Goal: Task Accomplishment & Management: Use online tool/utility

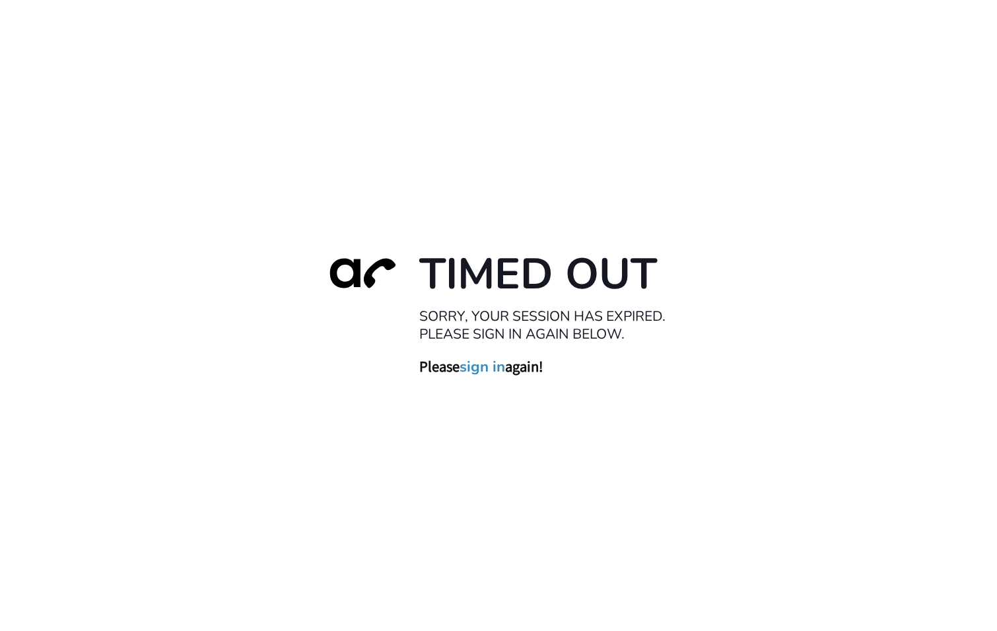
click at [489, 369] on link "sign in" at bounding box center [483, 367] width 46 height 18
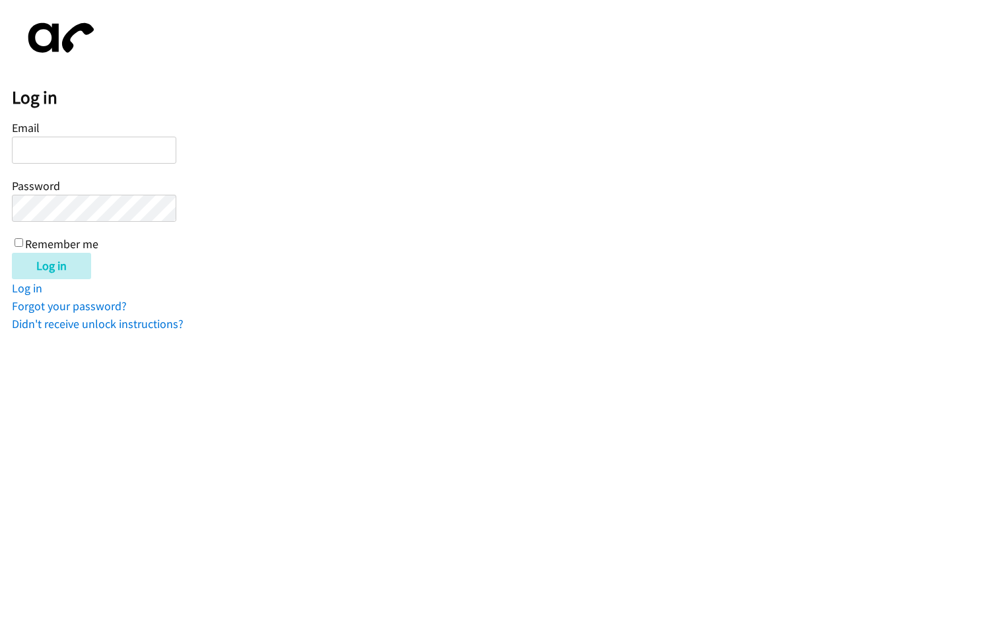
click at [100, 153] on input "Email" at bounding box center [94, 150] width 164 height 27
click at [99, 153] on input "Email" at bounding box center [94, 150] width 164 height 27
type input "reynan.bansi@directit.com.au"
click at [16, 244] on input "Remember me" at bounding box center [19, 242] width 9 height 9
checkbox input "true"
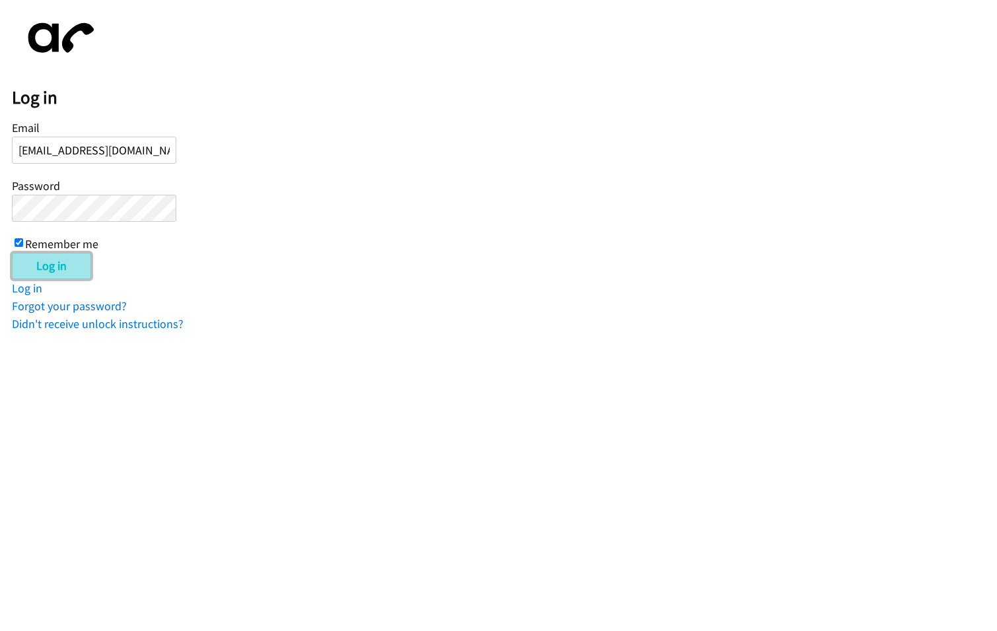
click at [50, 267] on input "Log in" at bounding box center [51, 266] width 79 height 26
click at [104, 147] on input "Email" at bounding box center [94, 150] width 164 height 27
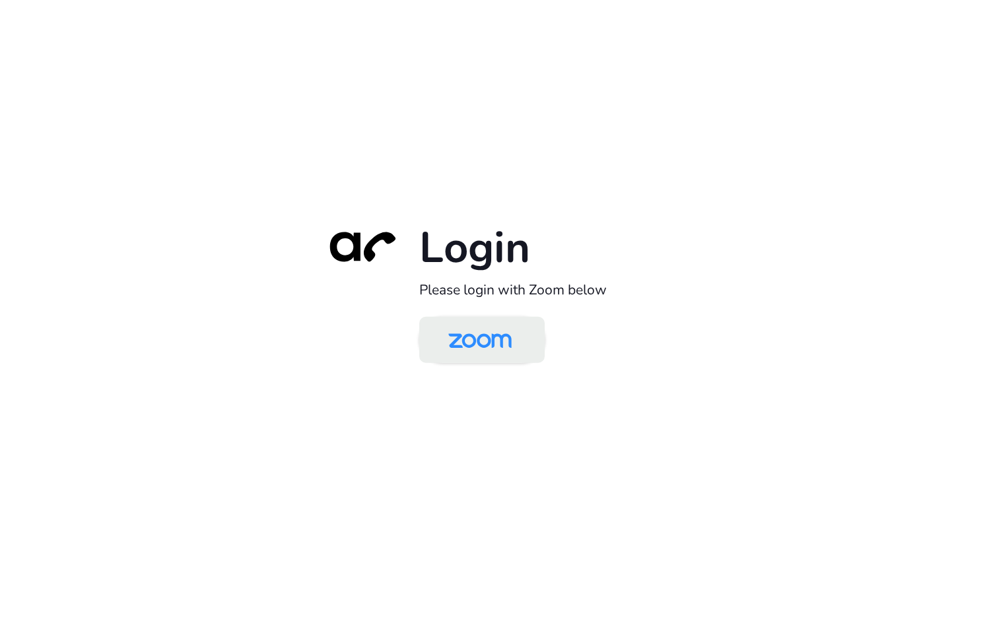
click at [507, 342] on img at bounding box center [480, 341] width 91 height 43
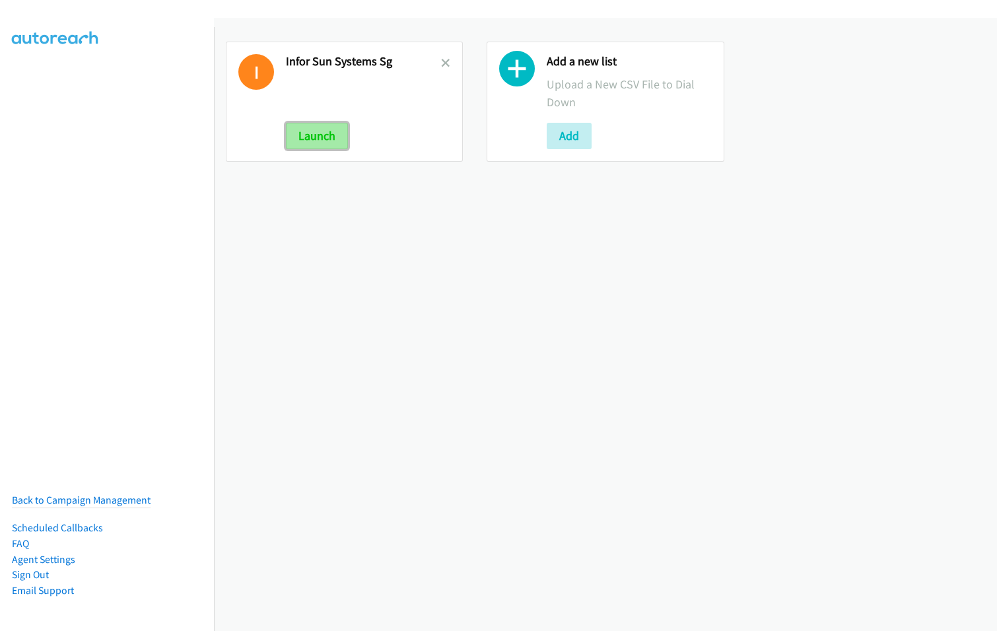
click at [325, 132] on button "Launch" at bounding box center [317, 136] width 62 height 26
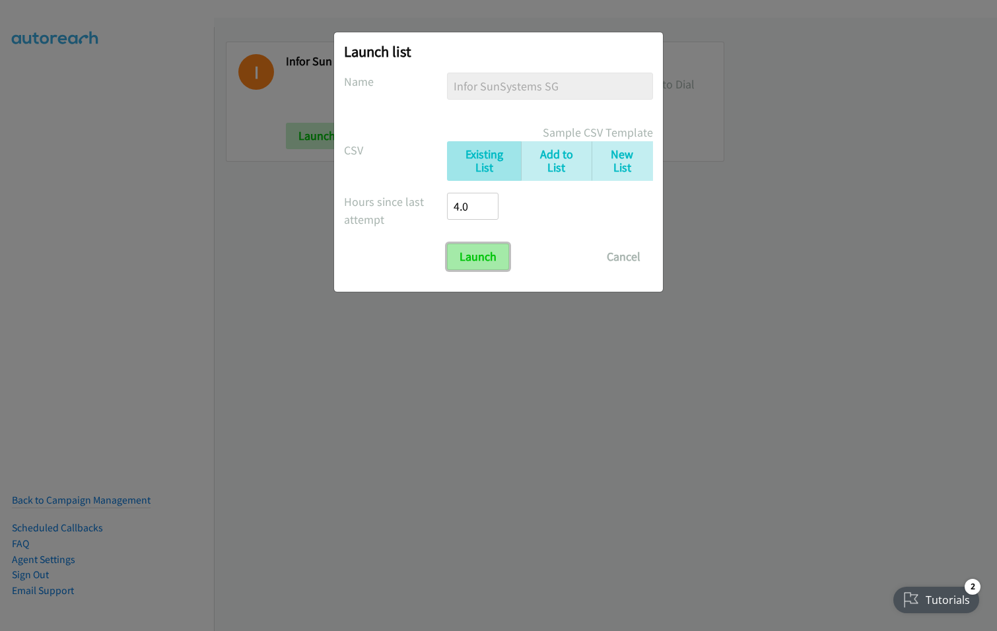
click at [487, 263] on input "Launch" at bounding box center [478, 257] width 62 height 26
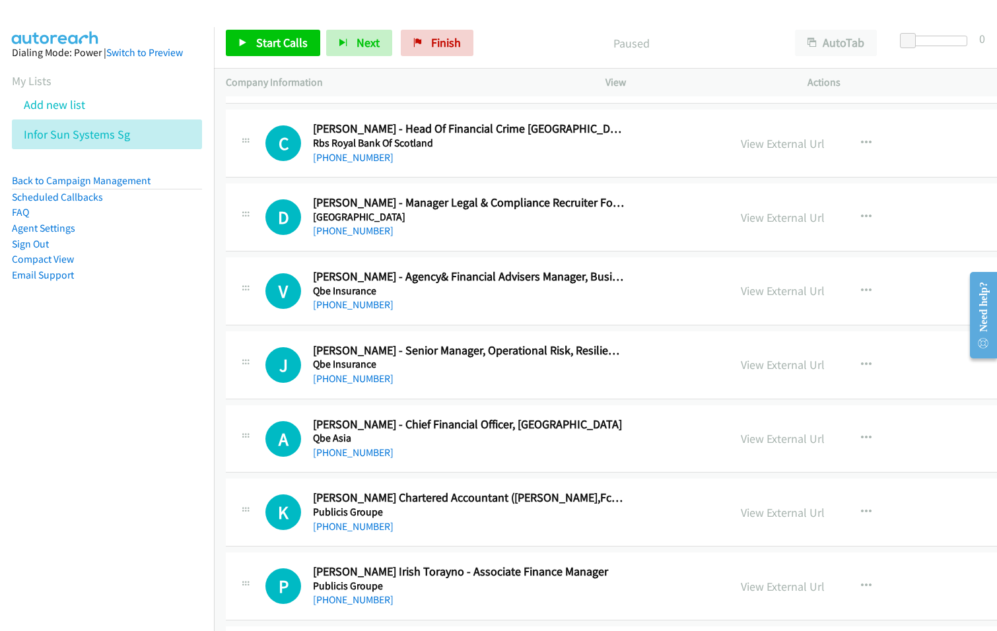
scroll to position [3962, 0]
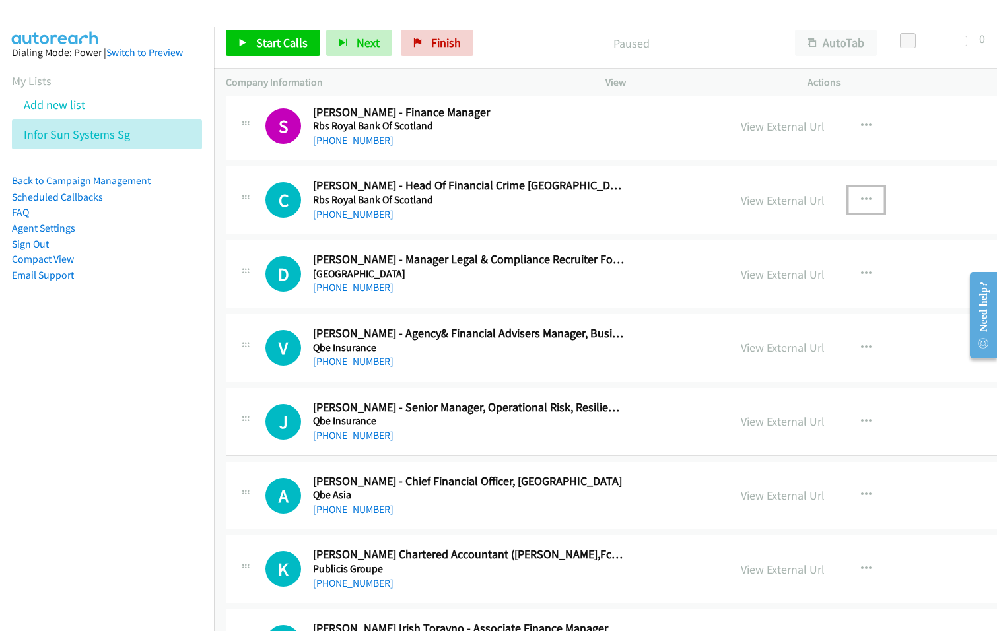
click at [861, 196] on icon "button" at bounding box center [866, 200] width 11 height 11
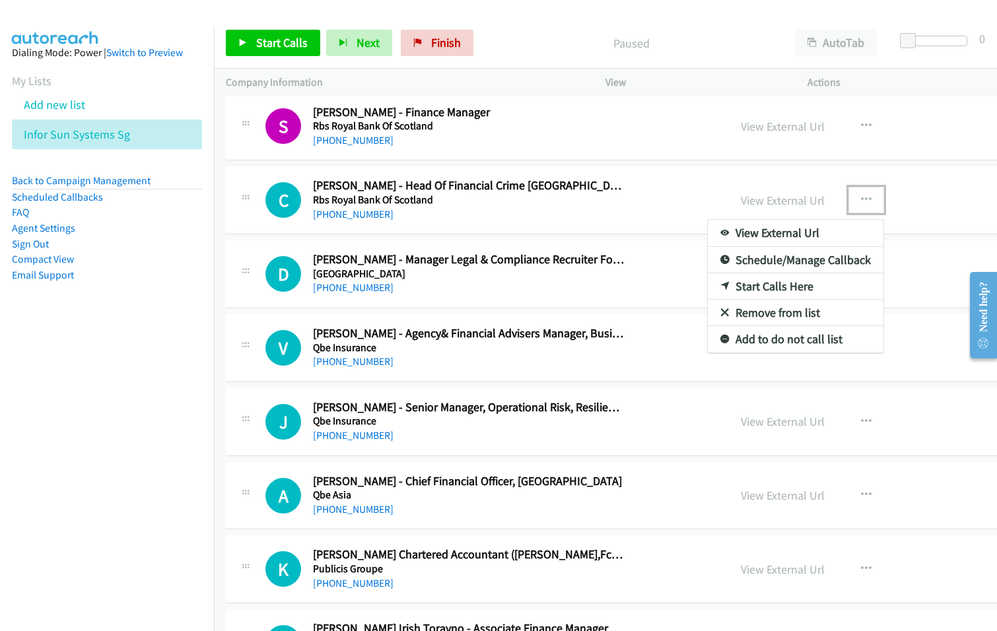
click at [747, 285] on link "Start Calls Here" at bounding box center [796, 286] width 176 height 26
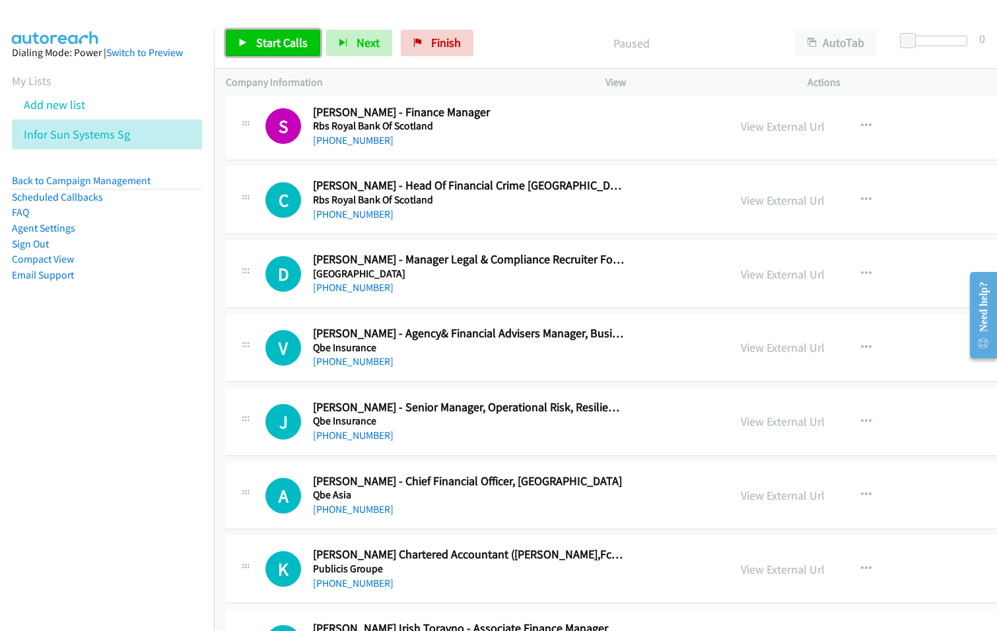
click at [275, 39] on span "Start Calls" at bounding box center [282, 42] width 52 height 15
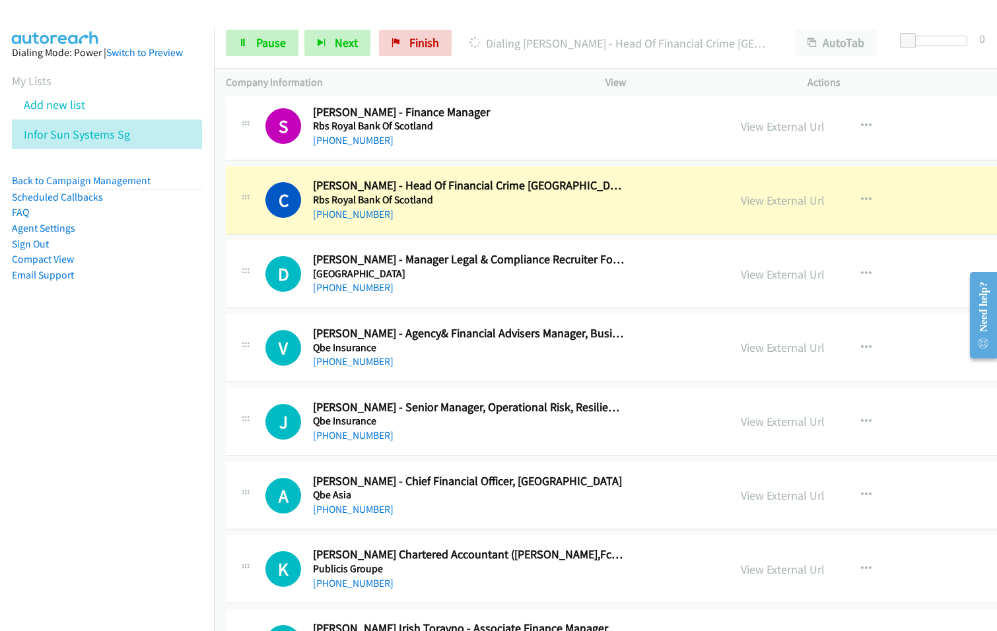
click at [437, 228] on div "C Callback Scheduled Chi Shing Hui - Head Of Financial Crime Singapore Rbs Roya…" at bounding box center [705, 200] width 958 height 68
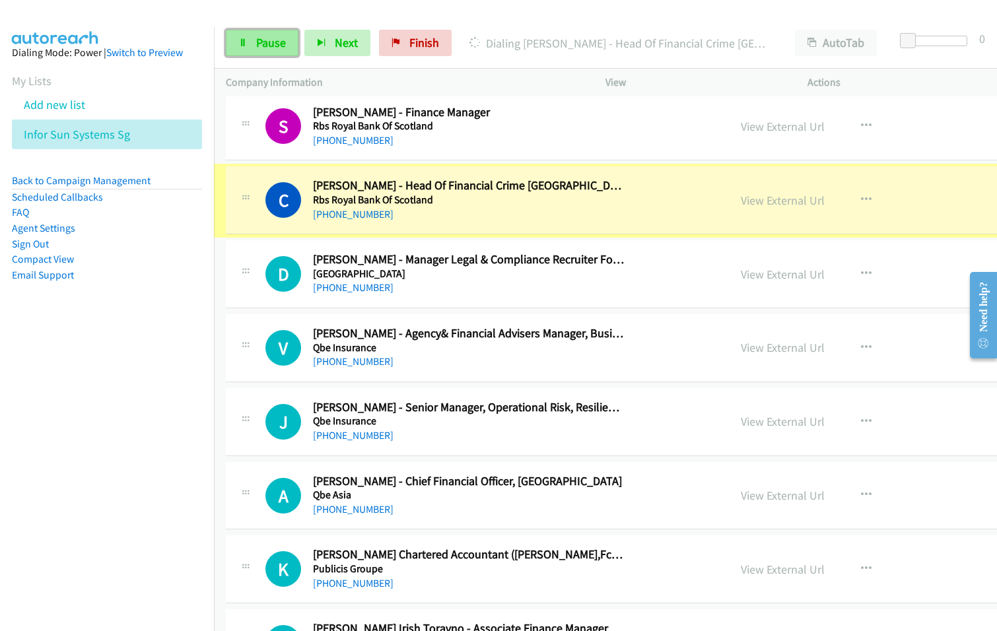
click at [251, 52] on link "Pause" at bounding box center [262, 43] width 73 height 26
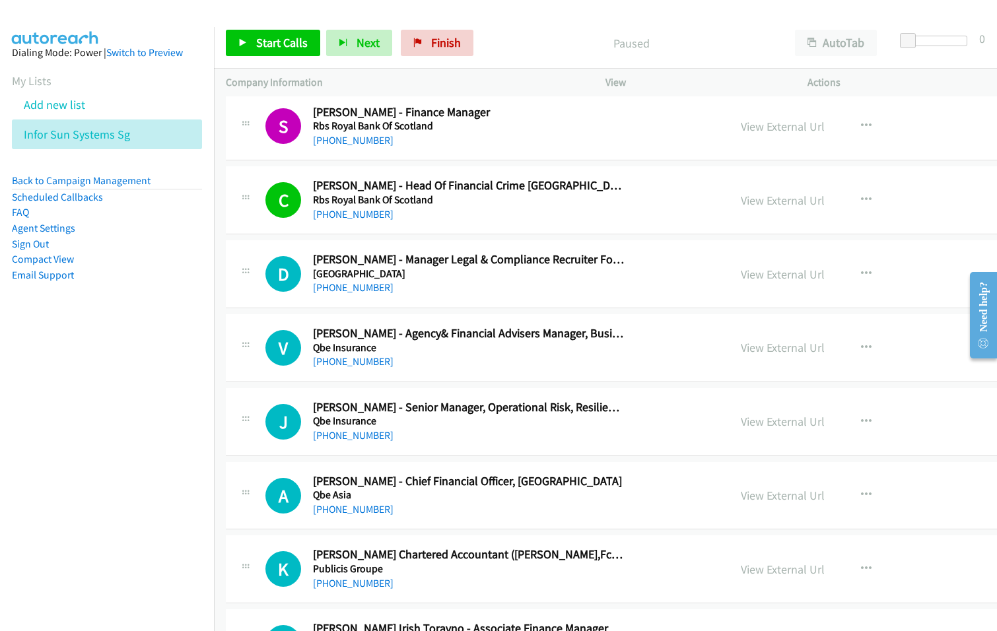
click at [741, 199] on link "View External Url" at bounding box center [783, 200] width 84 height 15
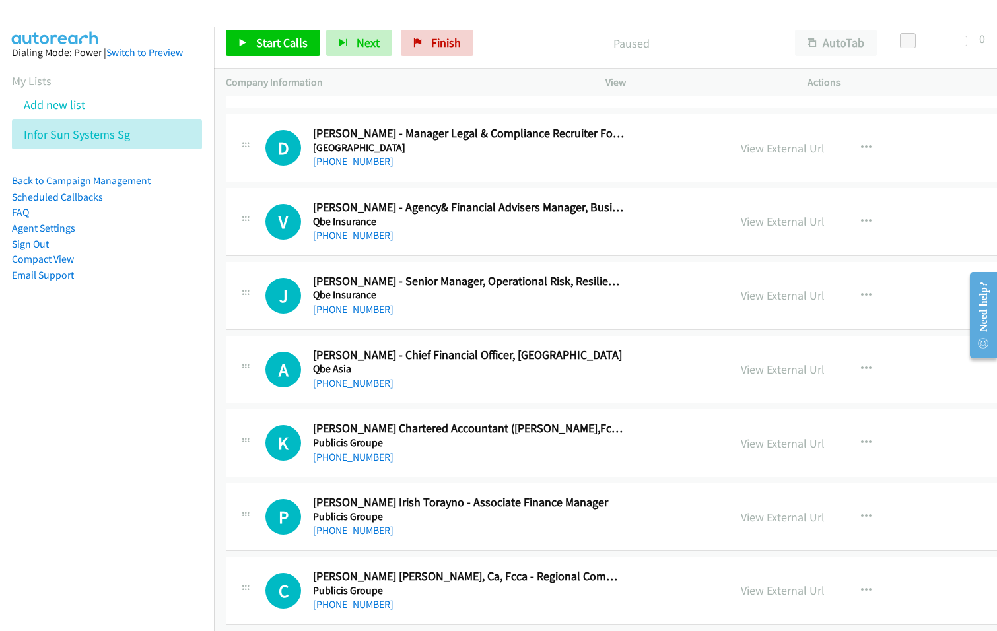
scroll to position [4094, 0]
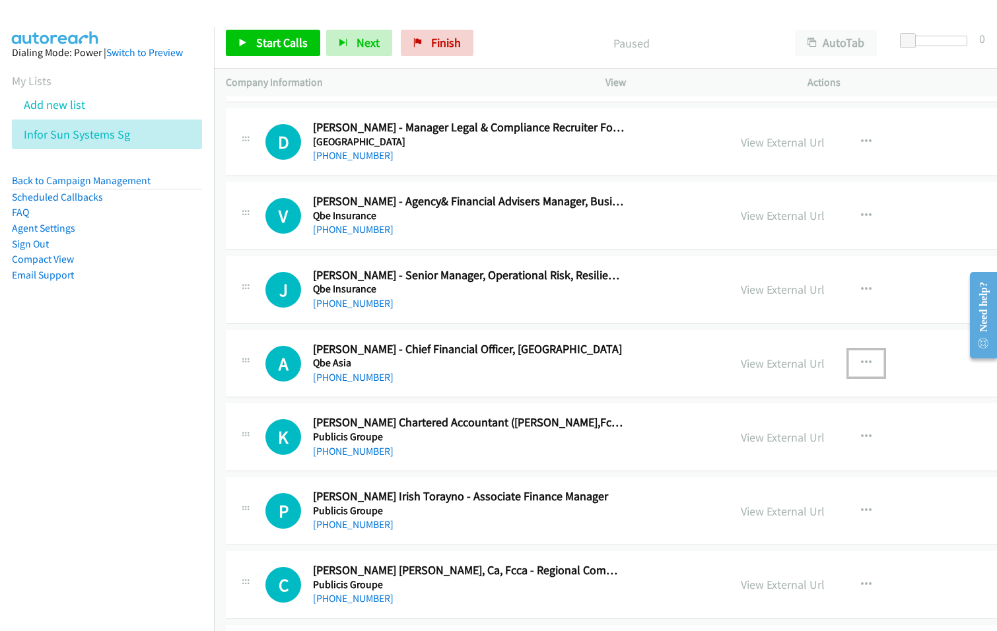
click at [861, 363] on icon "button" at bounding box center [866, 363] width 11 height 11
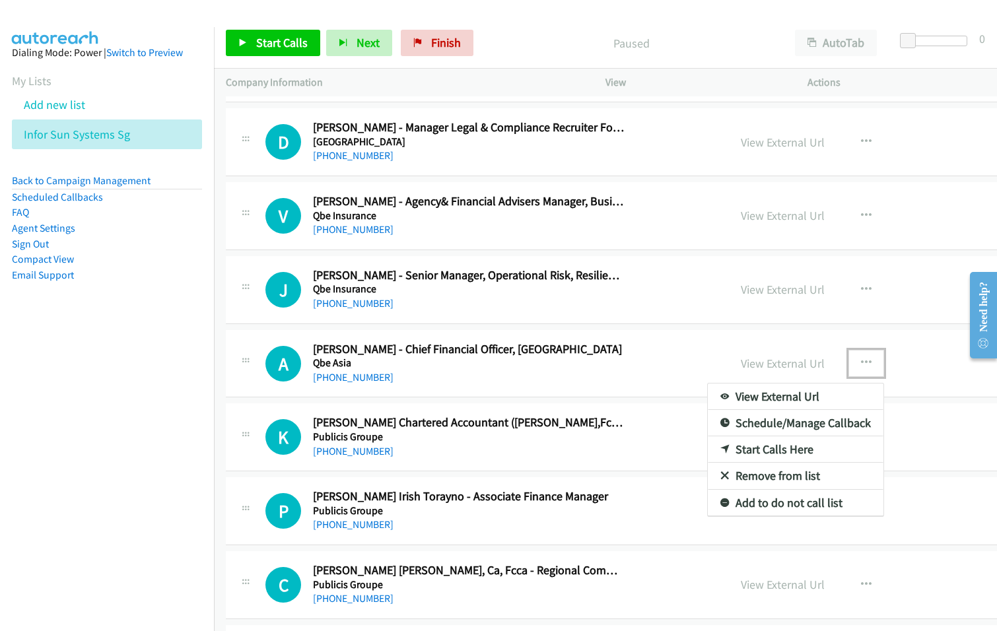
click at [741, 451] on link "Start Calls Here" at bounding box center [796, 450] width 176 height 26
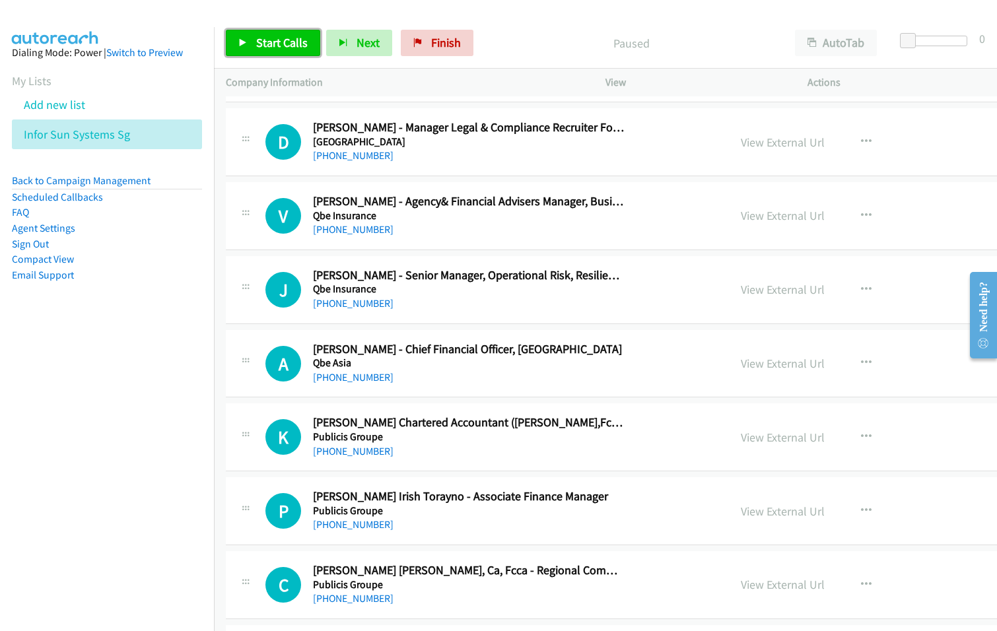
click at [274, 47] on span "Start Calls" at bounding box center [282, 42] width 52 height 15
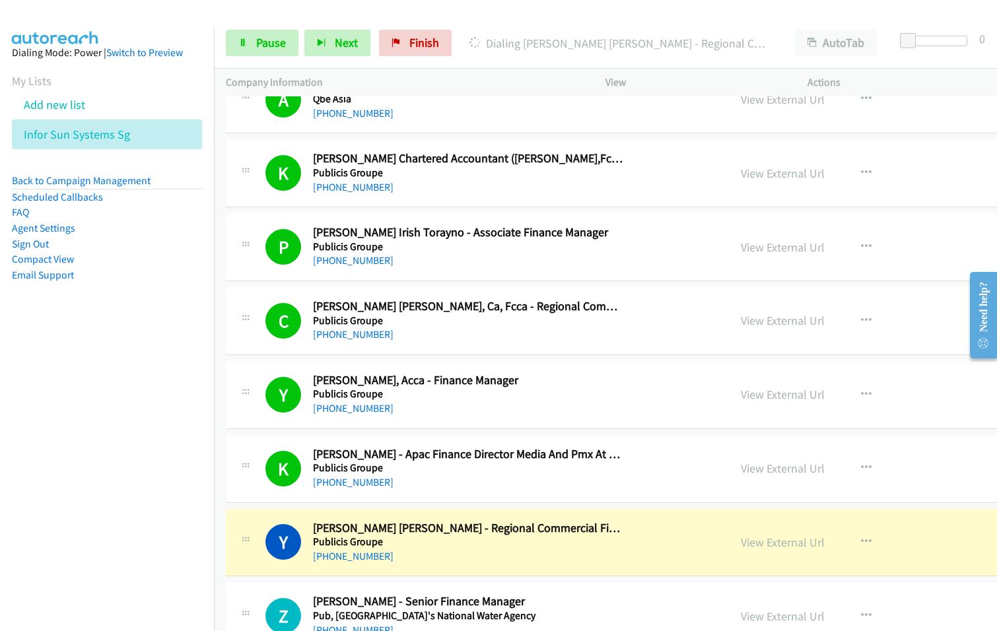
scroll to position [4424, 0]
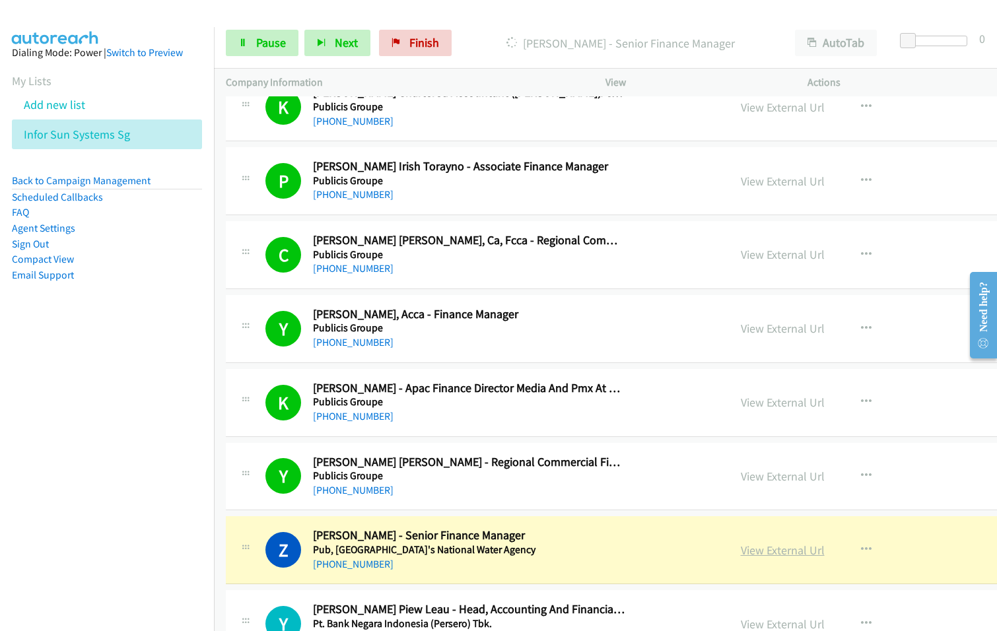
click at [741, 551] on link "View External Url" at bounding box center [783, 550] width 84 height 15
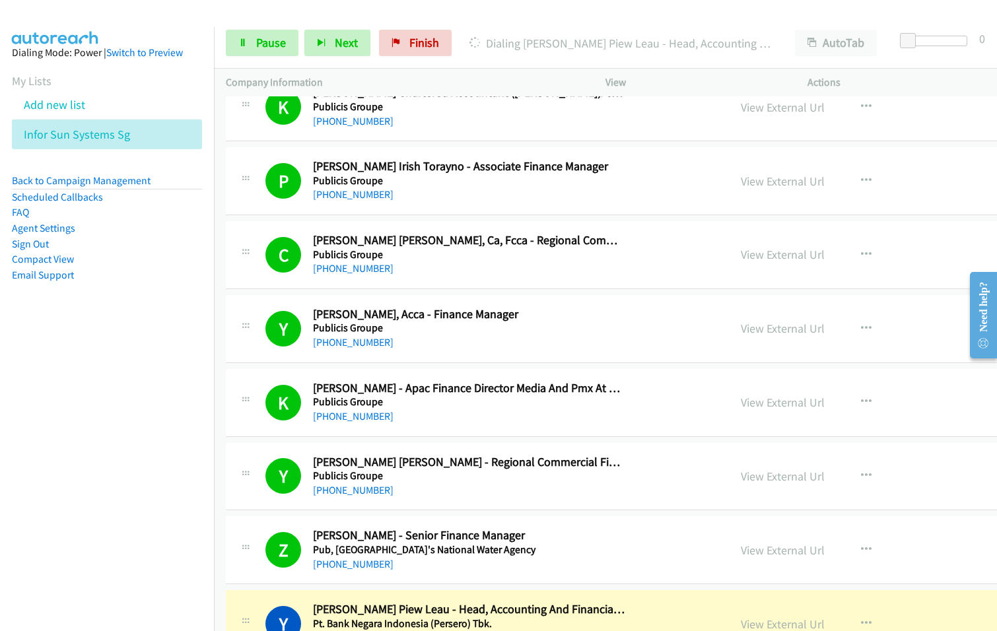
scroll to position [4557, 0]
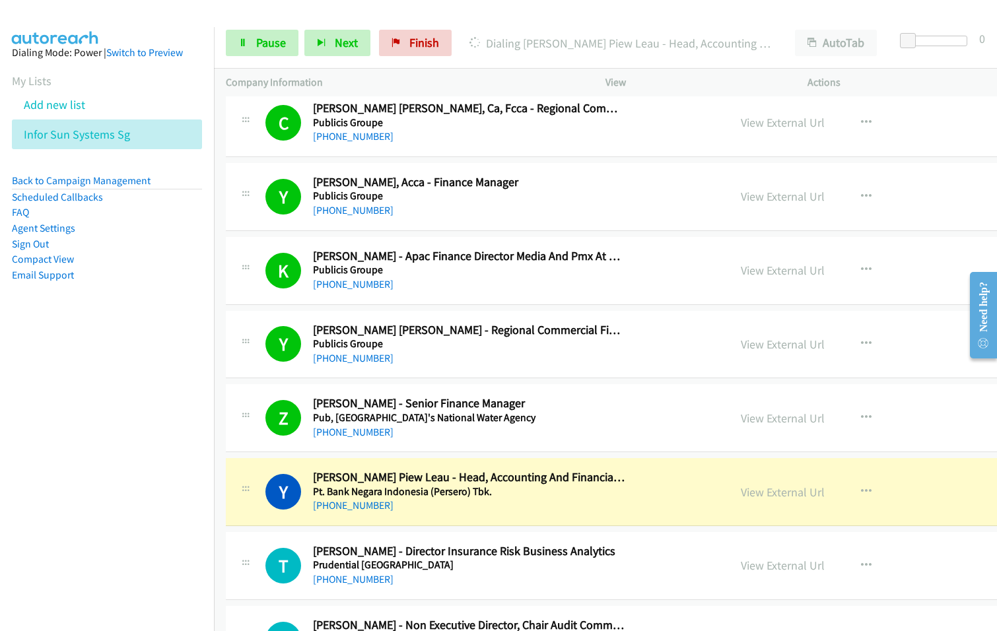
click at [486, 506] on div "+65 9382 8442" at bounding box center [469, 506] width 313 height 16
drag, startPoint x: 477, startPoint y: 508, endPoint x: 507, endPoint y: 481, distance: 40.6
click at [477, 508] on div "+65 9382 8442" at bounding box center [469, 506] width 313 height 16
click at [741, 491] on link "View External Url" at bounding box center [783, 492] width 84 height 15
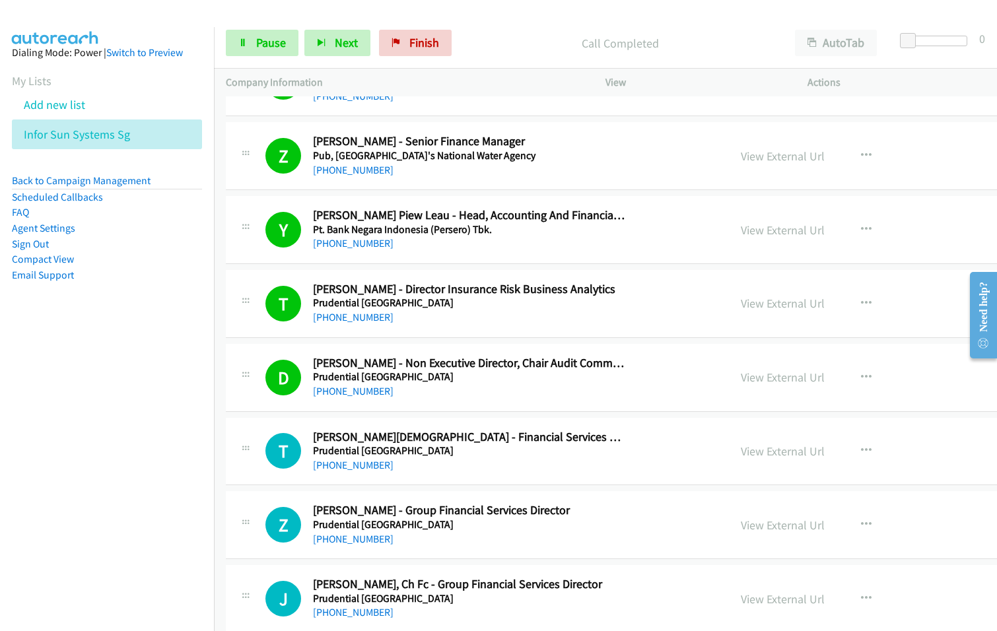
scroll to position [4821, 0]
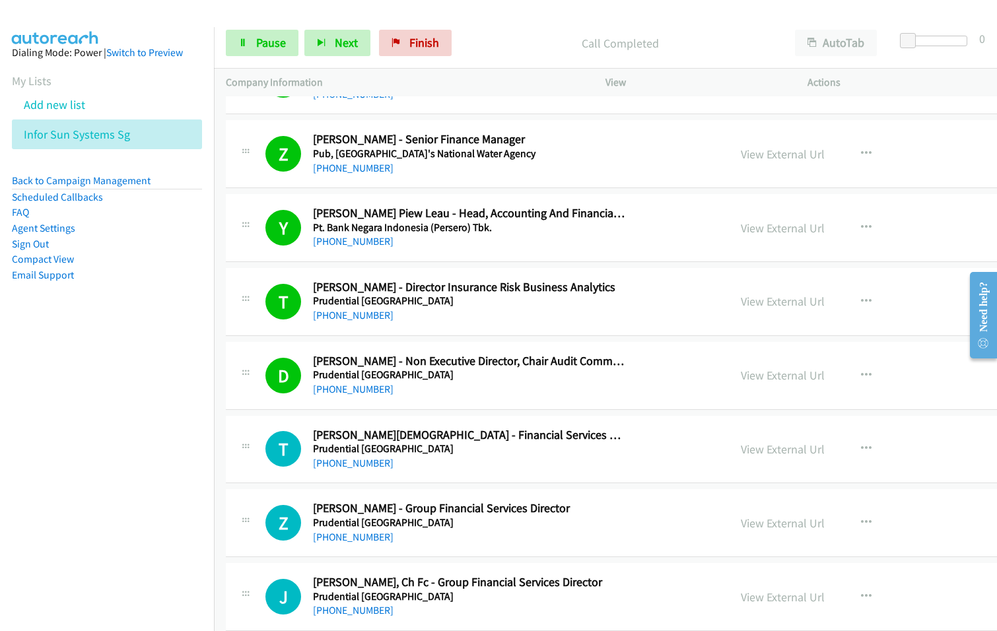
click at [36, 487] on nav "Dialing Mode: Power | Switch to Preview My Lists Add new list Infor Sun Systems…" at bounding box center [107, 342] width 215 height 631
click at [741, 447] on link "View External Url" at bounding box center [783, 449] width 84 height 15
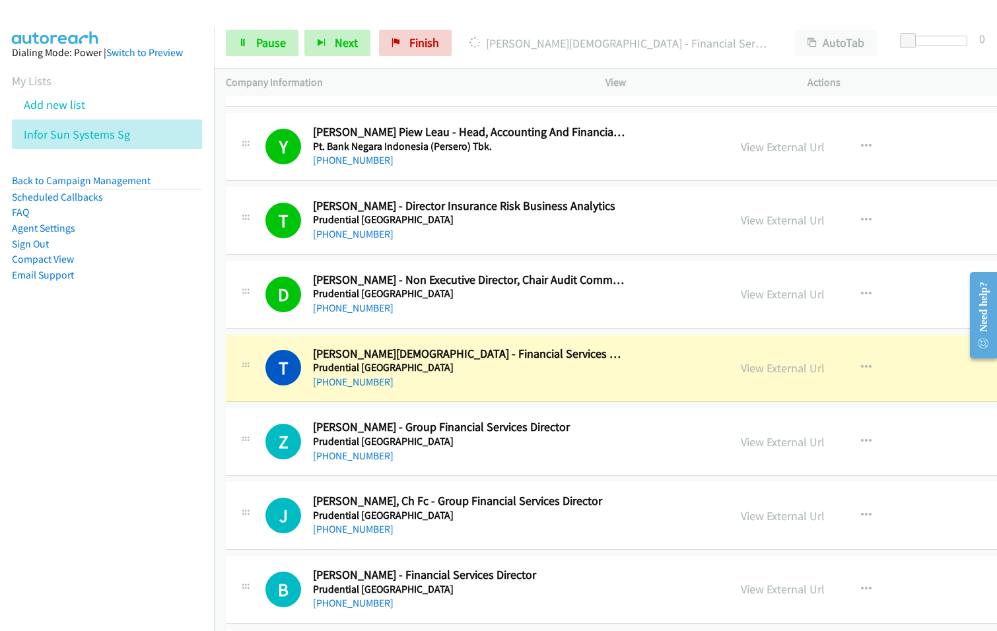
scroll to position [5019, 0]
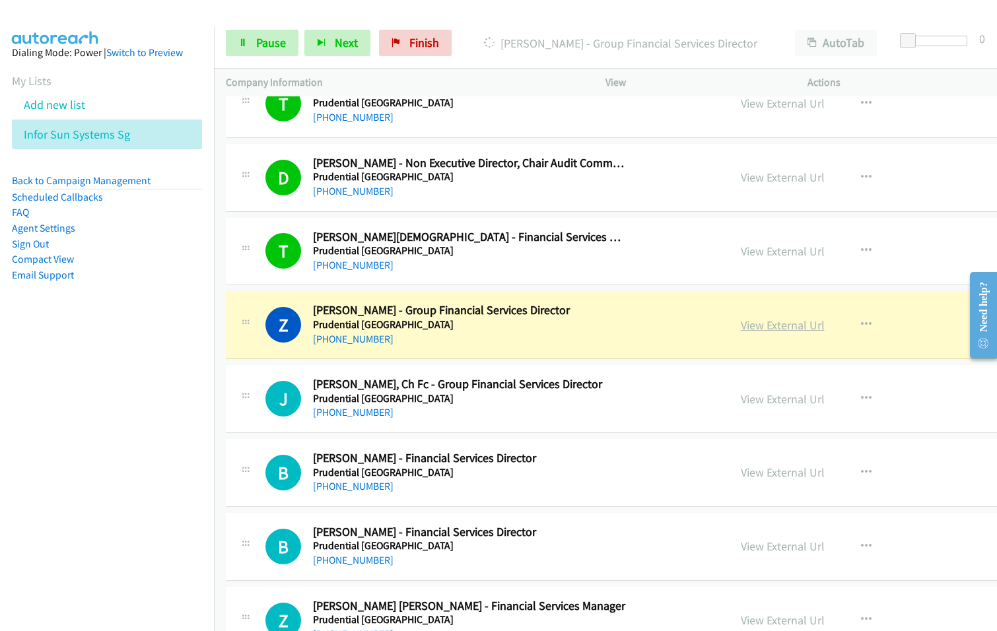
click at [741, 322] on link "View External Url" at bounding box center [783, 325] width 84 height 15
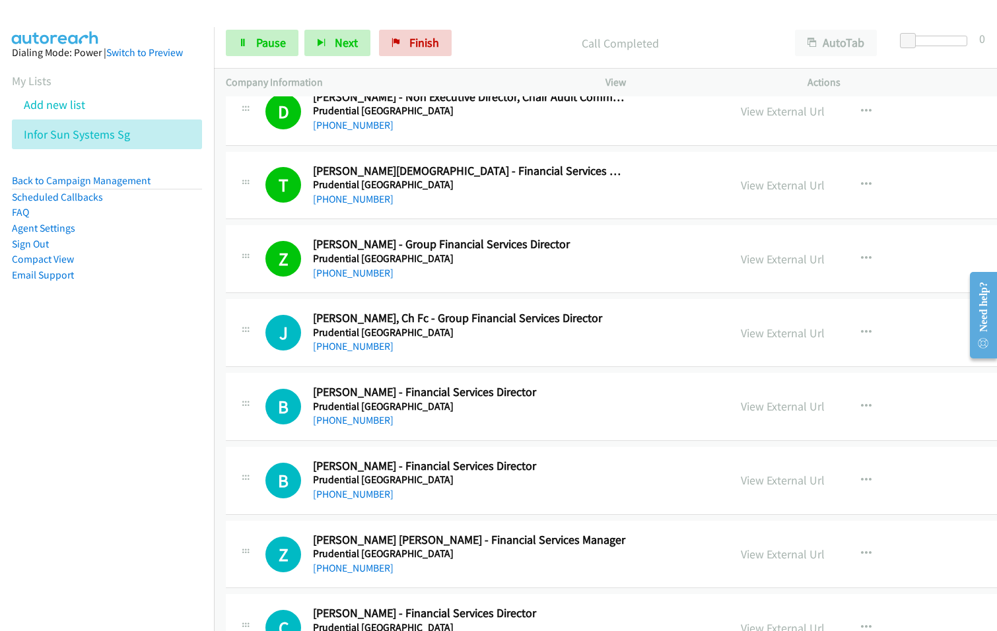
scroll to position [5151, 0]
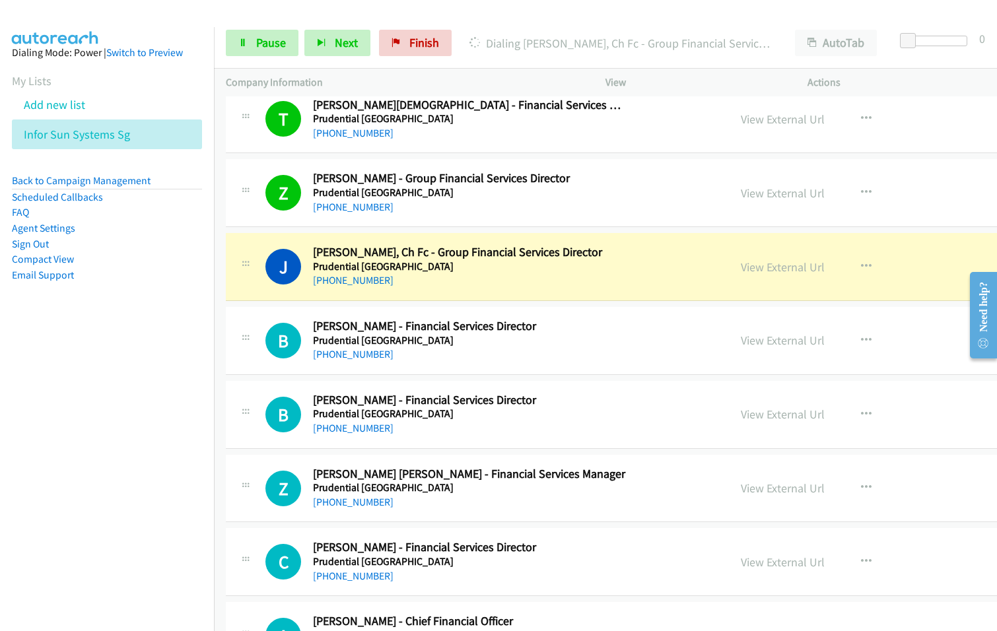
click at [9, 480] on nav "Dialing Mode: Power | Switch to Preview My Lists Add new list Infor Sun Systems…" at bounding box center [107, 342] width 215 height 631
click at [742, 267] on link "View External Url" at bounding box center [783, 267] width 84 height 15
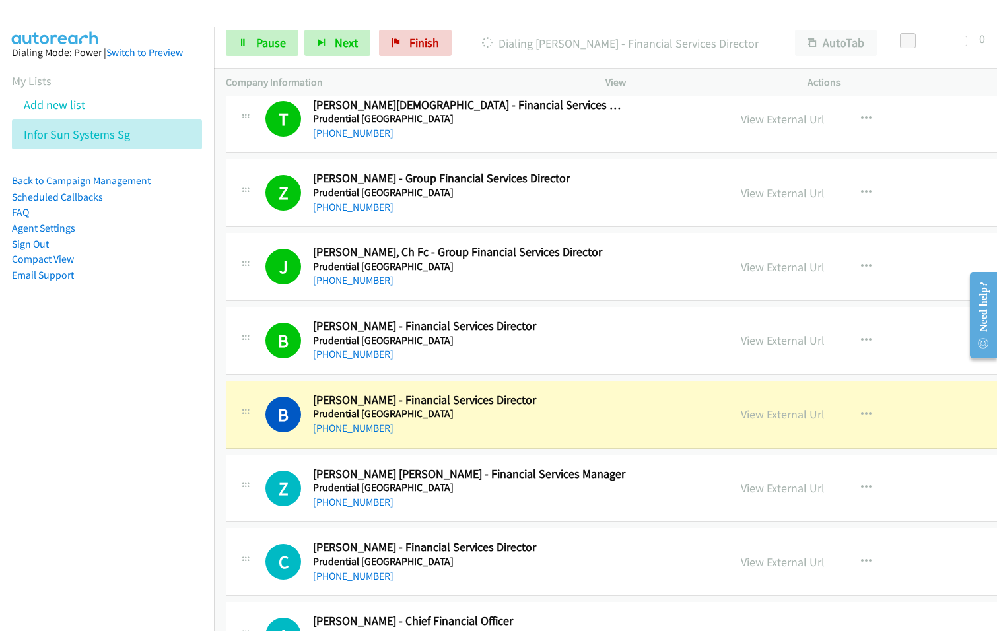
click at [135, 455] on nav "Dialing Mode: Power | Switch to Preview My Lists Add new list Infor Sun Systems…" at bounding box center [107, 342] width 215 height 631
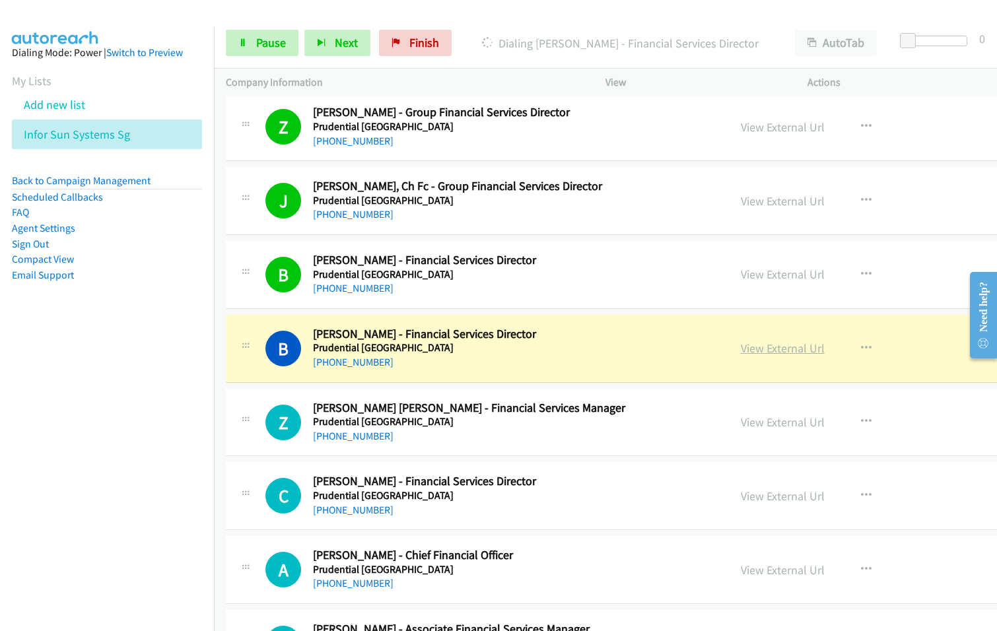
click at [741, 353] on link "View External Url" at bounding box center [783, 348] width 84 height 15
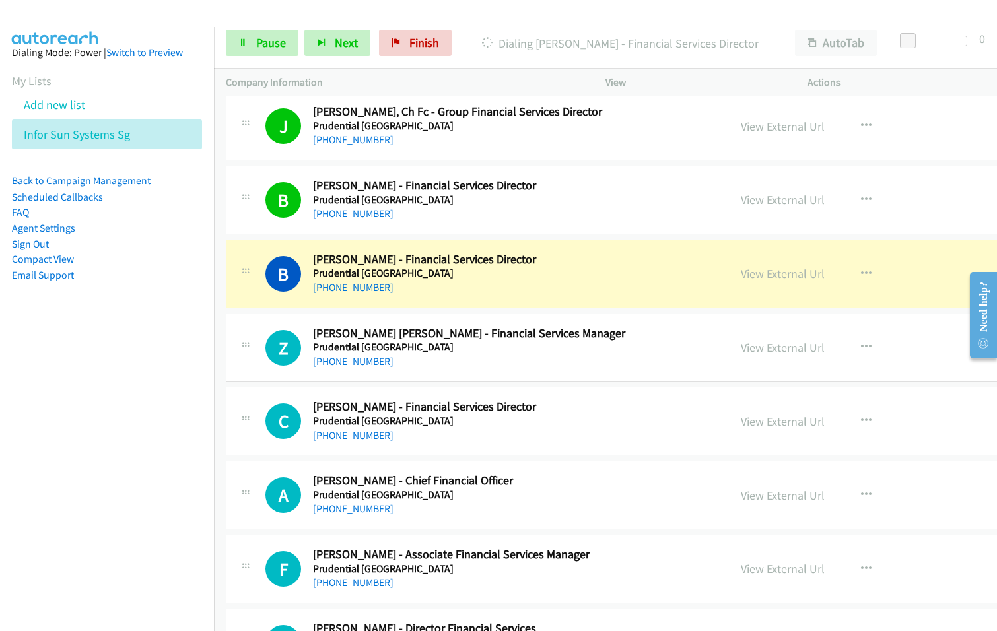
scroll to position [5283, 0]
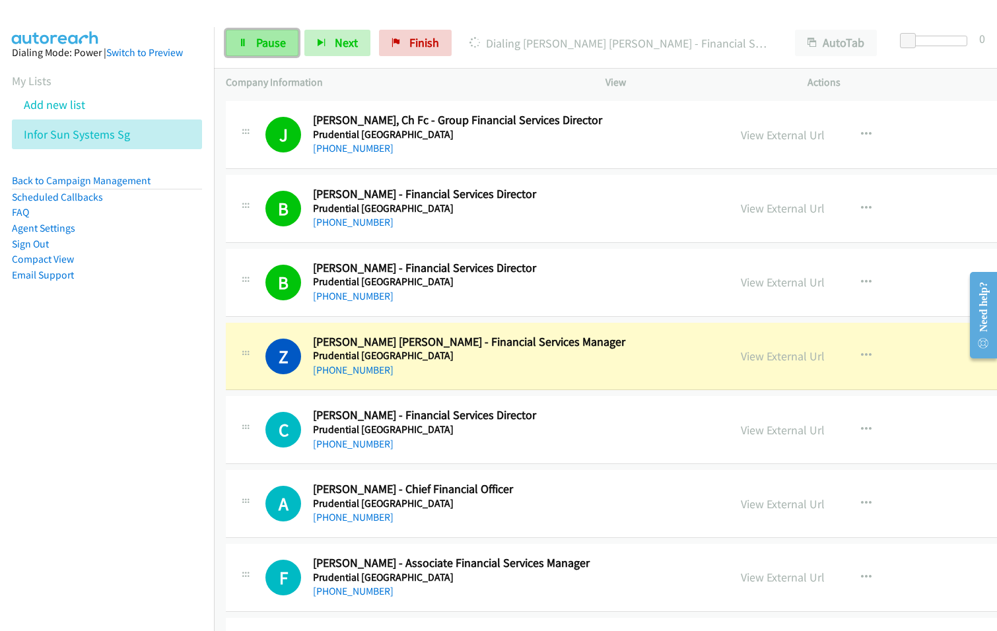
click at [281, 43] on span "Pause" at bounding box center [271, 42] width 30 height 15
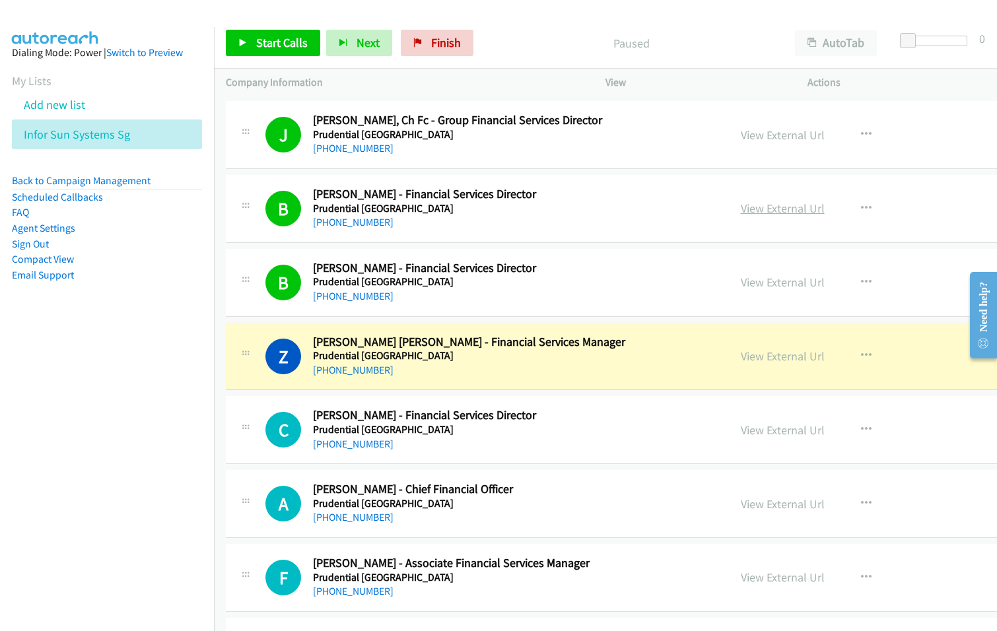
click at [741, 211] on link "View External Url" at bounding box center [783, 208] width 84 height 15
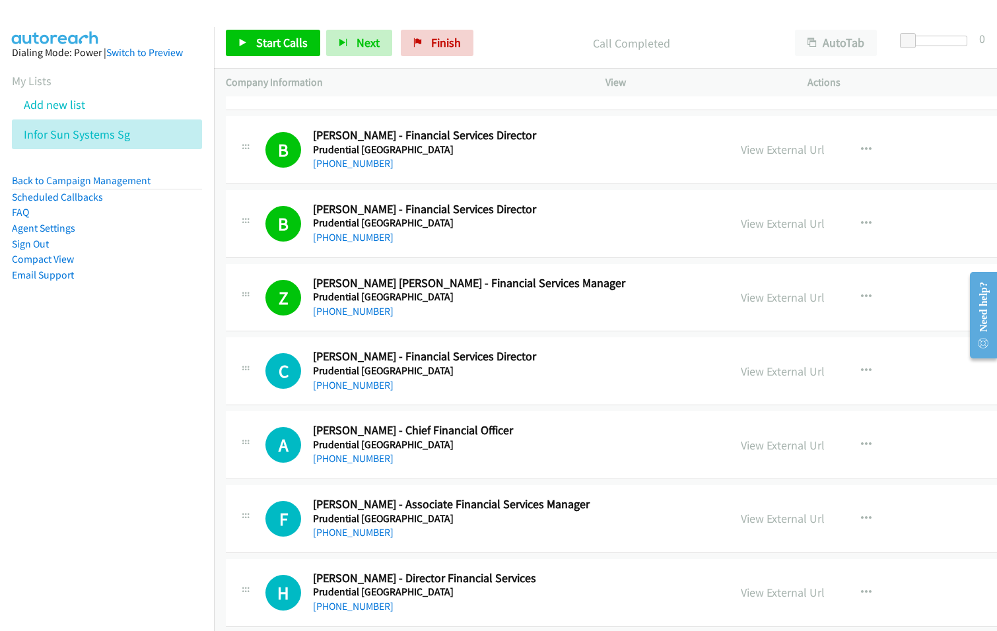
scroll to position [5349, 0]
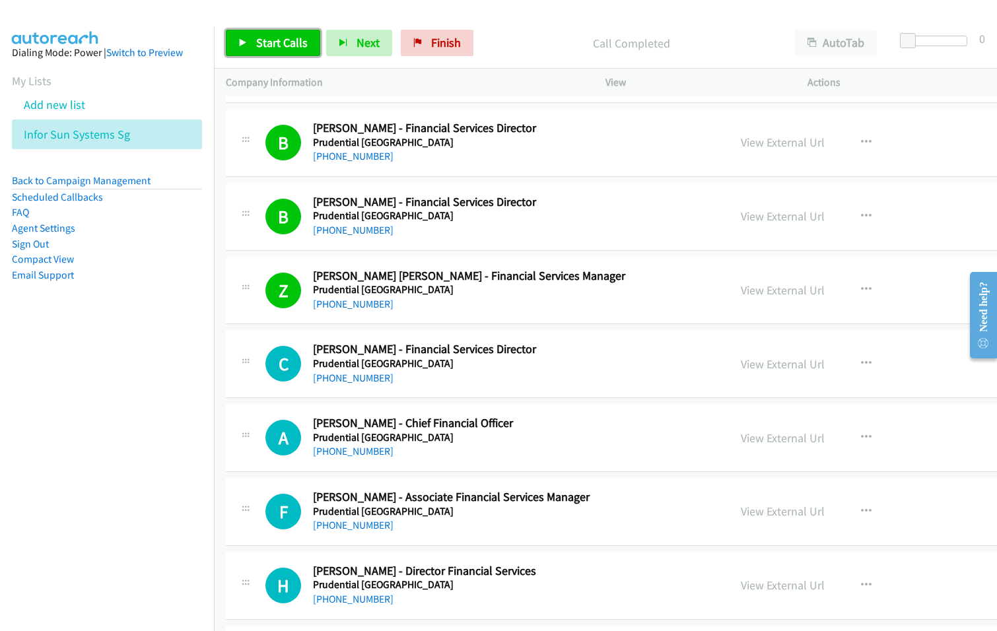
click at [281, 38] on span "Start Calls" at bounding box center [282, 42] width 52 height 15
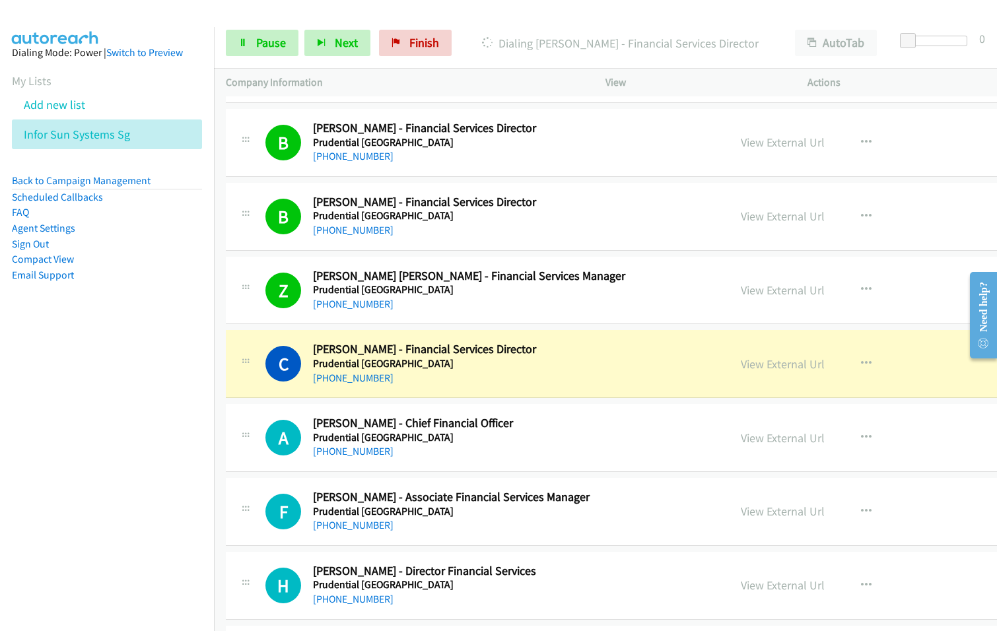
click at [109, 378] on nav "Dialing Mode: Power | Switch to Preview My Lists Add new list Infor Sun Systems…" at bounding box center [107, 342] width 215 height 631
click at [741, 364] on link "View External Url" at bounding box center [783, 364] width 84 height 15
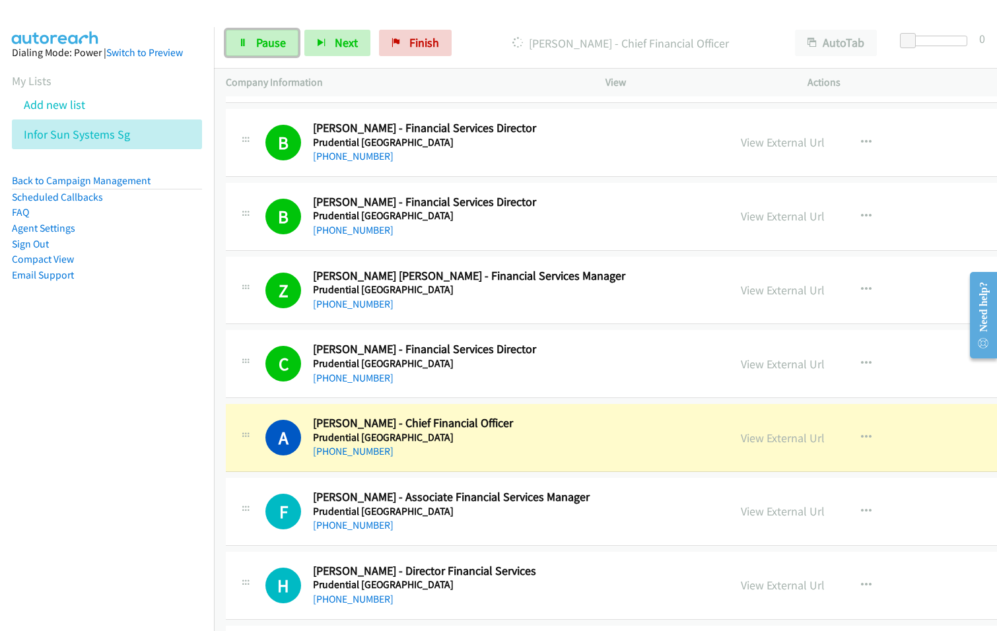
click at [274, 48] on span "Pause" at bounding box center [271, 42] width 30 height 15
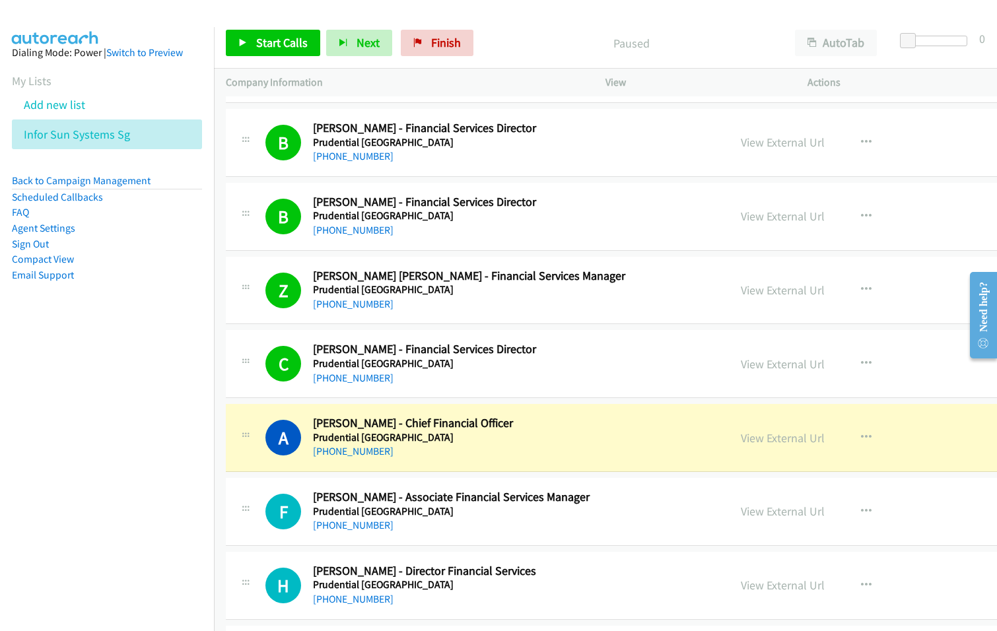
click at [514, 33] on div "Paused" at bounding box center [631, 43] width 304 height 26
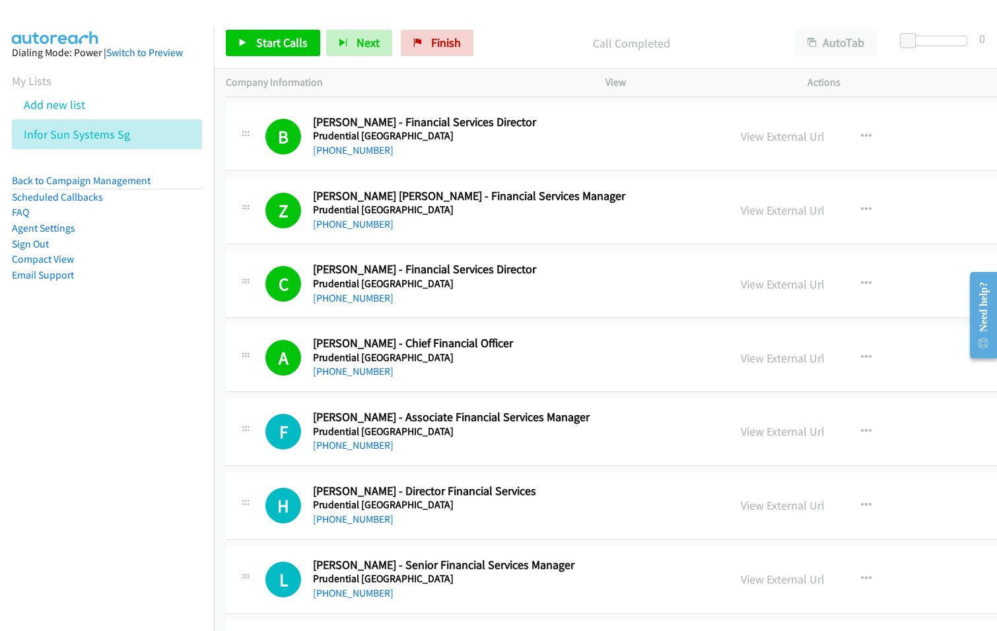
scroll to position [5481, 0]
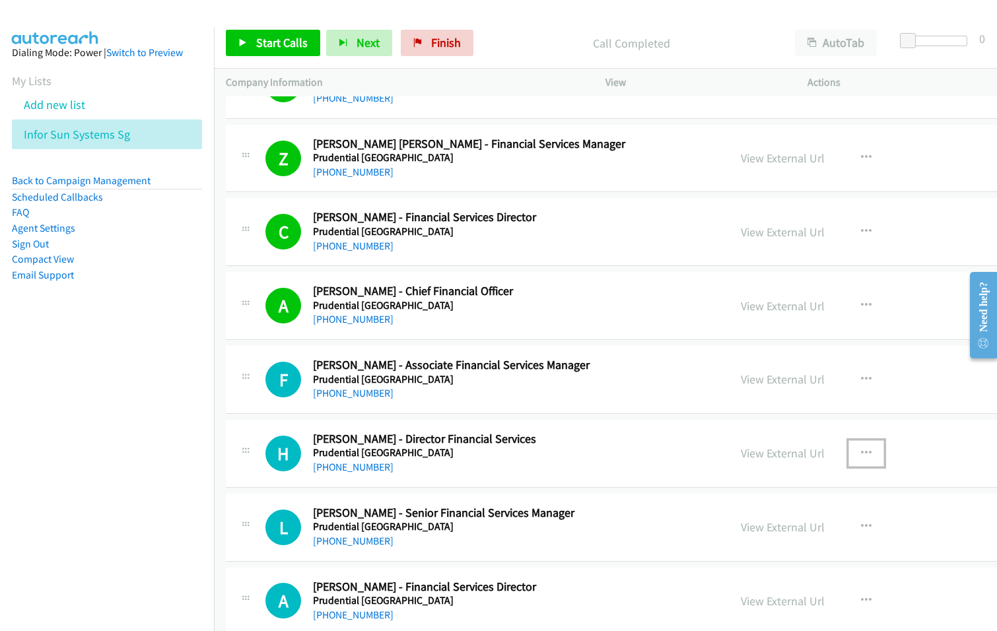
click at [849, 448] on button "button" at bounding box center [867, 453] width 36 height 26
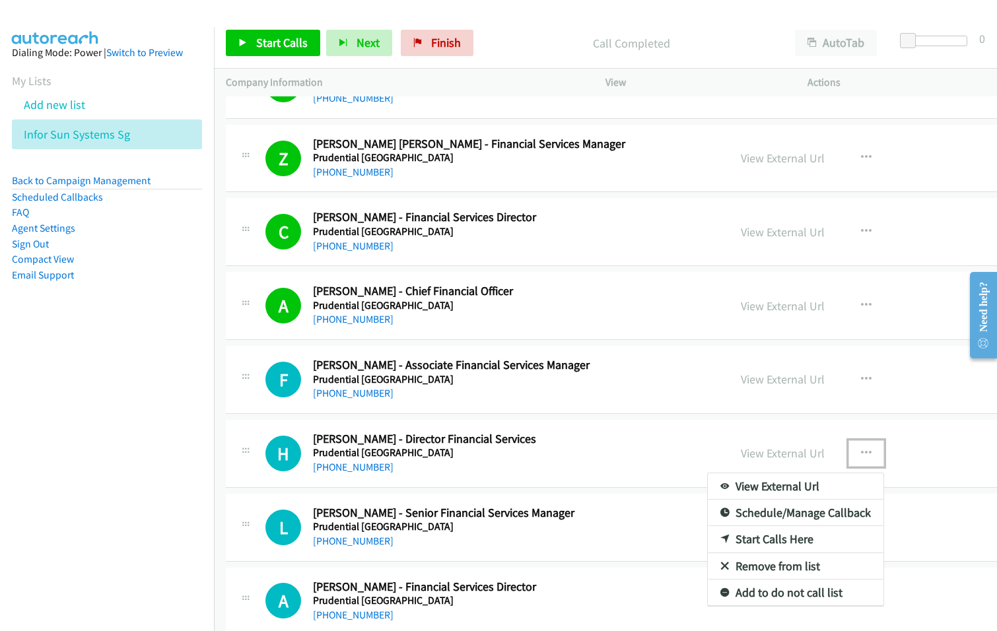
click at [708, 545] on link "Start Calls Here" at bounding box center [796, 539] width 176 height 26
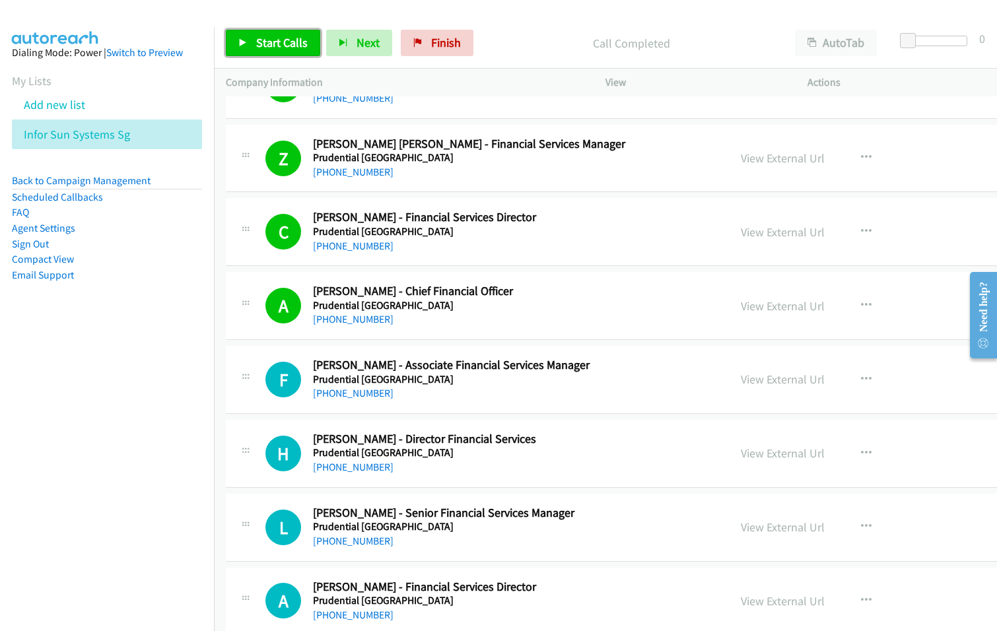
click at [285, 48] on span "Start Calls" at bounding box center [282, 42] width 52 height 15
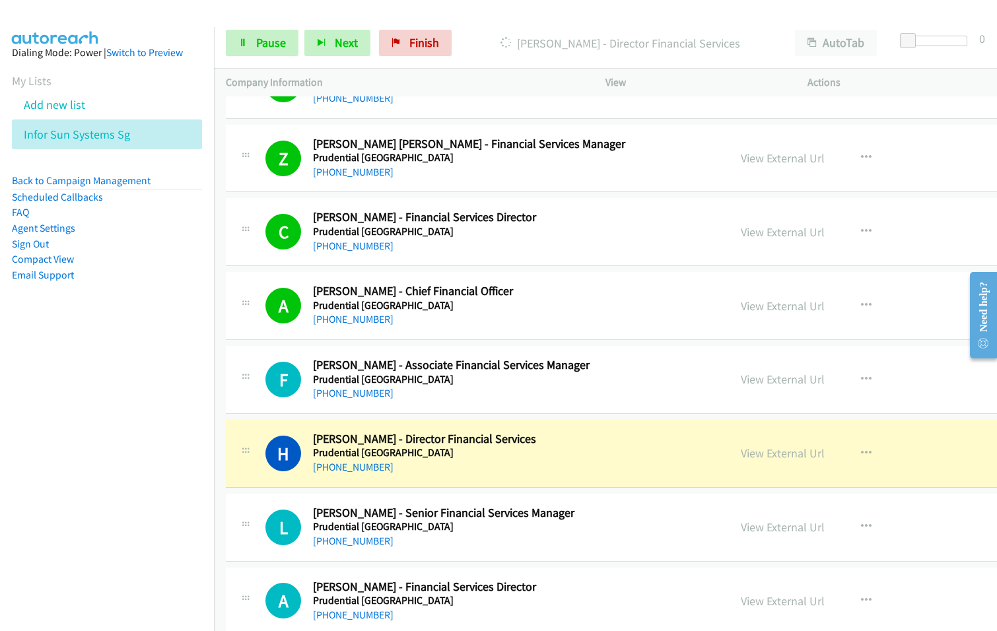
click at [88, 399] on nav "Dialing Mode: Power | Switch to Preview My Lists Add new list Infor Sun Systems…" at bounding box center [107, 342] width 215 height 631
click at [80, 363] on nav "Dialing Mode: Power | Switch to Preview My Lists Add new list Infor Sun Systems…" at bounding box center [107, 342] width 215 height 631
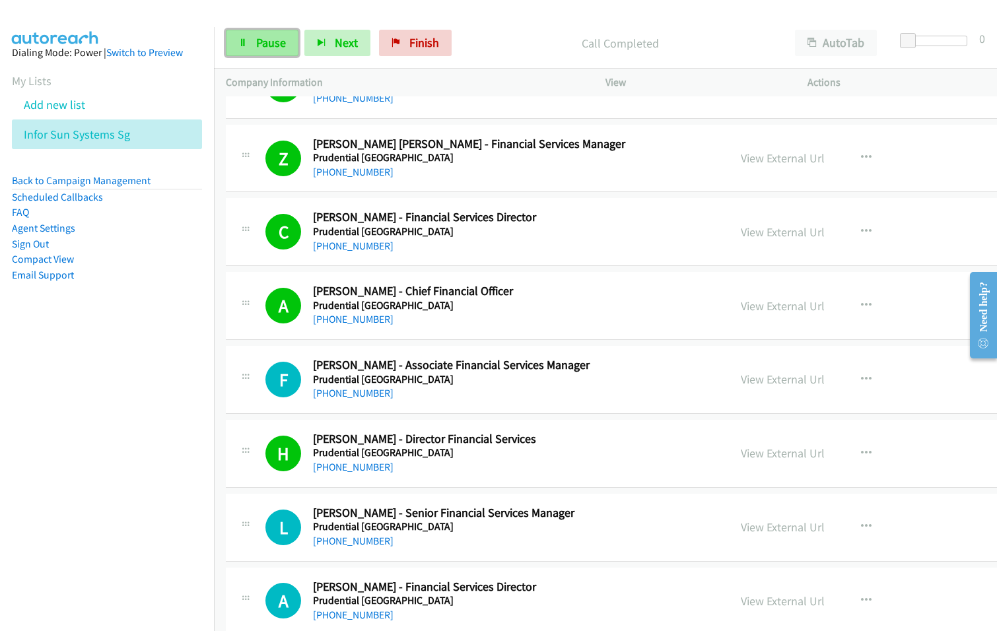
click at [263, 48] on span "Pause" at bounding box center [271, 42] width 30 height 15
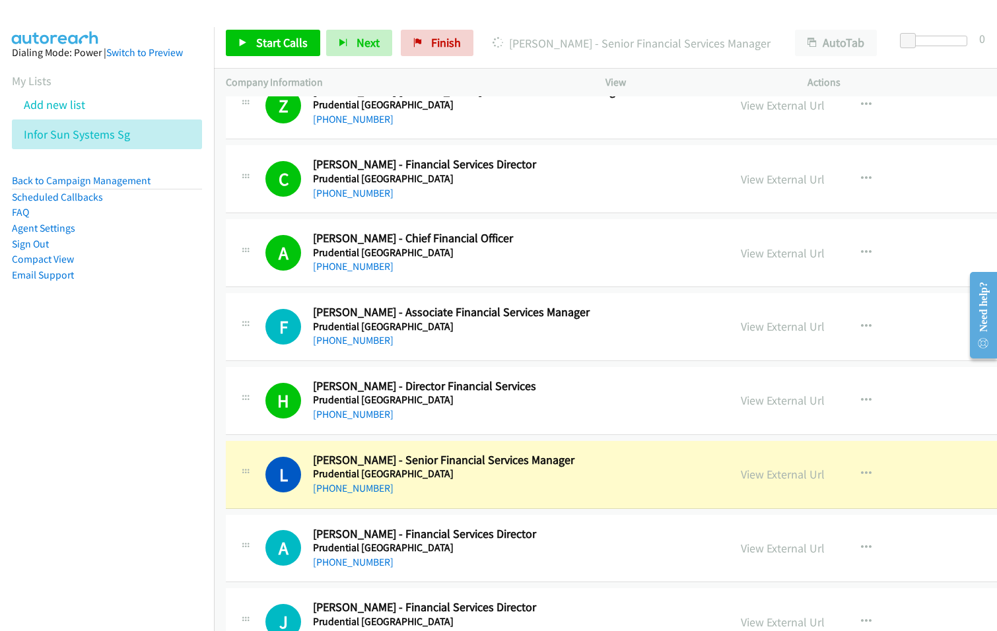
scroll to position [5547, 0]
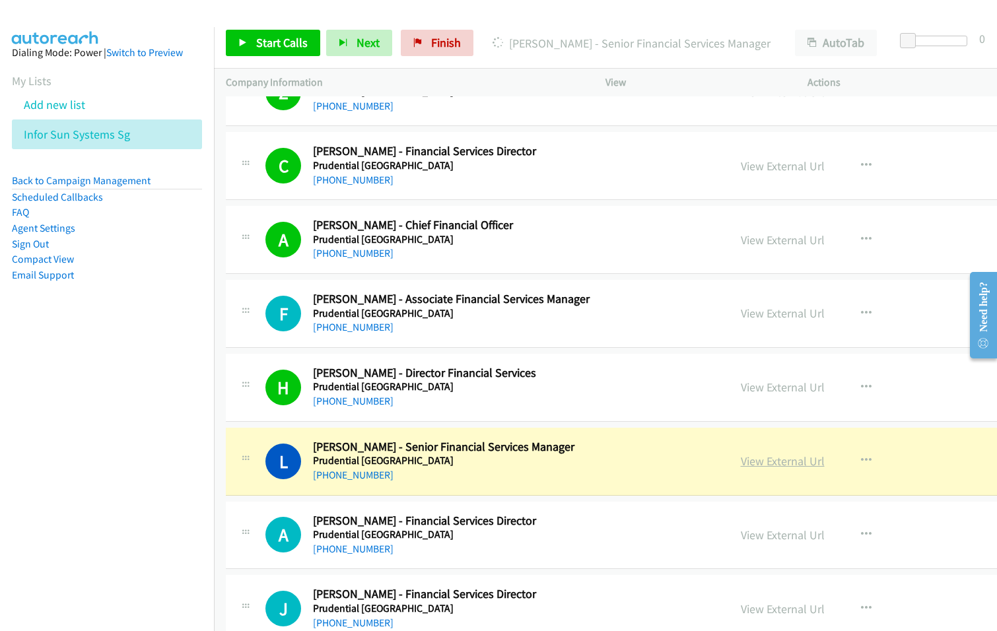
click at [741, 462] on link "View External Url" at bounding box center [783, 461] width 84 height 15
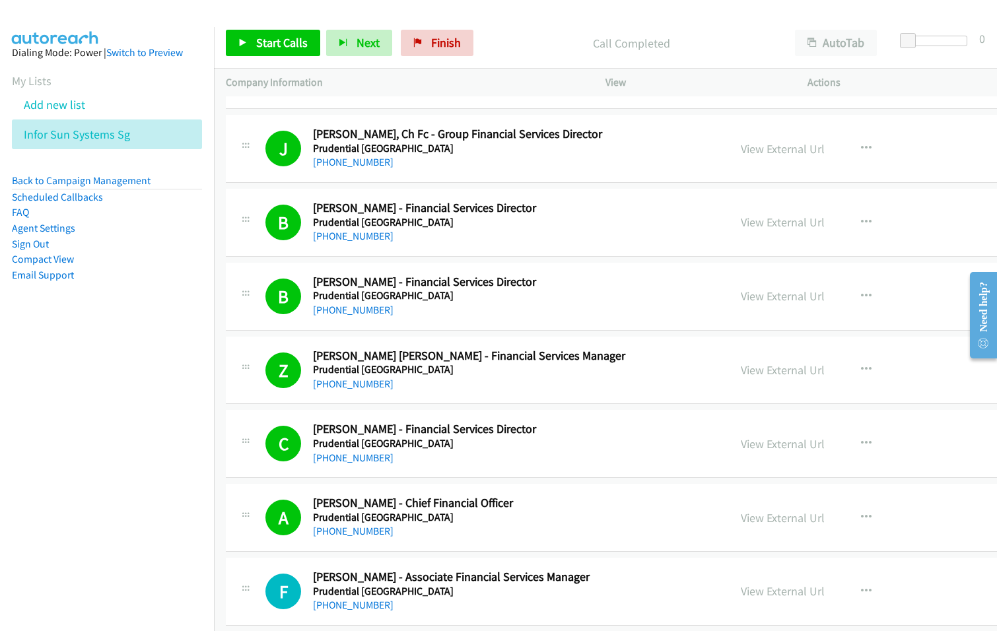
scroll to position [5217, 0]
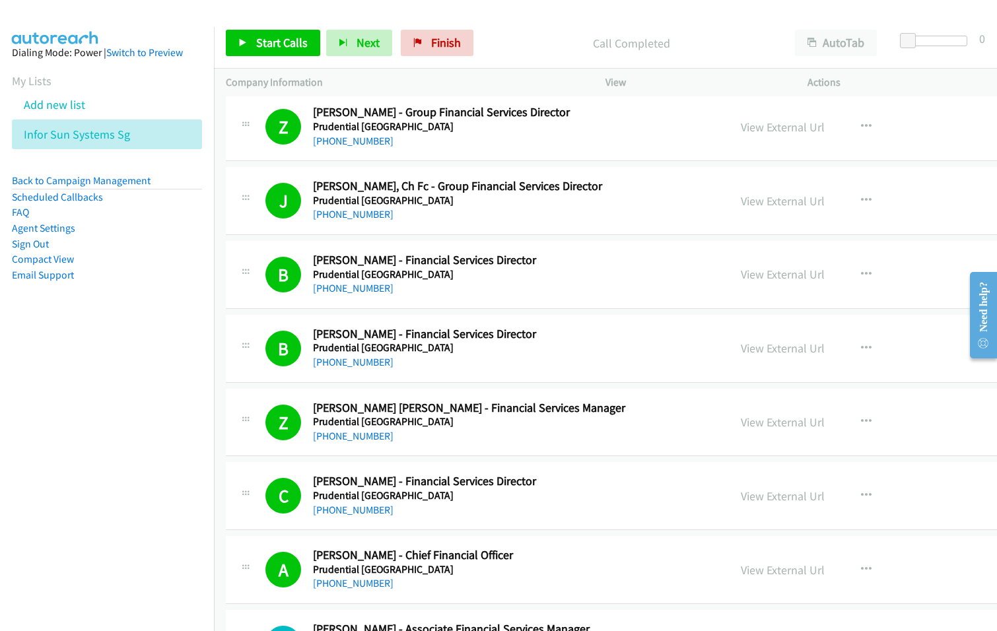
click at [720, 50] on p "Call Completed" at bounding box center [631, 43] width 280 height 18
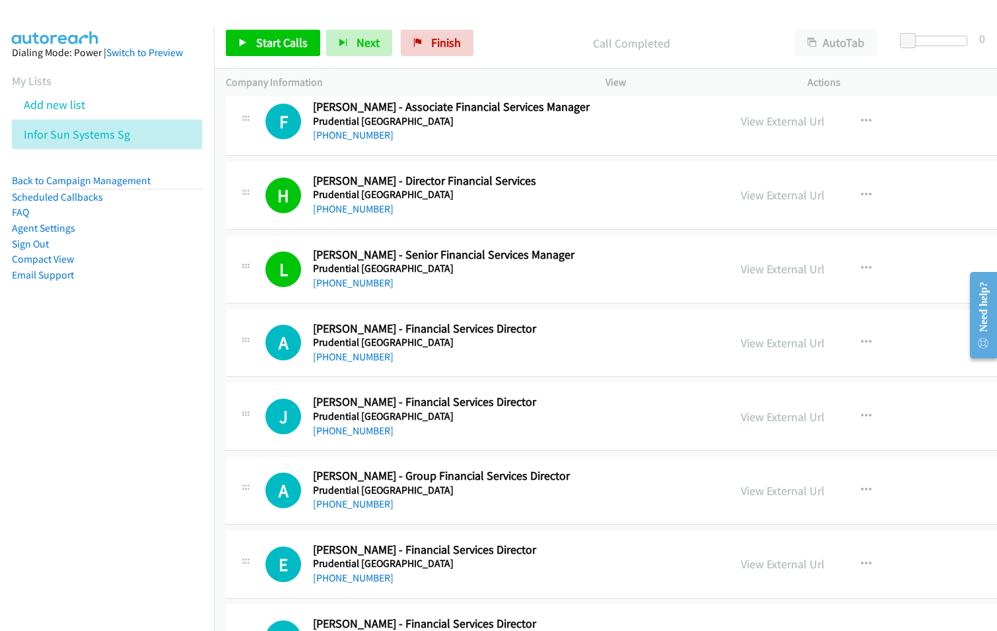
scroll to position [5745, 0]
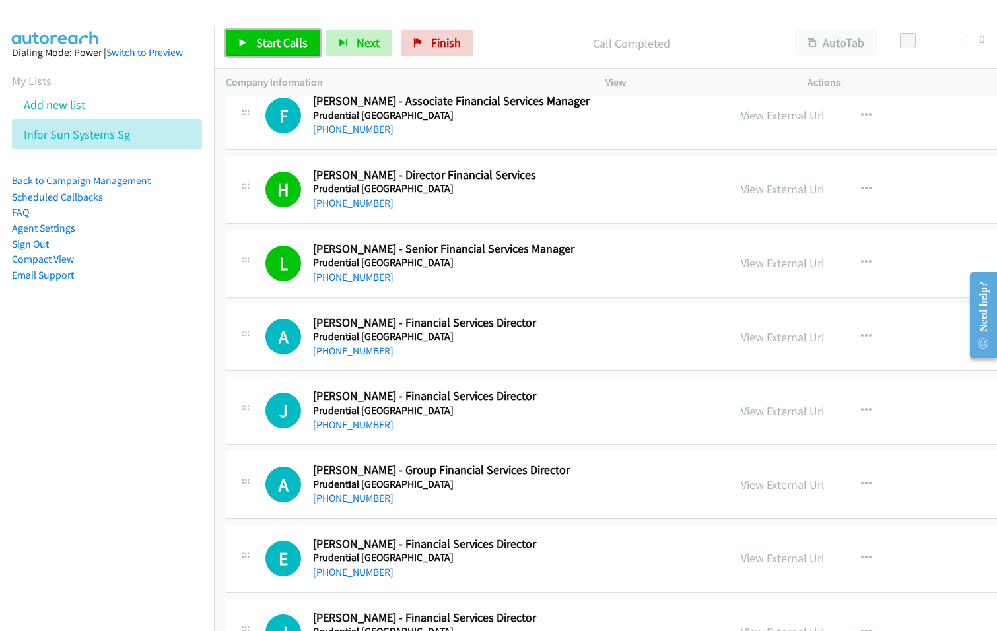
click at [272, 44] on span "Start Calls" at bounding box center [282, 42] width 52 height 15
click at [741, 338] on link "View External Url" at bounding box center [783, 337] width 84 height 15
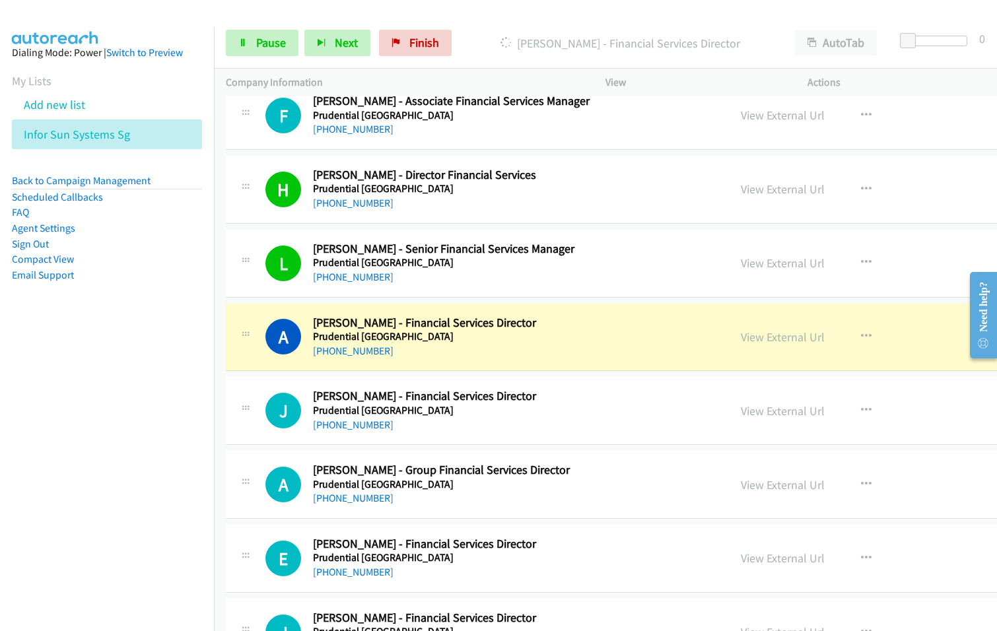
click at [486, 351] on div "+65 8323 3036" at bounding box center [469, 351] width 313 height 16
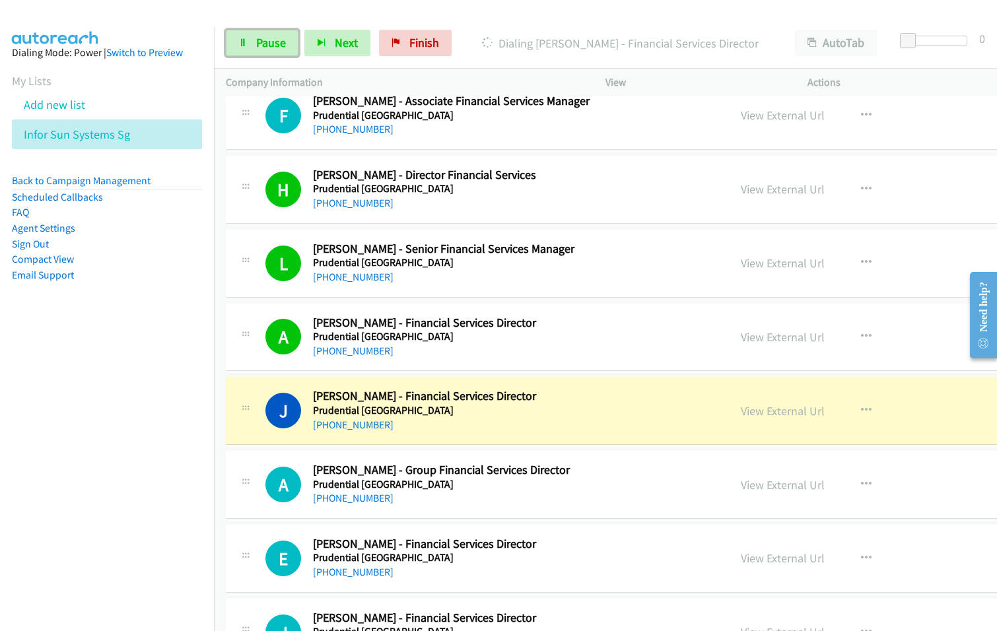
click at [261, 42] on span "Pause" at bounding box center [271, 42] width 30 height 15
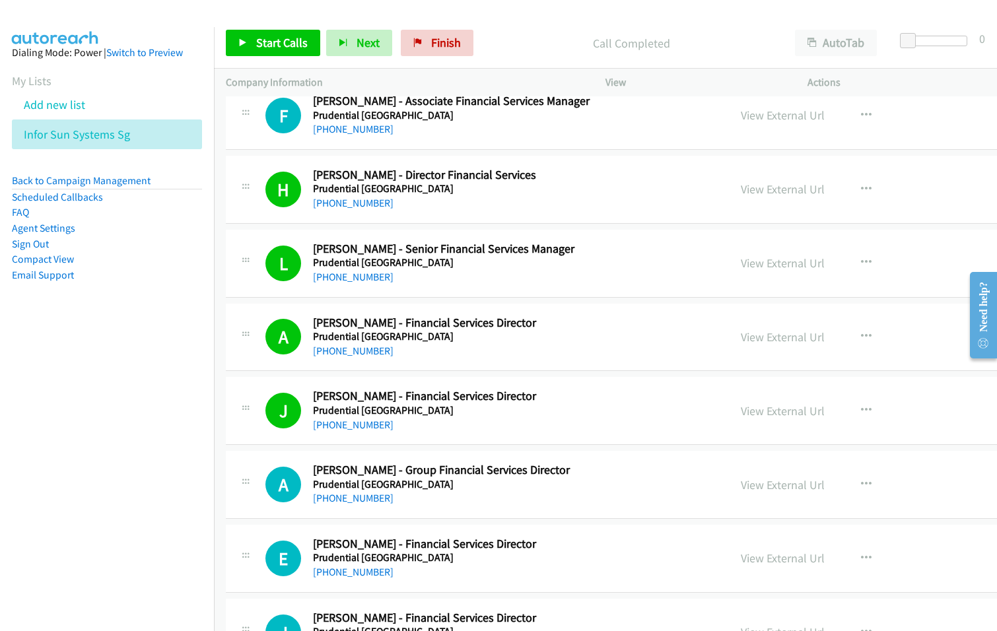
click at [532, 38] on p "Call Completed" at bounding box center [631, 43] width 280 height 18
click at [441, 43] on span "Finish" at bounding box center [446, 42] width 30 height 15
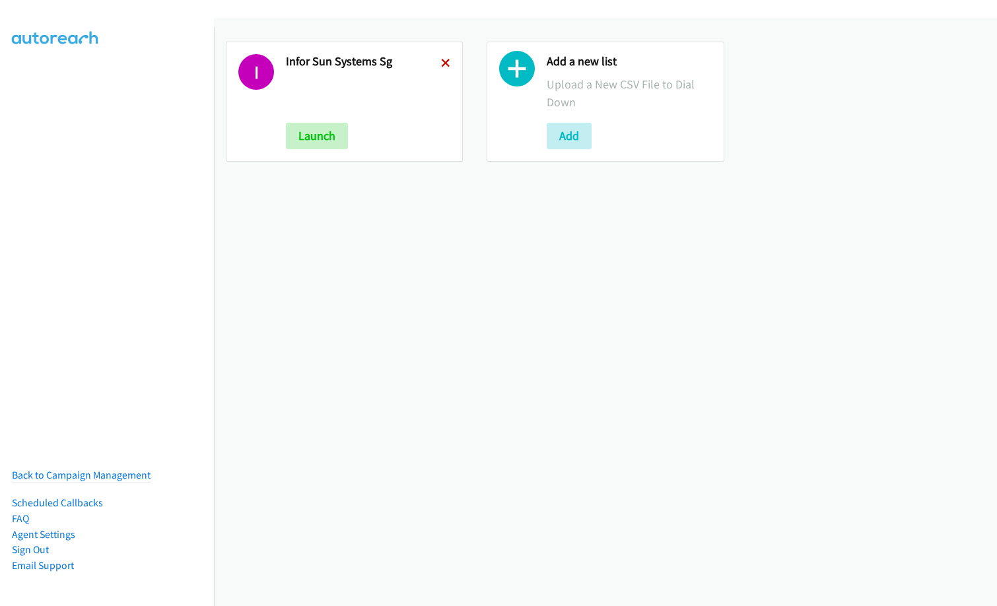
click at [441, 61] on icon at bounding box center [445, 63] width 9 height 9
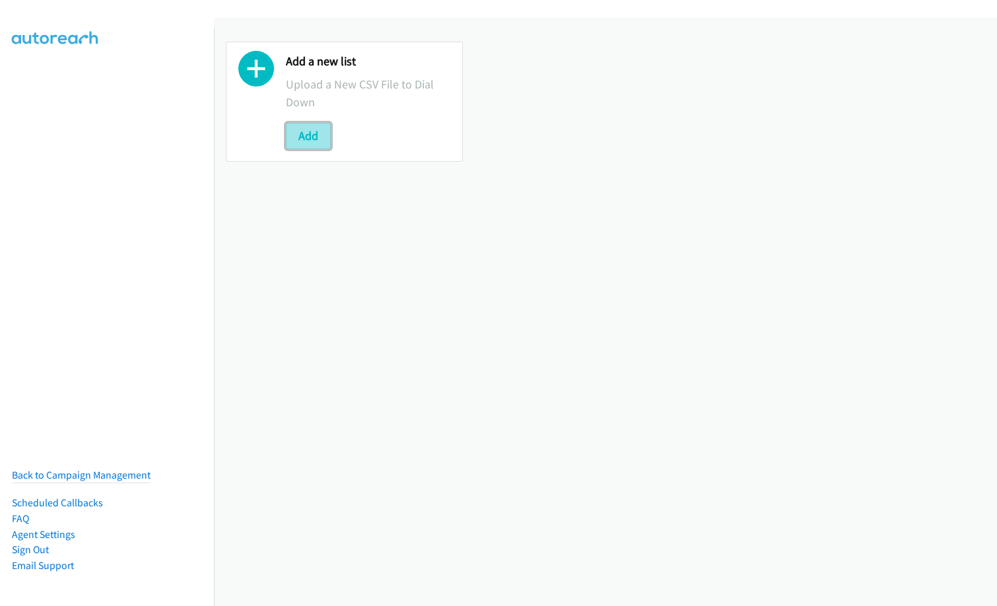
click at [302, 133] on button "Add" at bounding box center [308, 136] width 45 height 26
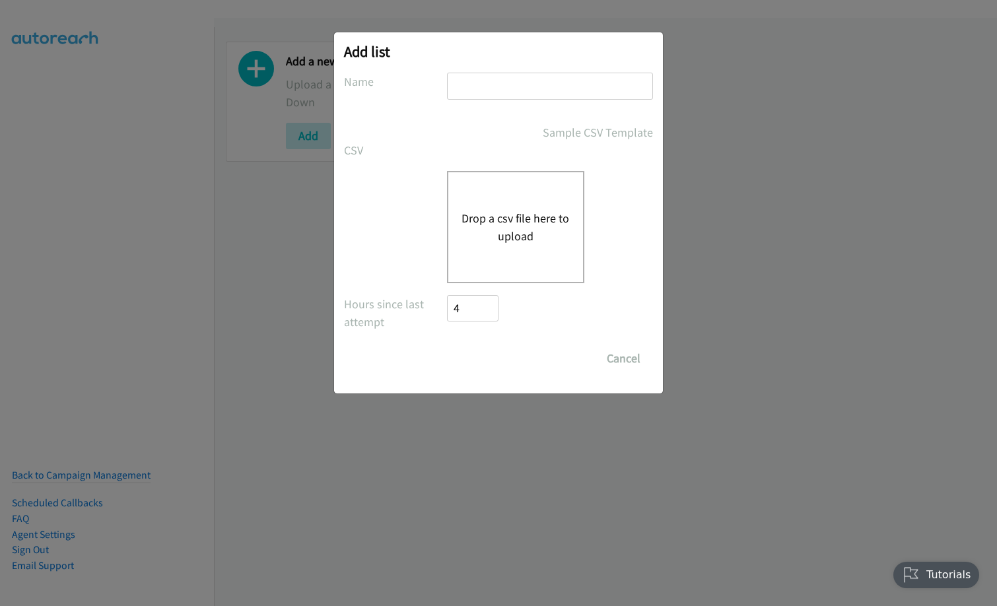
click at [495, 78] on input "text" at bounding box center [550, 86] width 206 height 27
type input "red hat webinar MY"
click at [516, 238] on button "Drop a csv file here to upload" at bounding box center [516, 227] width 108 height 36
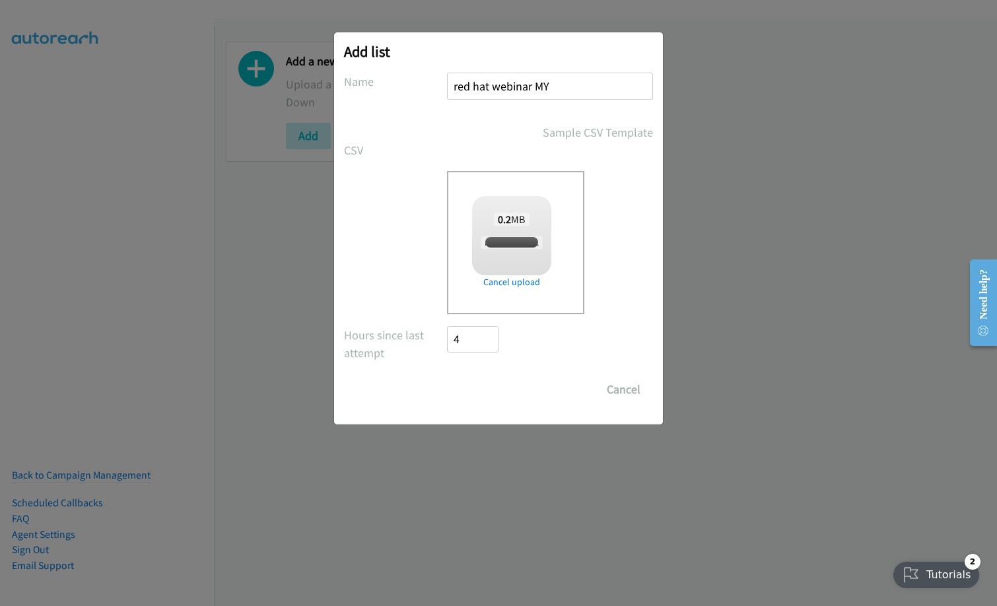
checkbox input "true"
click at [489, 390] on input "Save List" at bounding box center [481, 389] width 69 height 26
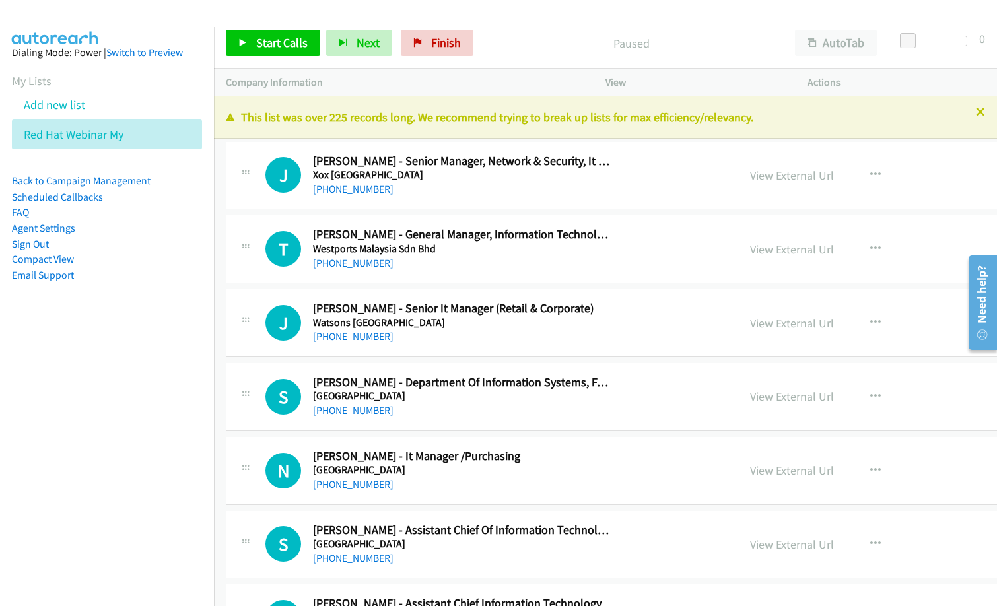
drag, startPoint x: 2, startPoint y: 398, endPoint x: 710, endPoint y: 0, distance: 812.2
click at [11, 393] on nav "Dialing Mode: Power | Switch to Preview My Lists Add new list Red Hat Webinar M…" at bounding box center [107, 330] width 215 height 606
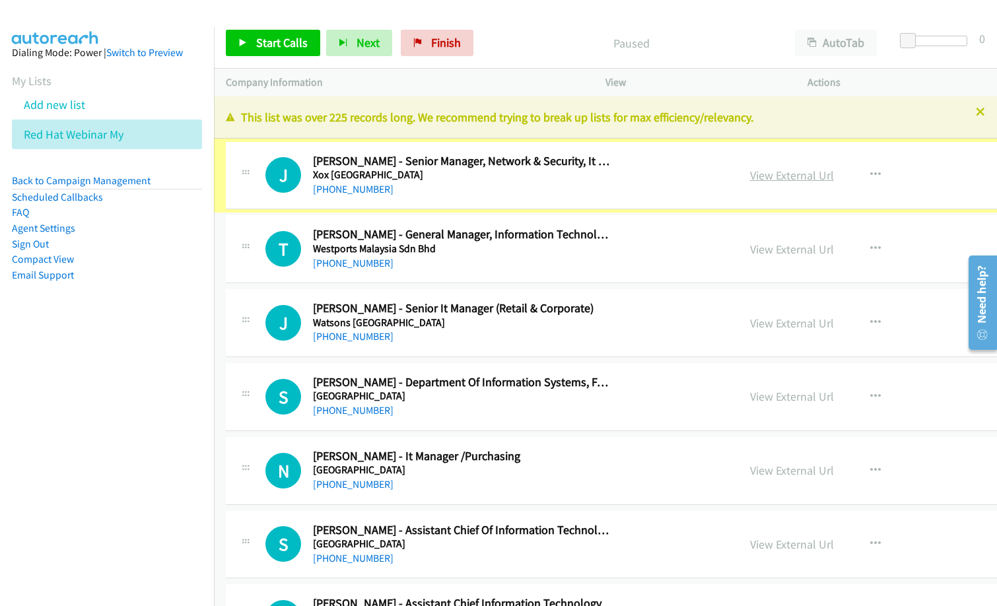
click at [750, 170] on link "View External Url" at bounding box center [792, 175] width 84 height 15
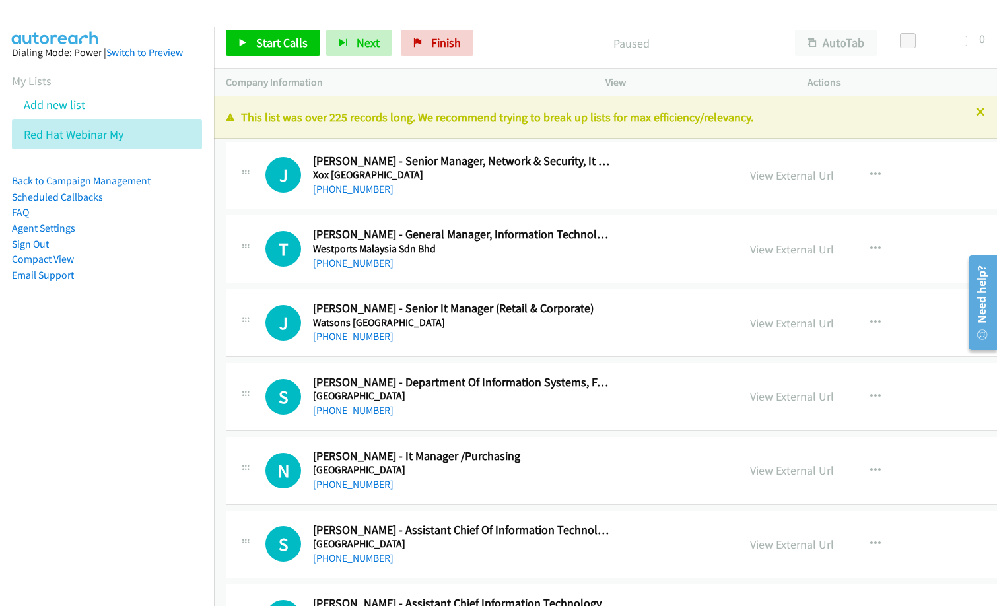
click at [394, 184] on div "[PHONE_NUMBER]" at bounding box center [463, 190] width 300 height 16
click at [277, 40] on span "Start Calls" at bounding box center [282, 42] width 52 height 15
click at [525, 36] on p "Started" at bounding box center [621, 43] width 302 height 18
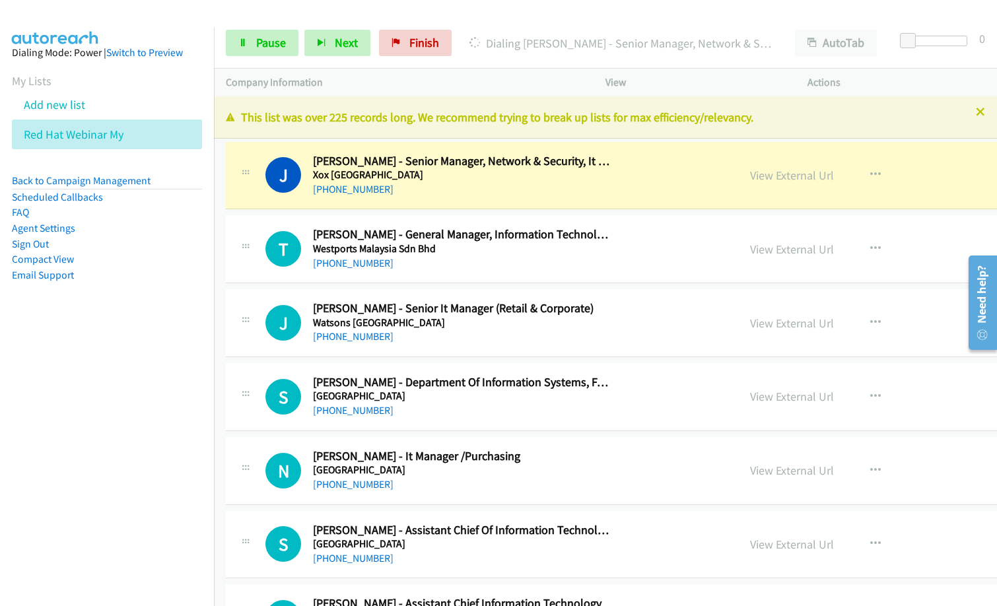
click at [485, 48] on p "Dialing Jeff Goh - Senior Manager, Network & Security, It Infrastructure" at bounding box center [621, 43] width 302 height 18
click at [483, 271] on div "[PHONE_NUMBER]" at bounding box center [463, 264] width 300 height 16
drag, startPoint x: 435, startPoint y: 197, endPoint x: 458, endPoint y: 195, distance: 23.9
click at [435, 197] on div "[PHONE_NUMBER]" at bounding box center [463, 190] width 300 height 16
click at [758, 176] on link "View External Url" at bounding box center [792, 175] width 84 height 15
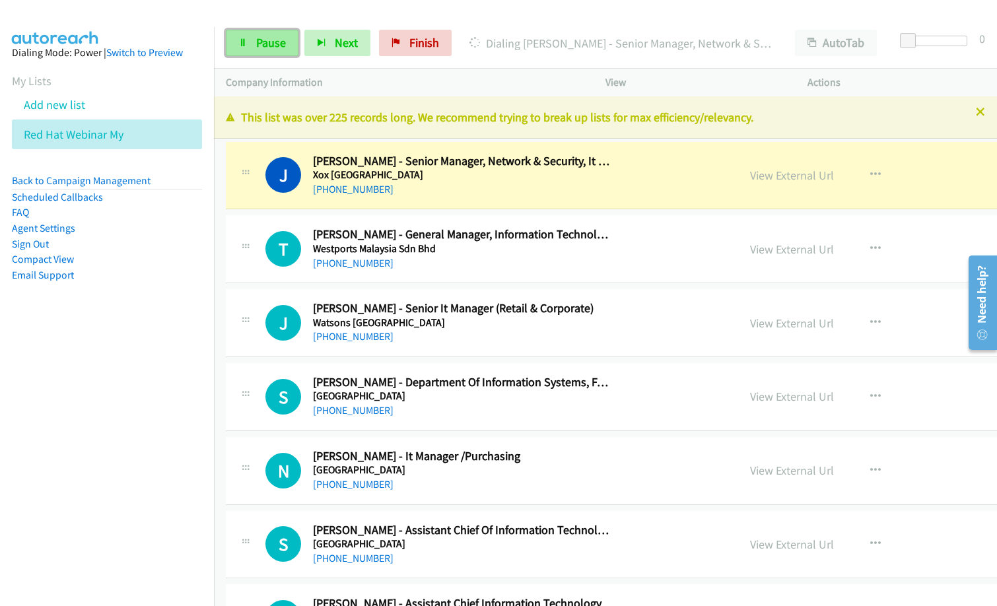
click at [268, 50] on link "Pause" at bounding box center [262, 43] width 73 height 26
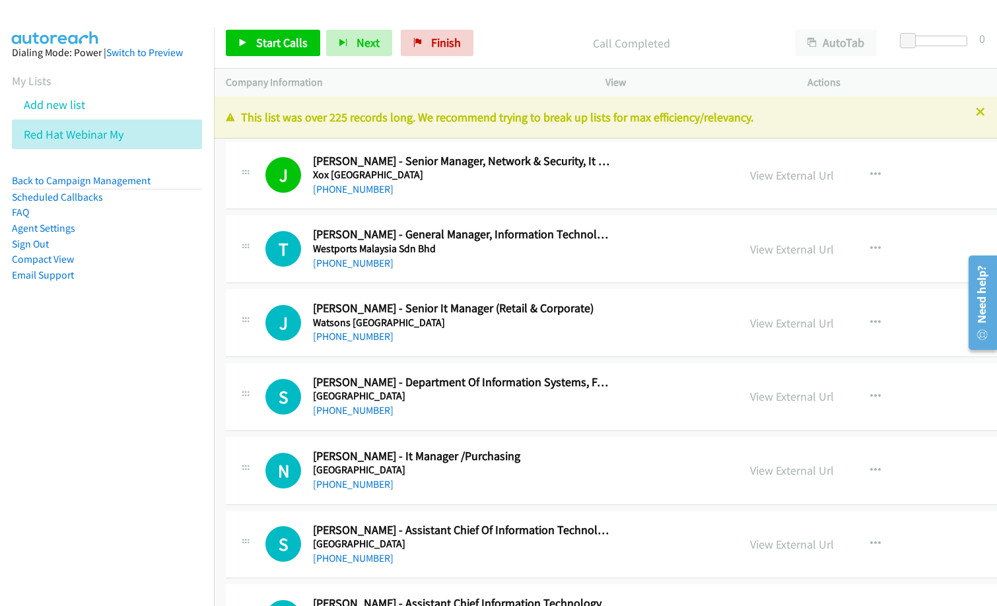
click at [486, 73] on div "Company Information" at bounding box center [404, 83] width 380 height 28
drag, startPoint x: 493, startPoint y: 40, endPoint x: 639, endPoint y: 61, distance: 146.7
click at [493, 40] on p "Call Completed" at bounding box center [631, 43] width 280 height 18
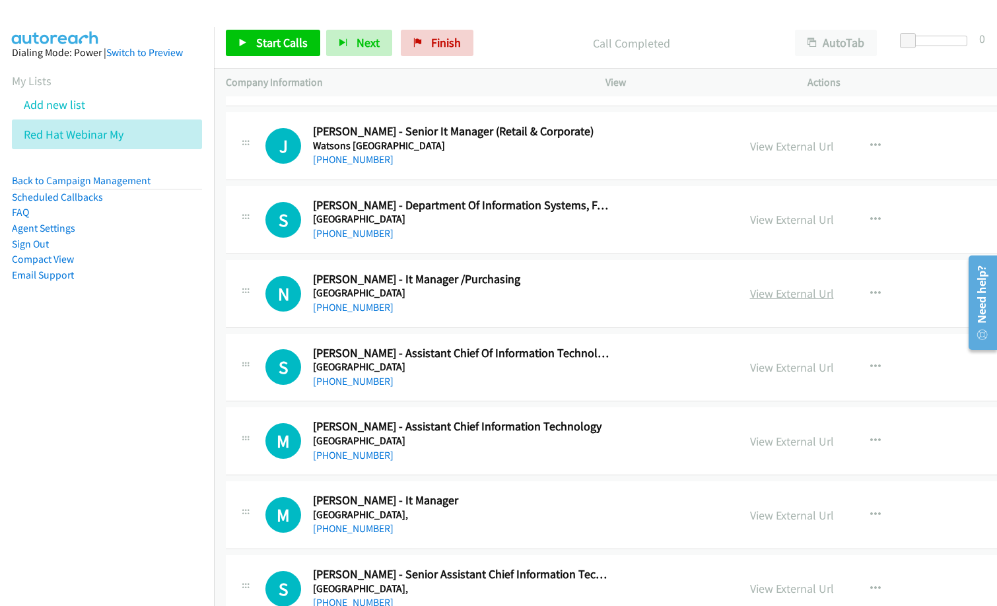
scroll to position [198, 0]
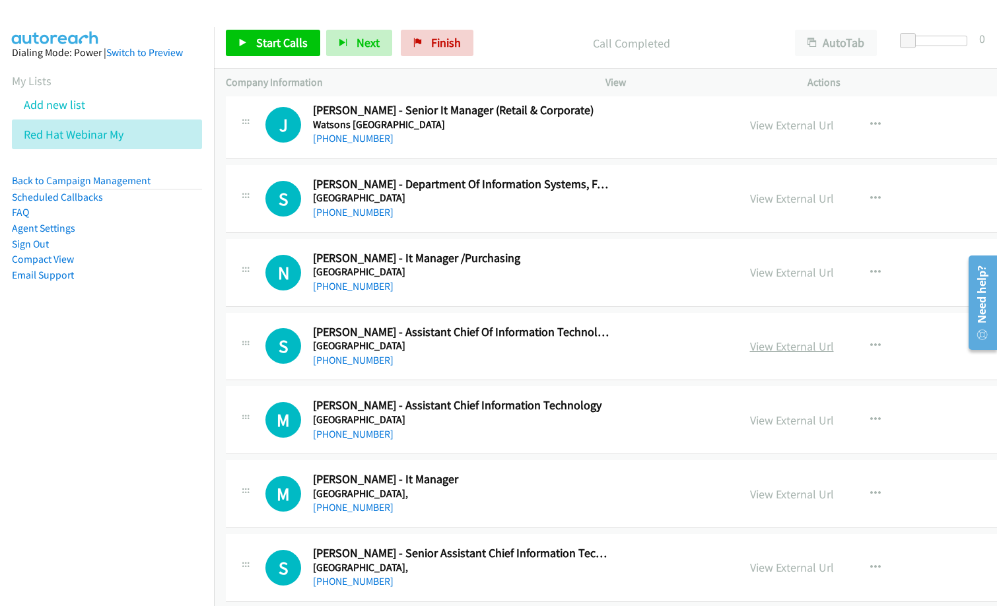
click at [782, 345] on link "View External Url" at bounding box center [792, 346] width 84 height 15
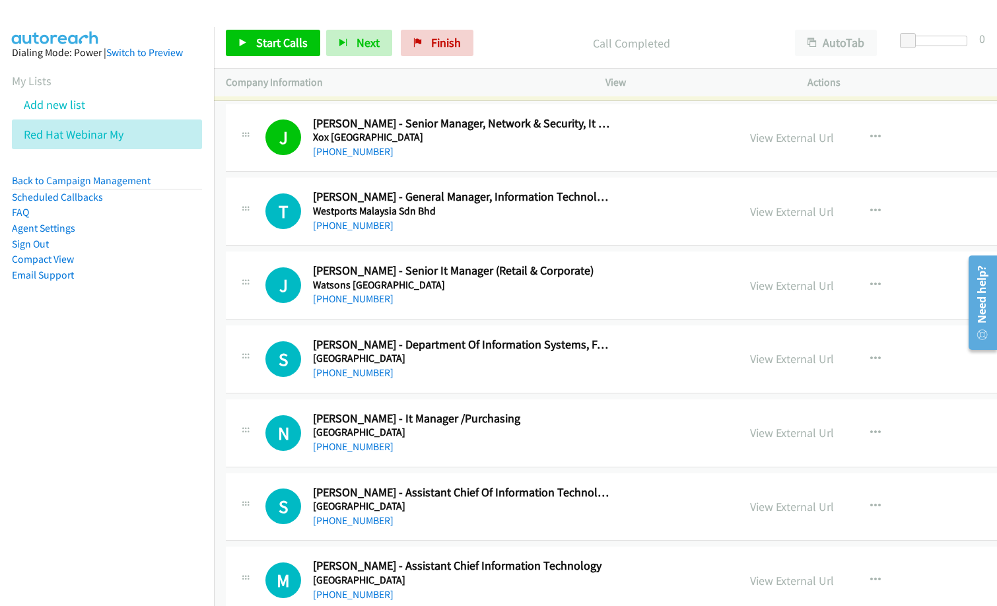
scroll to position [0, 0]
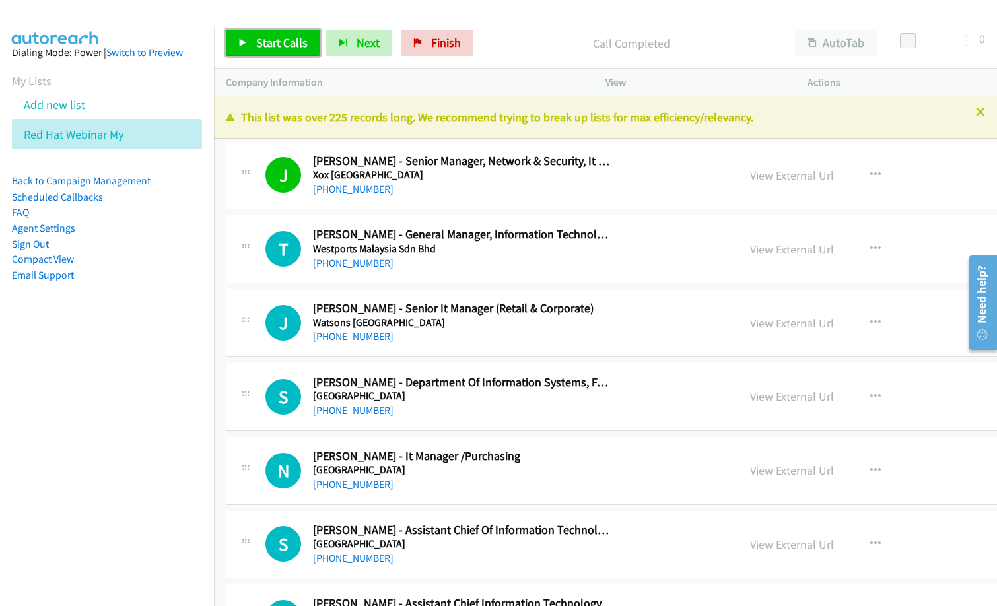
click at [310, 44] on link "Start Calls" at bounding box center [273, 43] width 94 height 26
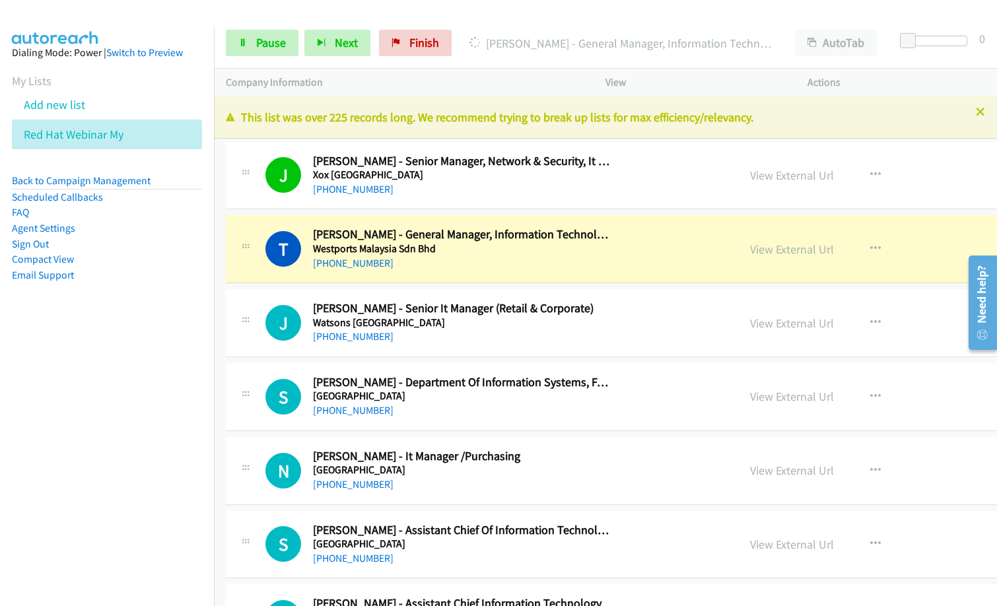
click at [473, 83] on p "Company Information" at bounding box center [404, 83] width 356 height 16
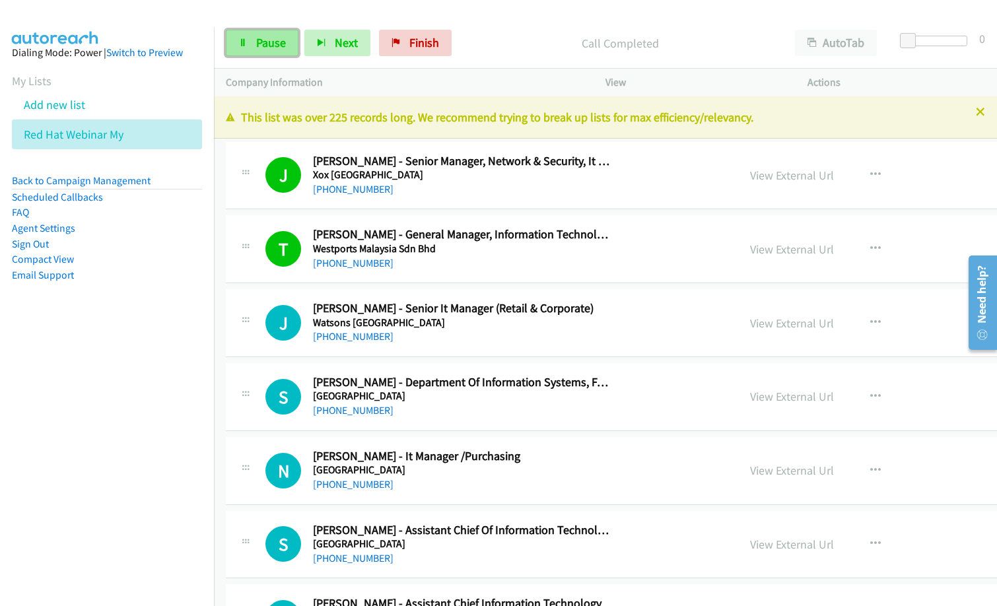
click at [235, 34] on link "Pause" at bounding box center [262, 43] width 73 height 26
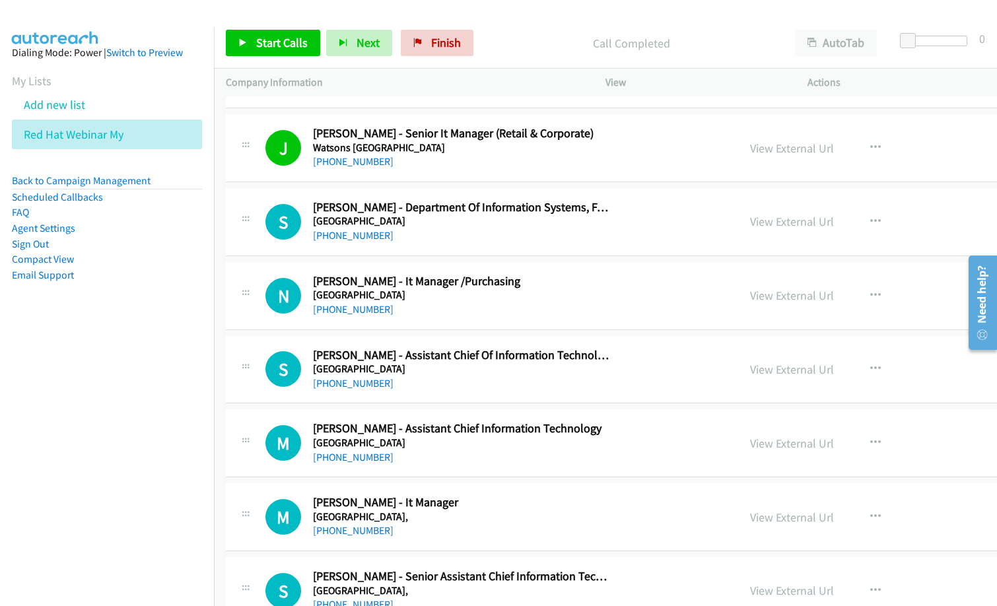
scroll to position [198, 0]
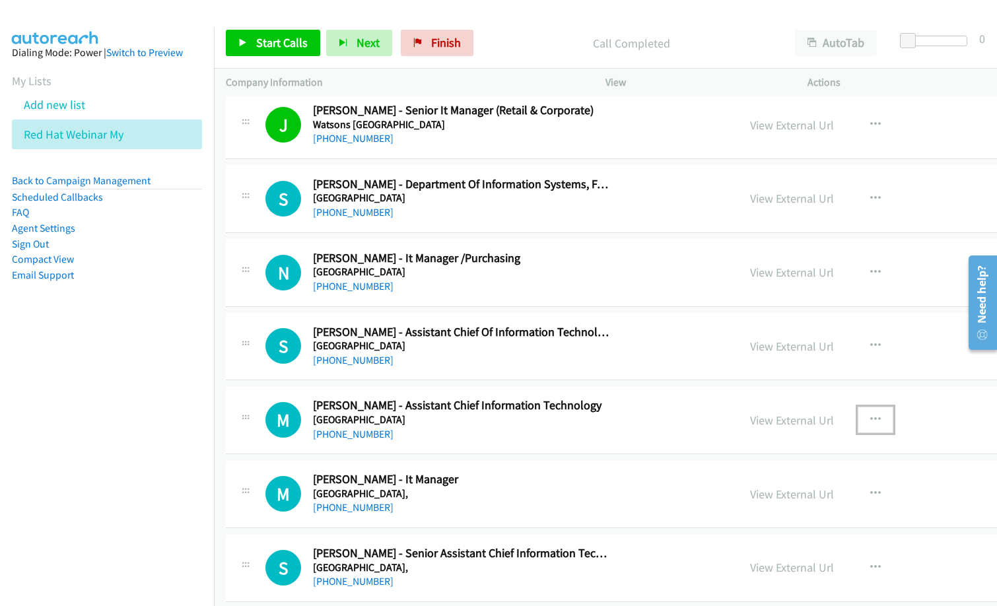
click at [870, 418] on icon "button" at bounding box center [875, 420] width 11 height 11
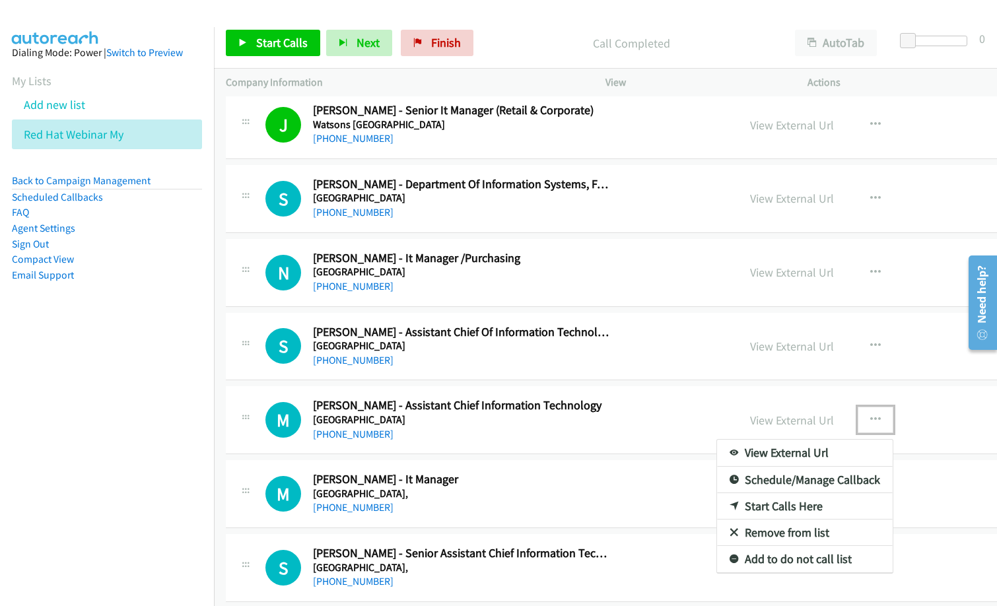
click at [728, 507] on link "Start Calls Here" at bounding box center [805, 506] width 176 height 26
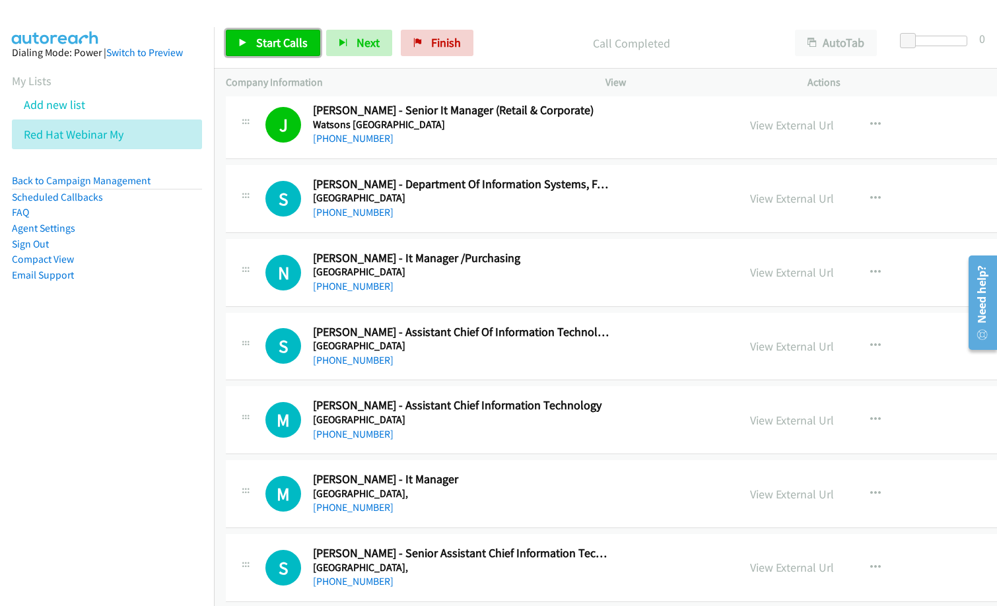
click at [277, 53] on link "Start Calls" at bounding box center [273, 43] width 94 height 26
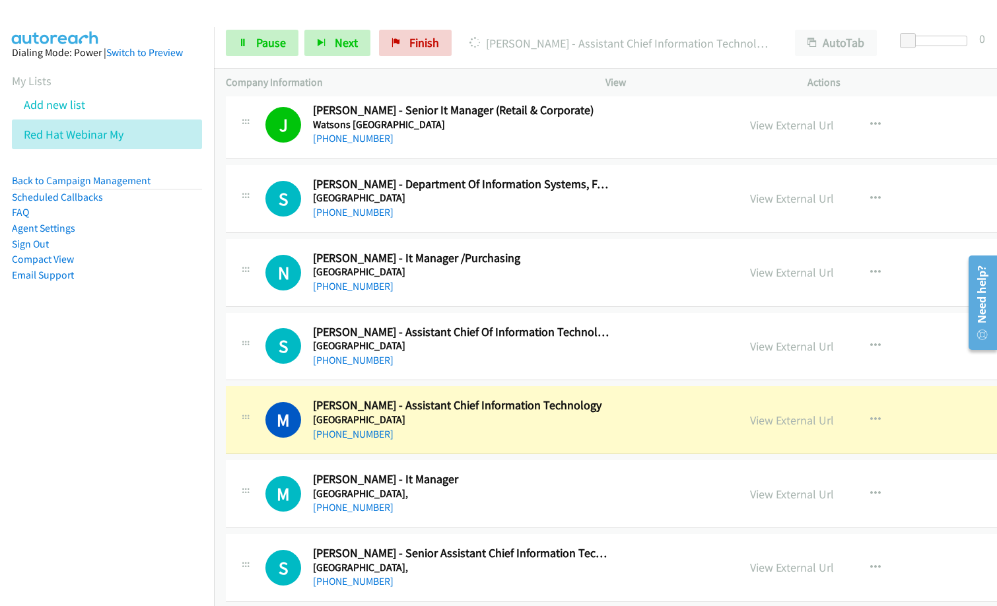
click at [520, 28] on div "Start Calls Pause Next Finish Dialing Mohd Rozi Talib - Assistant Chief Informa…" at bounding box center [605, 43] width 783 height 51
click at [502, 36] on p "Dialing Mohd Rozi Talib - Assistant Chief Information Technology" at bounding box center [621, 43] width 302 height 18
click at [234, 39] on link "Pause" at bounding box center [262, 43] width 73 height 26
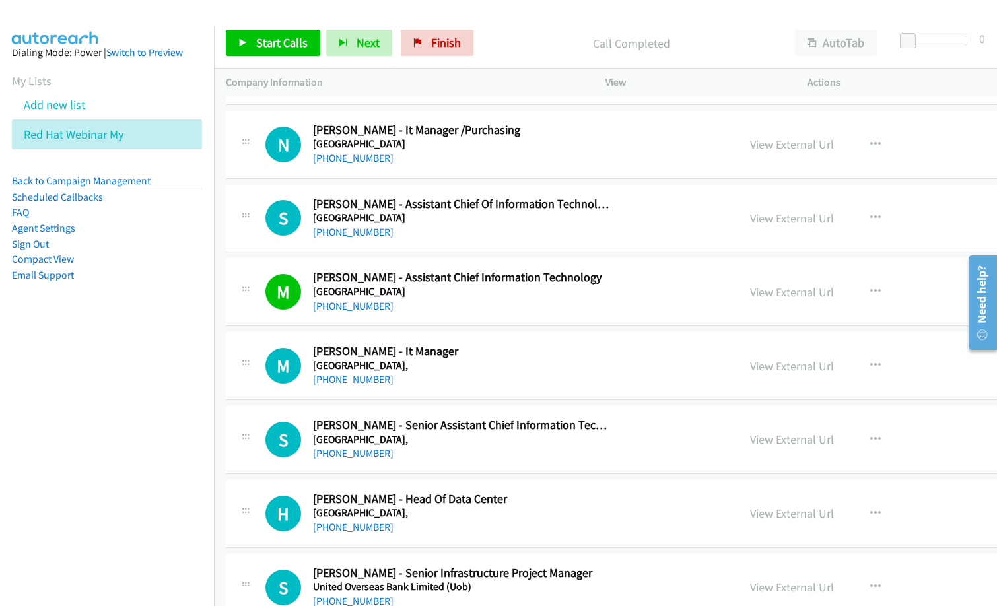
scroll to position [330, 0]
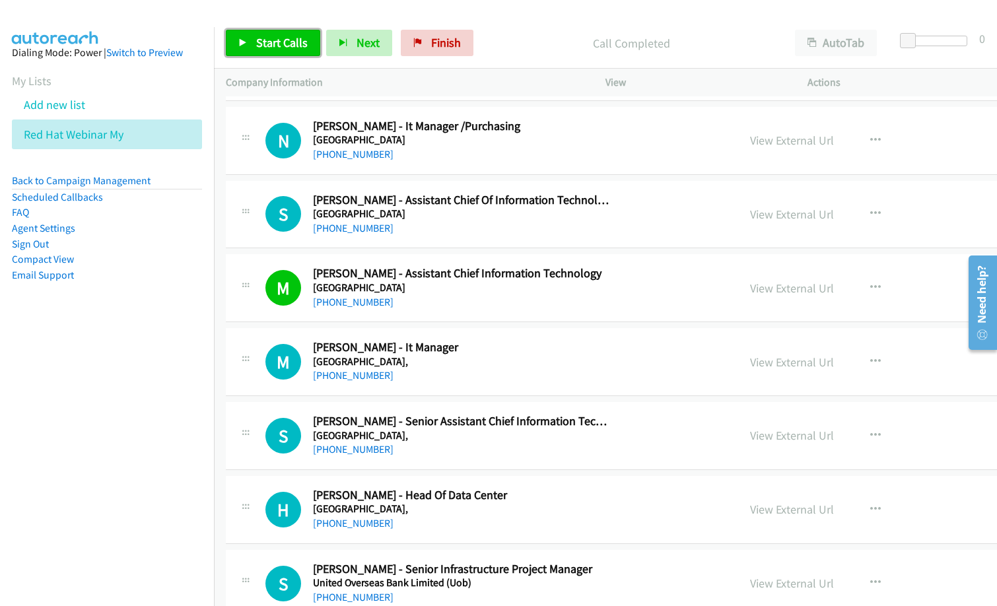
click at [294, 31] on link "Start Calls" at bounding box center [273, 43] width 94 height 26
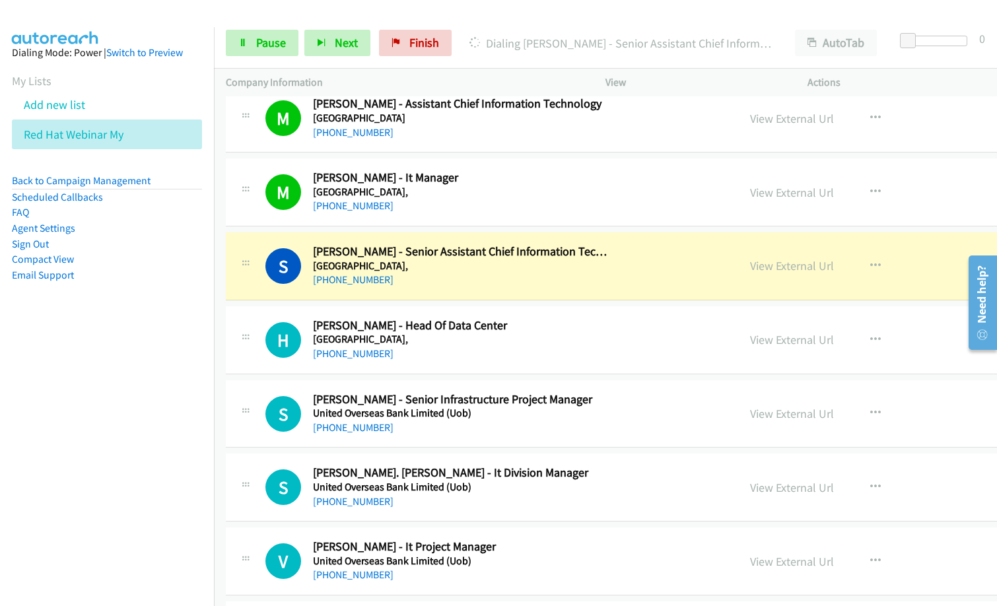
scroll to position [462, 0]
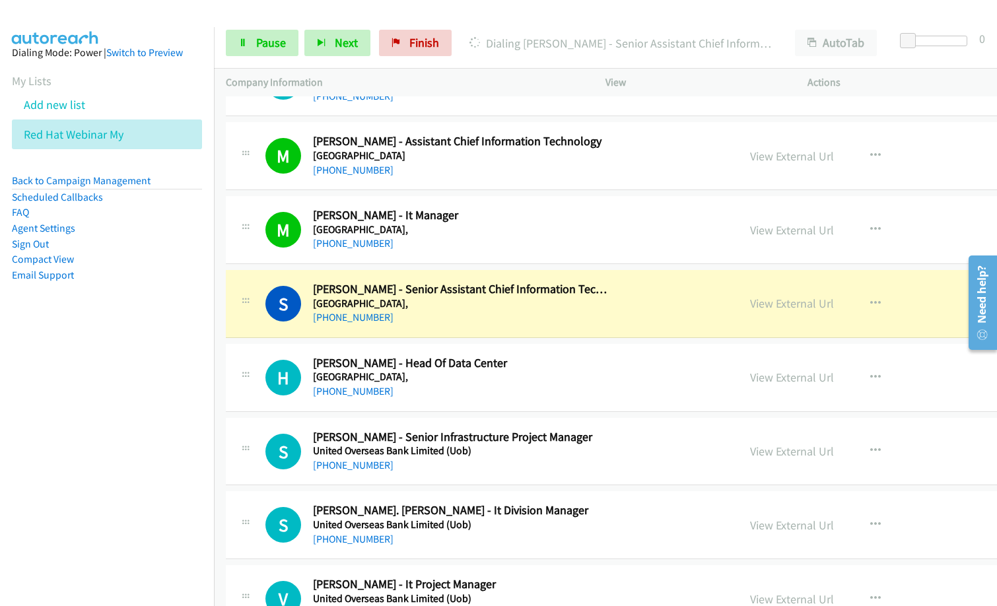
click at [134, 444] on nav "Dialing Mode: Power | Switch to Preview My Lists Add new list Red Hat Webinar M…" at bounding box center [107, 330] width 215 height 606
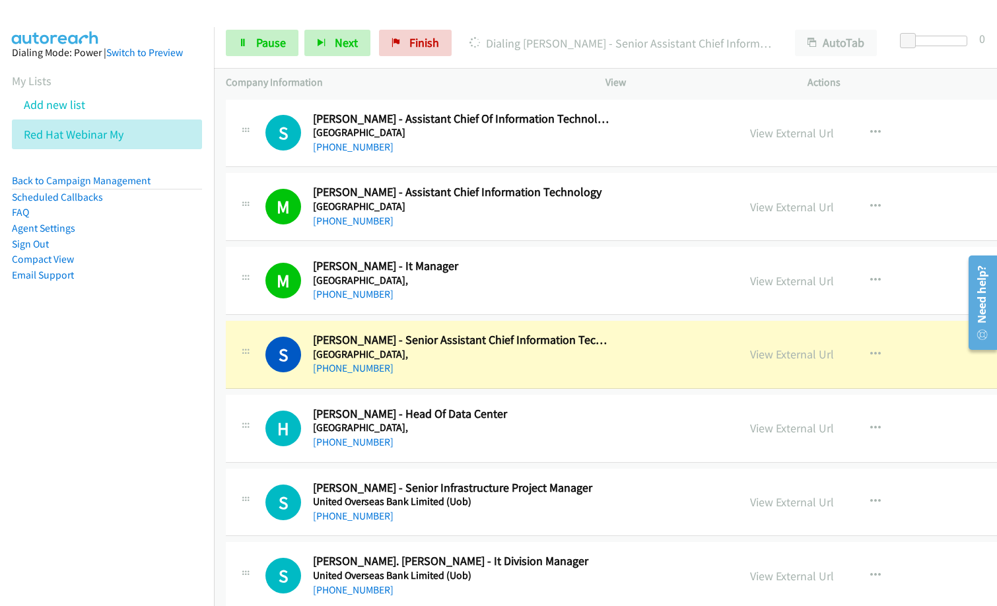
scroll to position [396, 0]
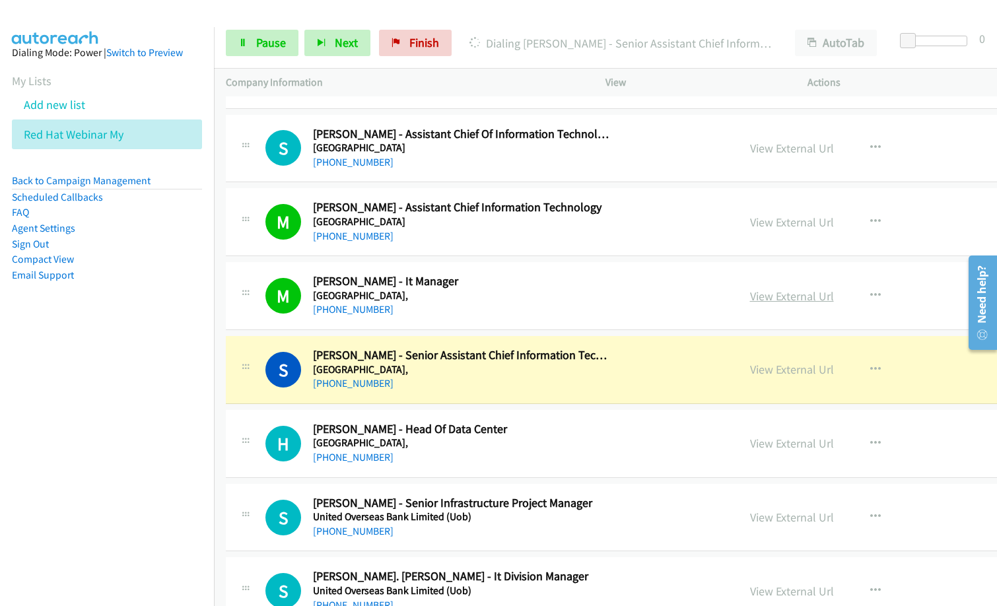
click at [750, 295] on link "View External Url" at bounding box center [792, 296] width 84 height 15
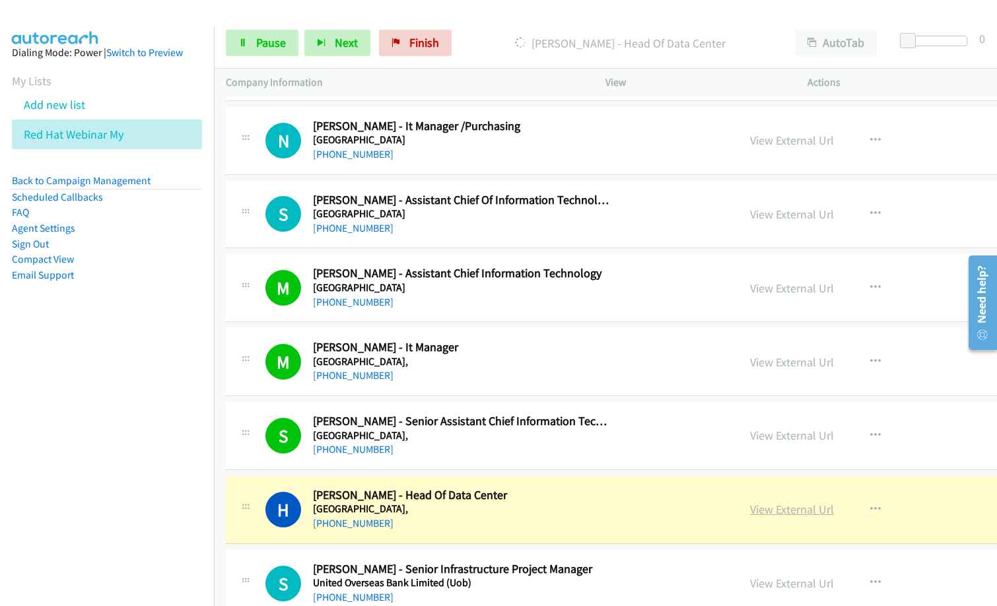
click at [752, 508] on link "View External Url" at bounding box center [792, 509] width 84 height 15
click at [252, 43] on link "Pause" at bounding box center [262, 43] width 73 height 26
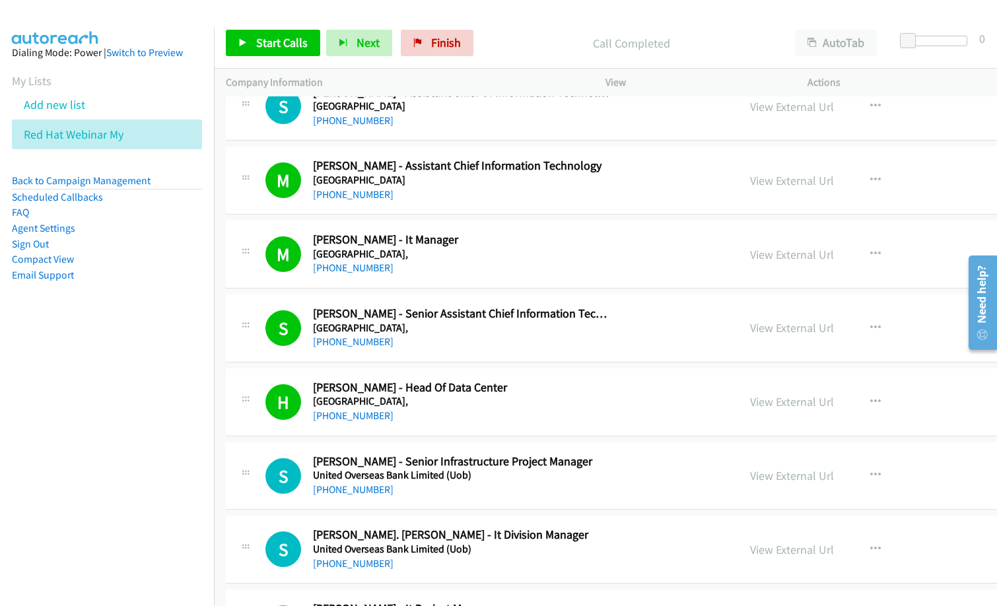
scroll to position [528, 0]
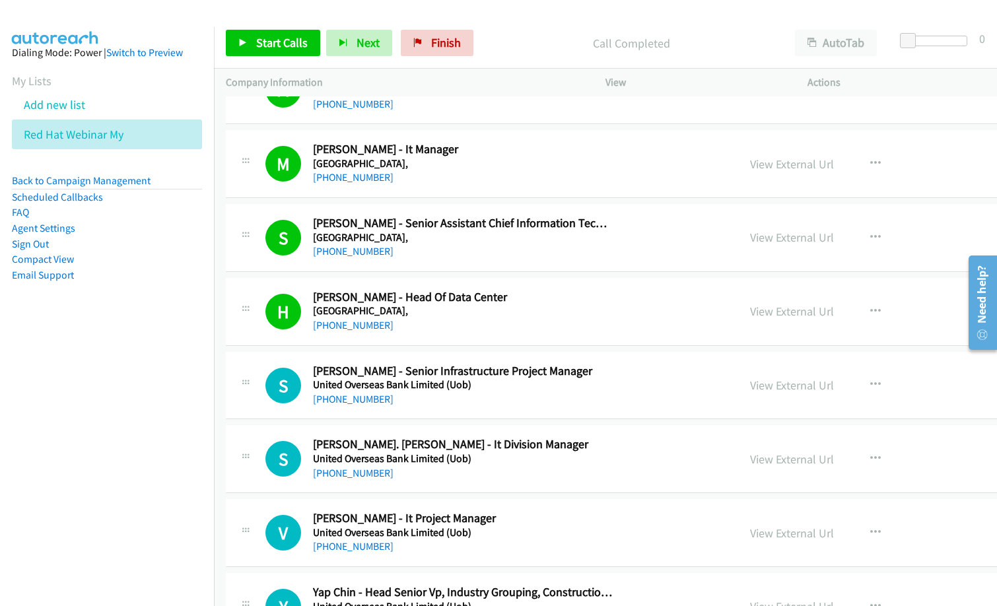
click at [16, 462] on nav "Dialing Mode: Power | Switch to Preview My Lists Add new list Red Hat Webinar M…" at bounding box center [107, 330] width 215 height 606
click at [283, 45] on span "Start Calls" at bounding box center [282, 42] width 52 height 15
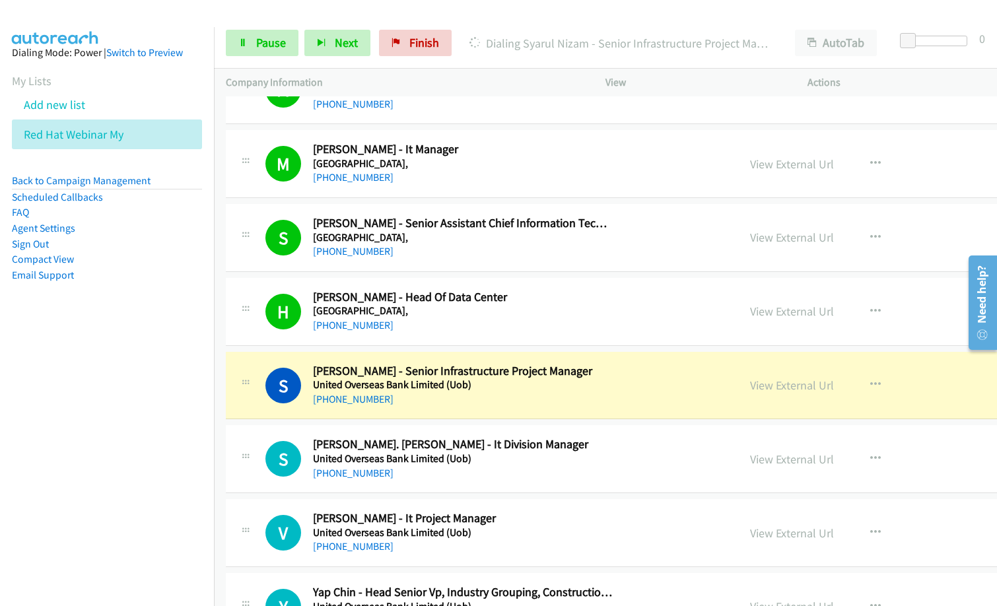
click at [484, 54] on div "Dialing Syarul Nizam - Senior Infrastructure Project Manager" at bounding box center [621, 43] width 326 height 26
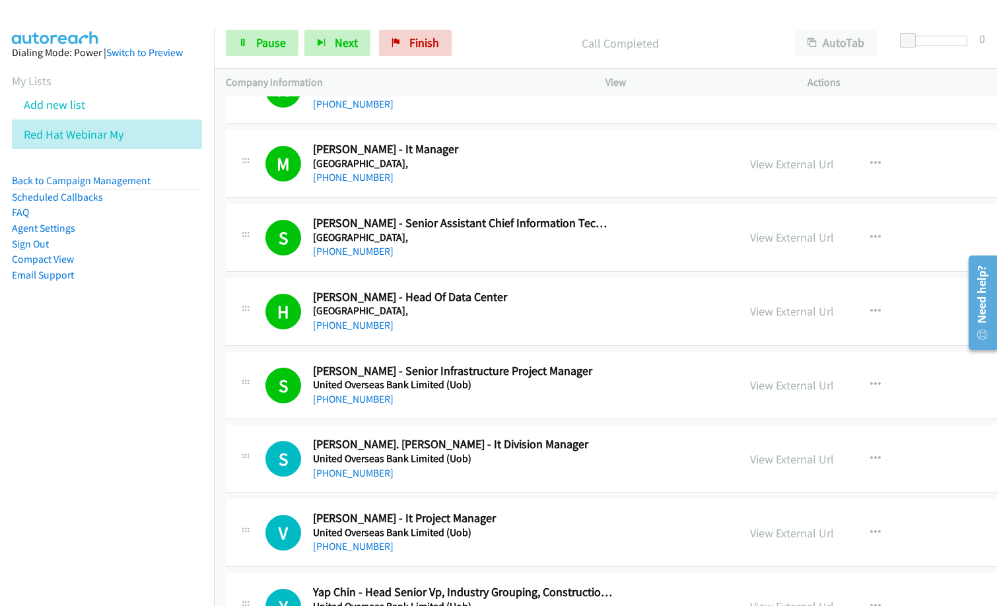
click at [74, 435] on nav "Dialing Mode: Power | Switch to Preview My Lists Add new list Red Hat Webinar M…" at bounding box center [107, 330] width 215 height 606
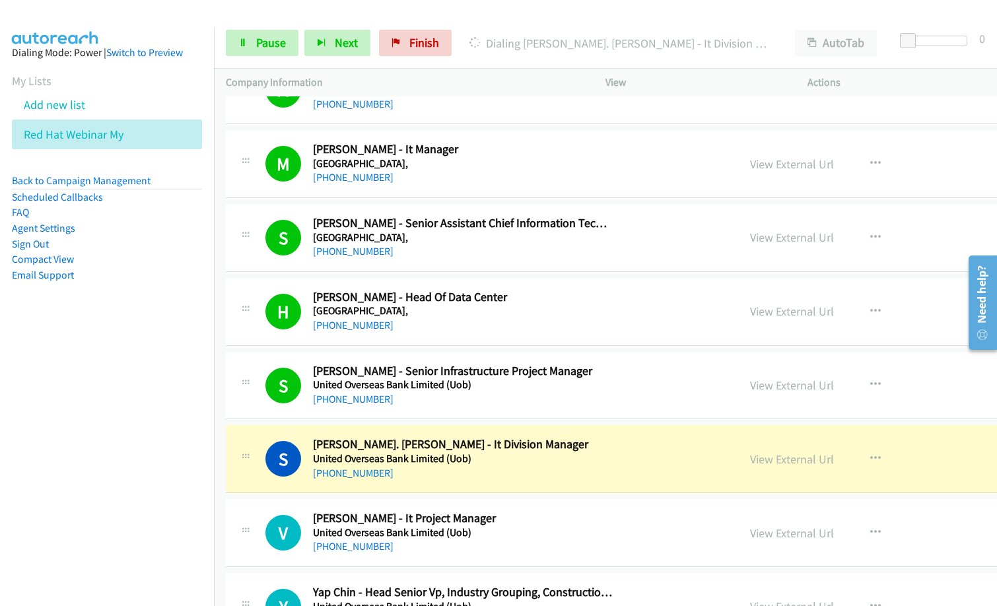
drag, startPoint x: 481, startPoint y: 476, endPoint x: 468, endPoint y: 483, distance: 14.2
click at [481, 476] on div "[PHONE_NUMBER]" at bounding box center [463, 474] width 300 height 16
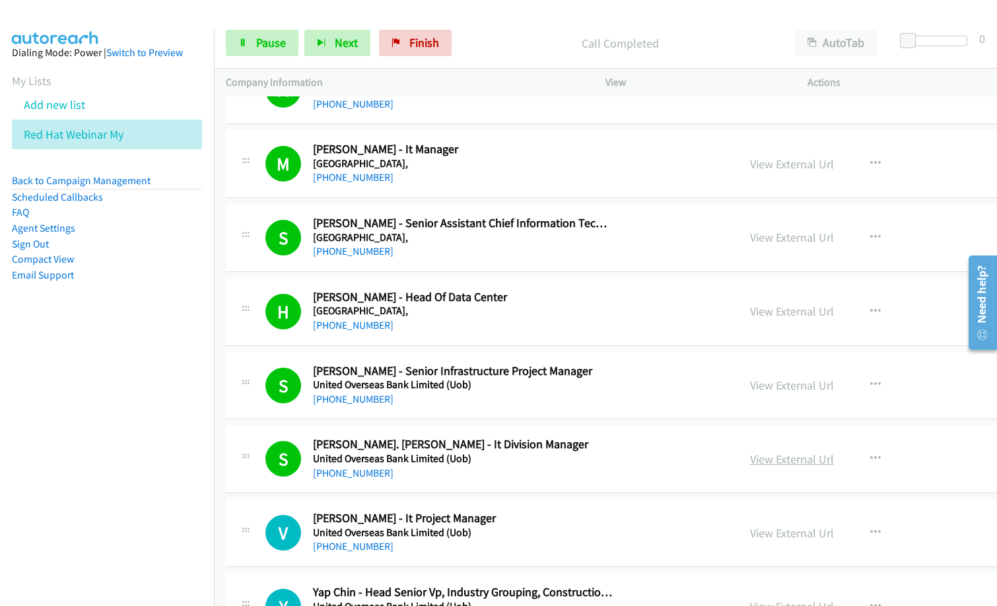
click at [790, 456] on link "View External Url" at bounding box center [792, 459] width 84 height 15
click at [276, 36] on span "Pause" at bounding box center [271, 42] width 30 height 15
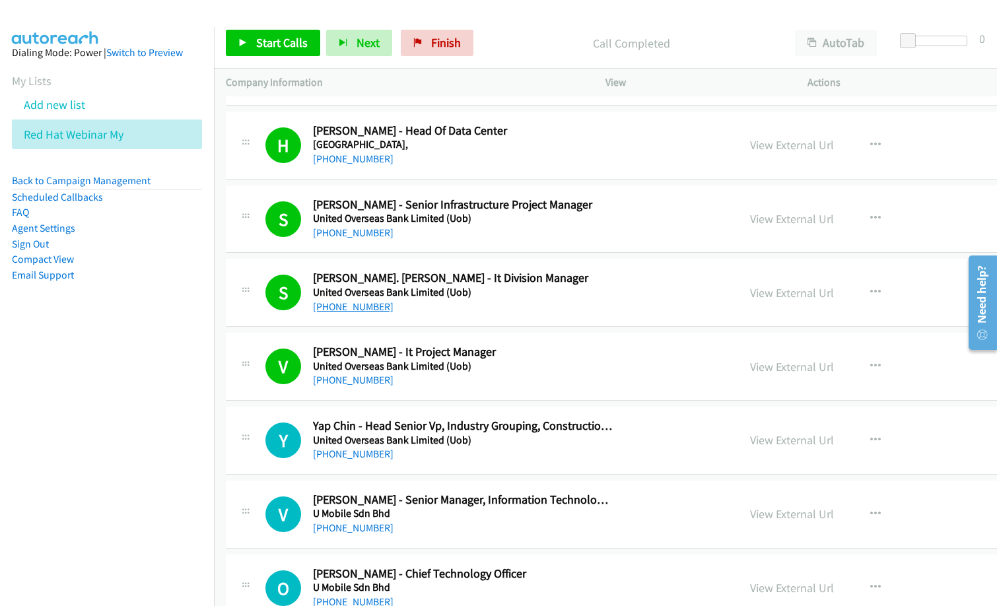
scroll to position [726, 0]
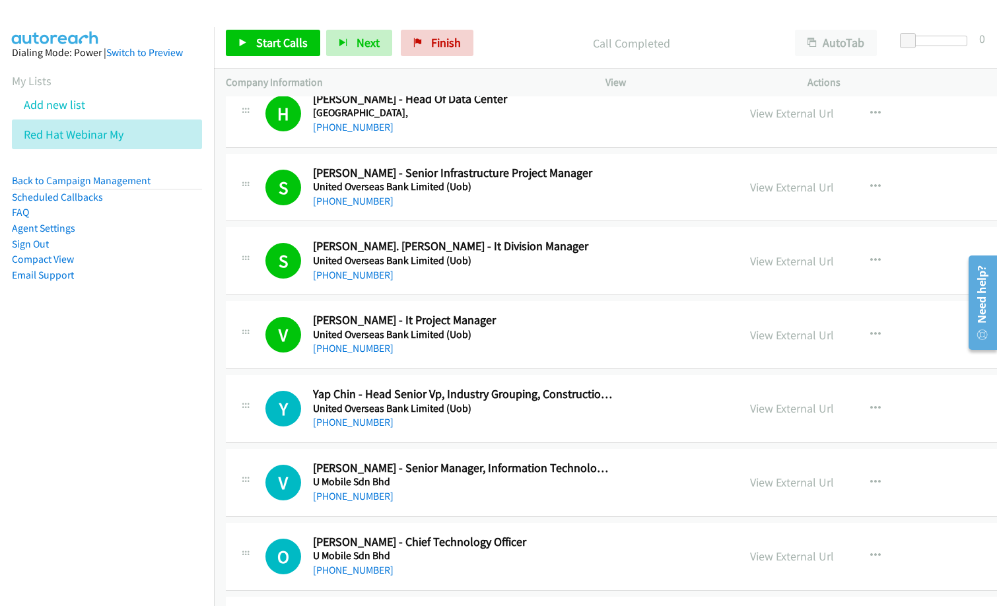
click at [473, 429] on div "[PHONE_NUMBER]" at bounding box center [463, 423] width 300 height 16
click at [870, 481] on icon "button" at bounding box center [875, 482] width 11 height 11
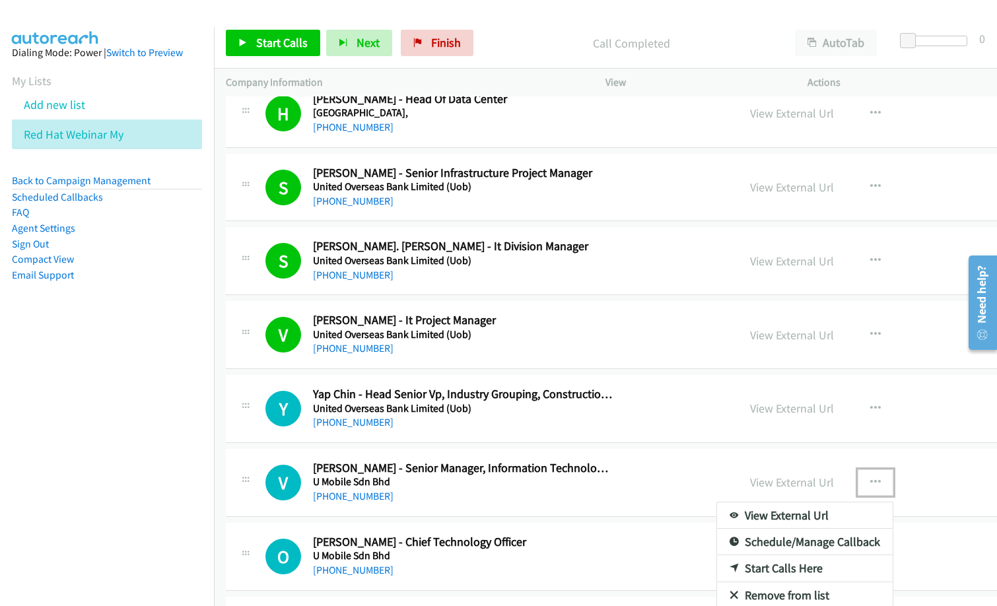
click at [755, 565] on link "Start Calls Here" at bounding box center [805, 568] width 176 height 26
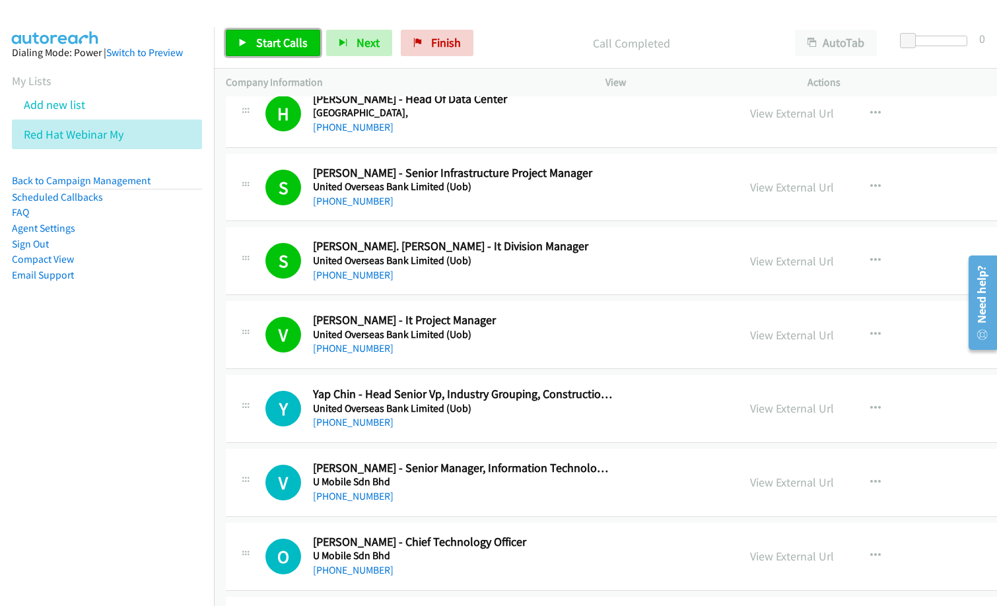
click at [295, 46] on span "Start Calls" at bounding box center [282, 42] width 52 height 15
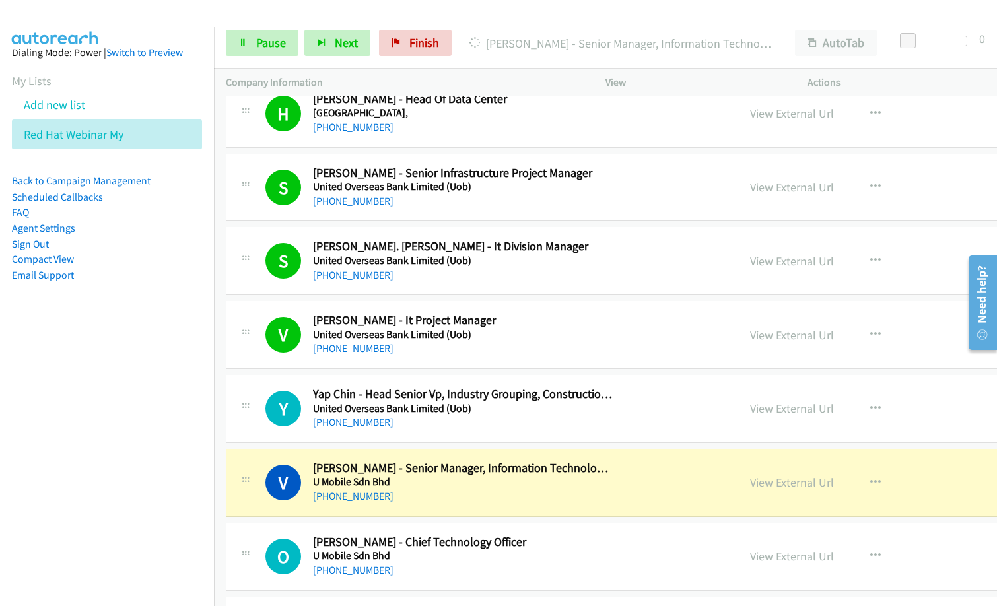
click at [499, 15] on div at bounding box center [492, 25] width 985 height 51
click at [255, 50] on link "Pause" at bounding box center [262, 43] width 73 height 26
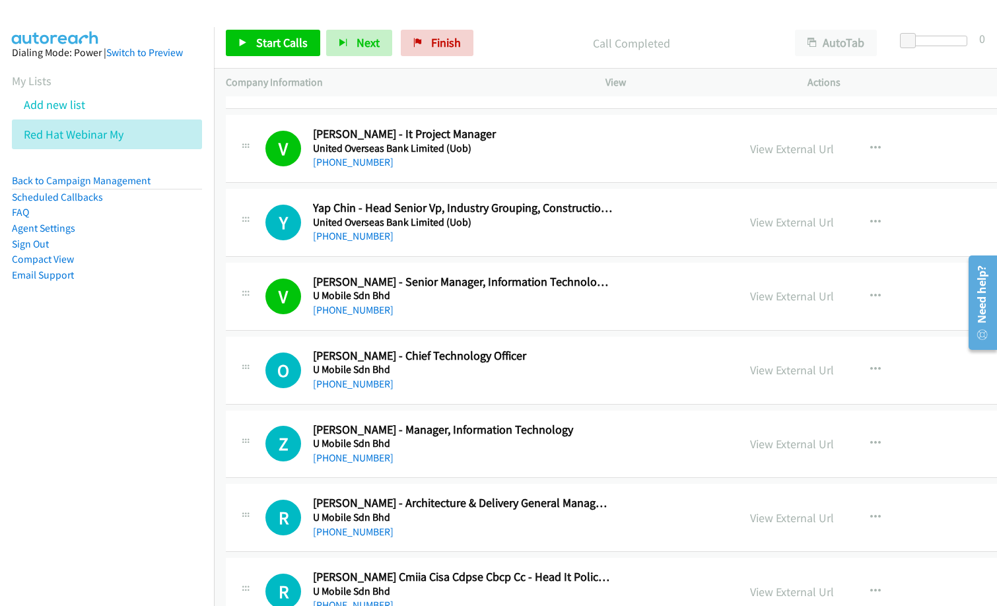
scroll to position [925, 0]
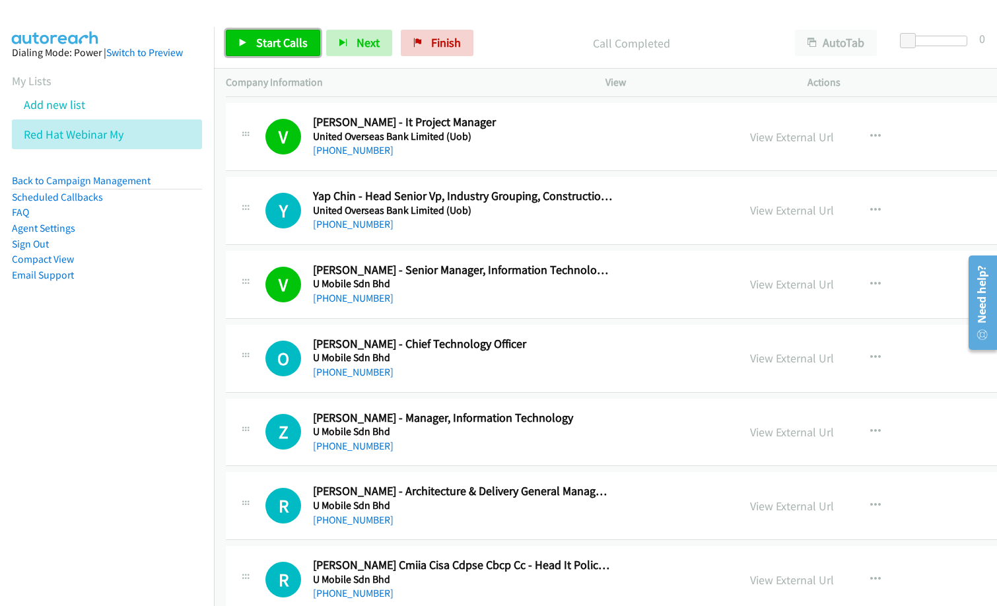
click at [249, 41] on link "Start Calls" at bounding box center [273, 43] width 94 height 26
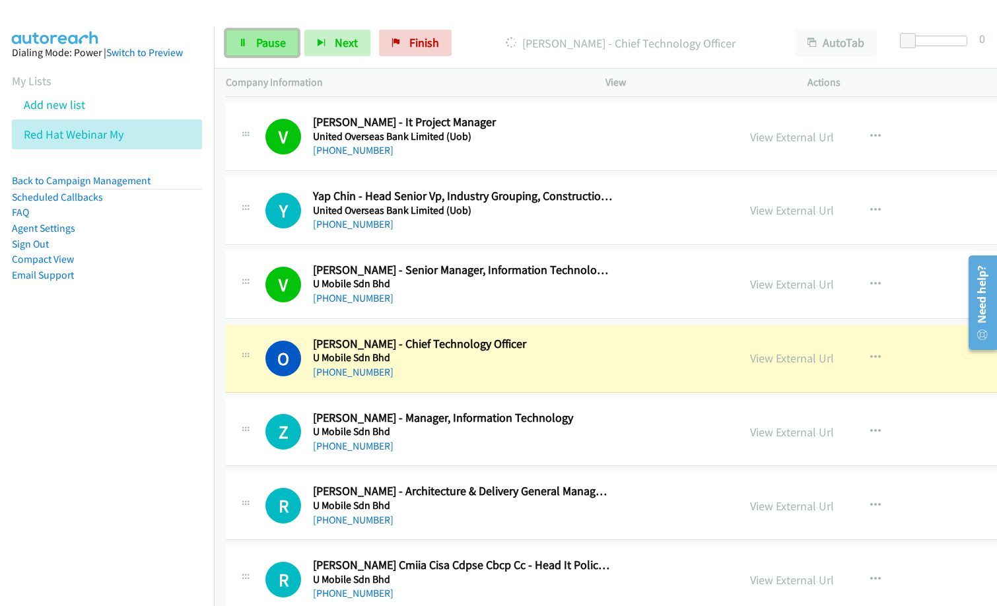
click at [248, 48] on link "Pause" at bounding box center [262, 43] width 73 height 26
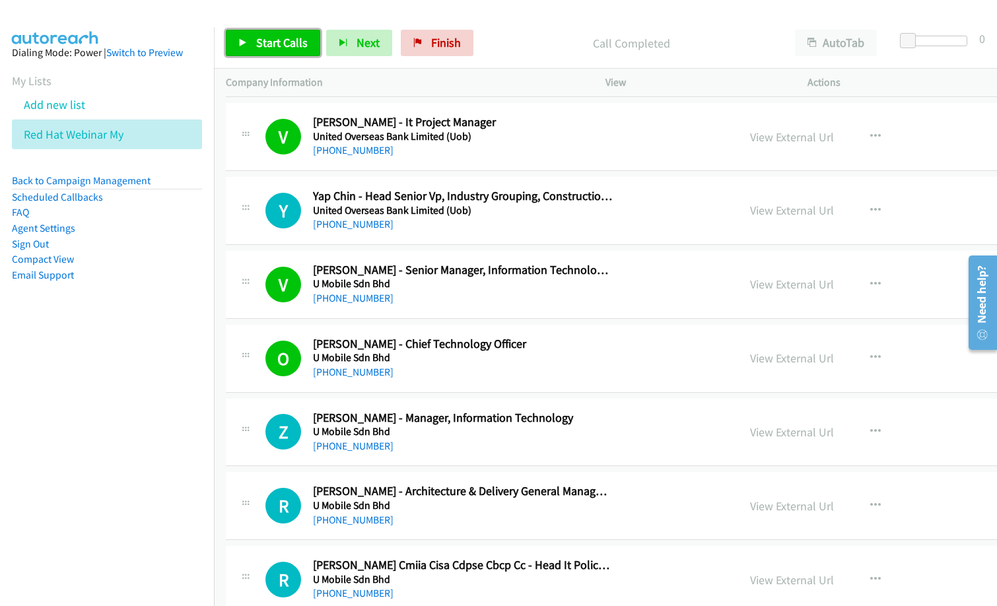
click at [283, 48] on span "Start Calls" at bounding box center [282, 42] width 52 height 15
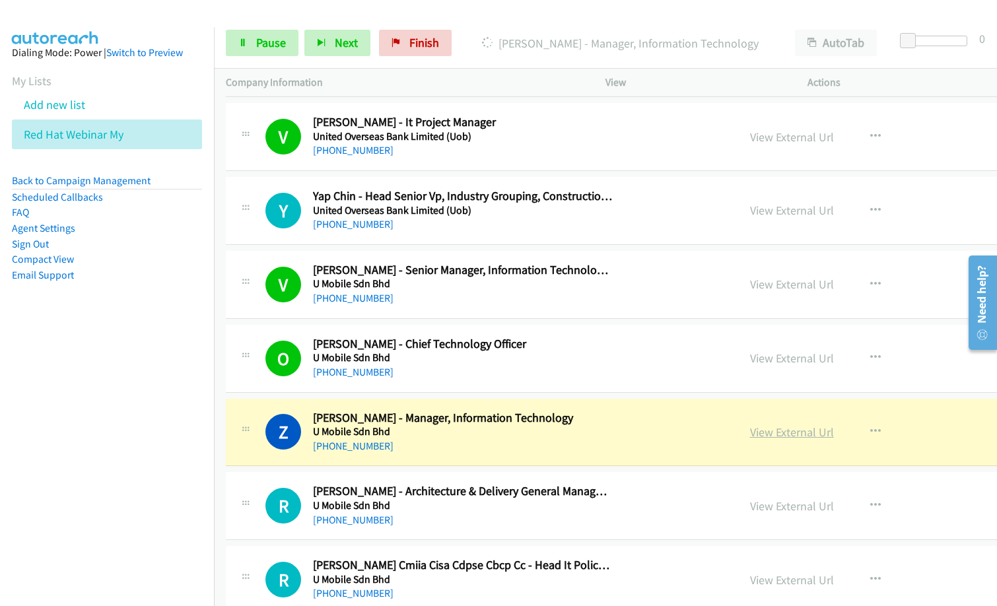
drag, startPoint x: 429, startPoint y: 443, endPoint x: 775, endPoint y: 426, distance: 346.5
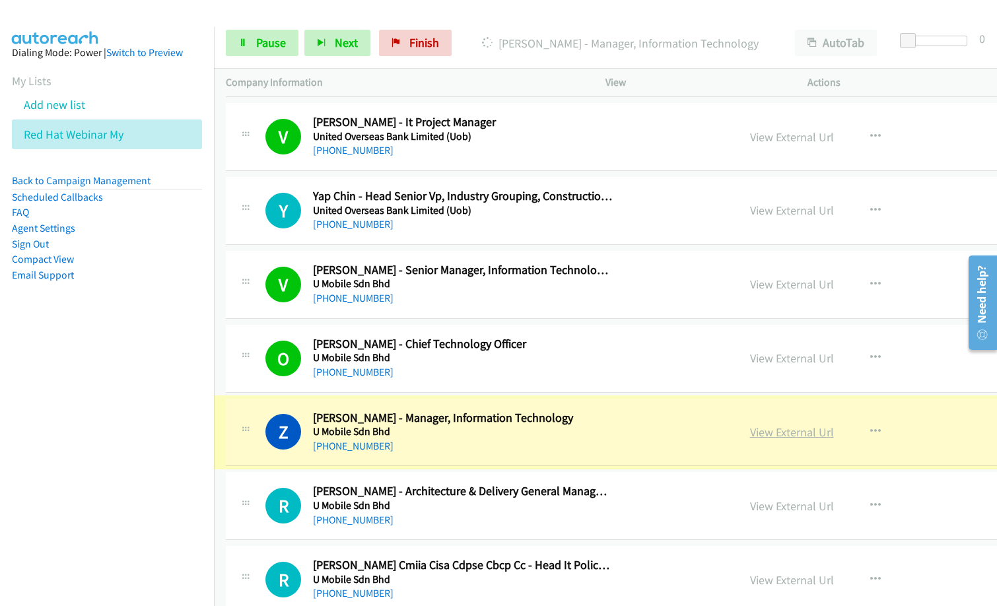
click at [774, 429] on link "View External Url" at bounding box center [792, 432] width 84 height 15
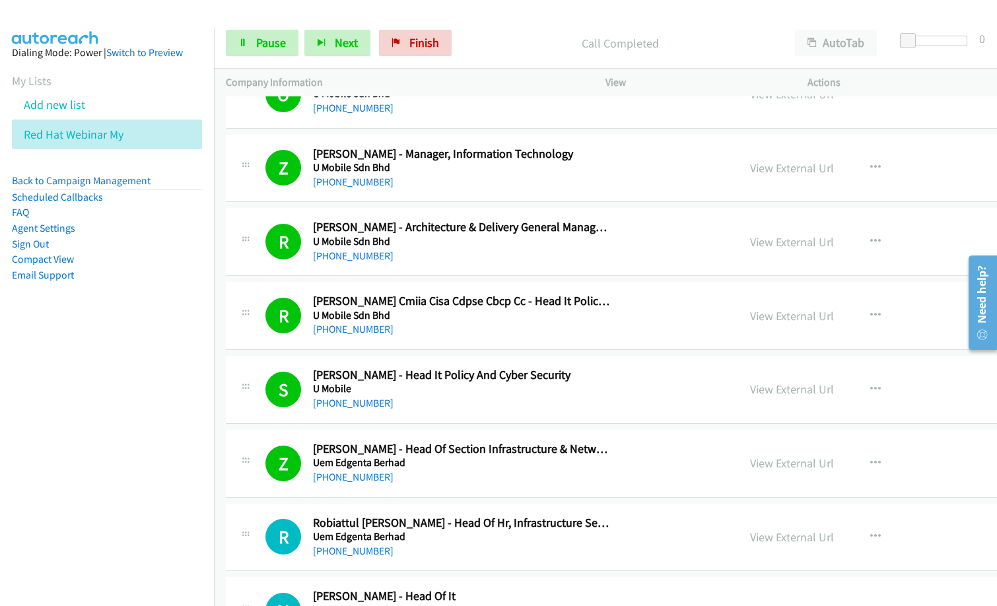
scroll to position [1453, 0]
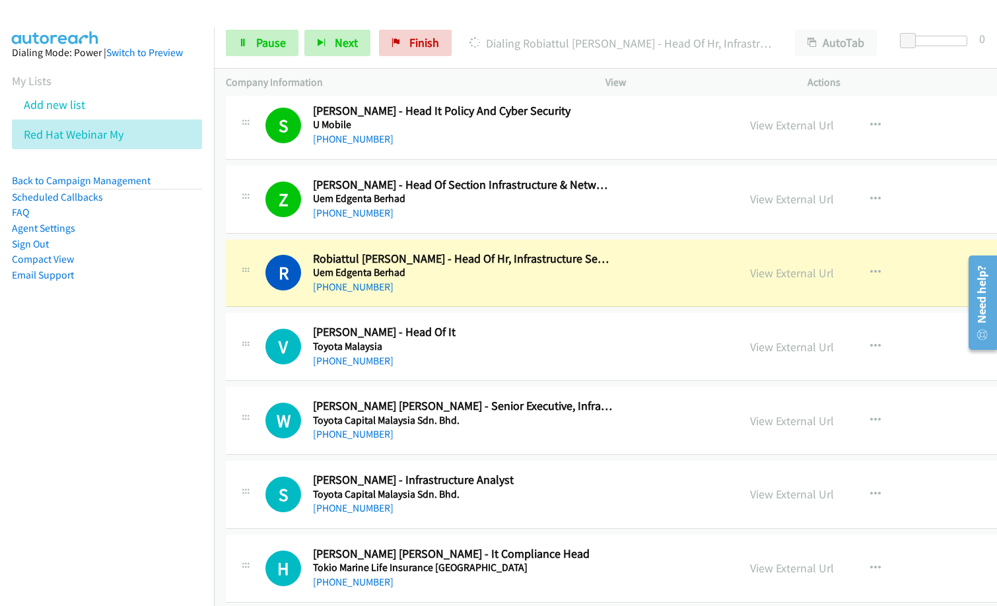
drag, startPoint x: 305, startPoint y: 361, endPoint x: 382, endPoint y: 353, distance: 77.7
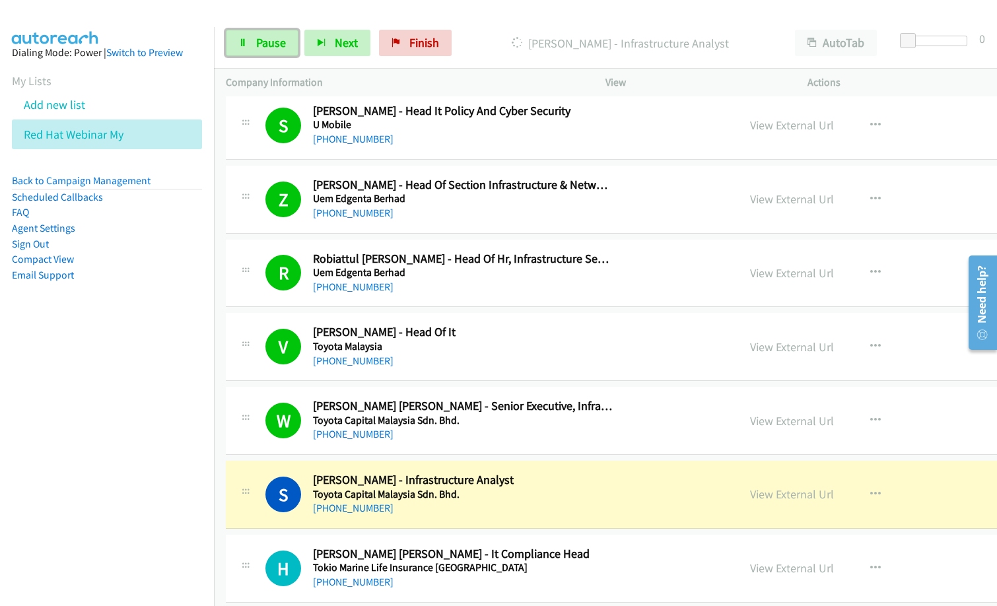
drag, startPoint x: 262, startPoint y: 48, endPoint x: 472, endPoint y: 118, distance: 222.2
click at [263, 48] on span "Pause" at bounding box center [271, 42] width 30 height 15
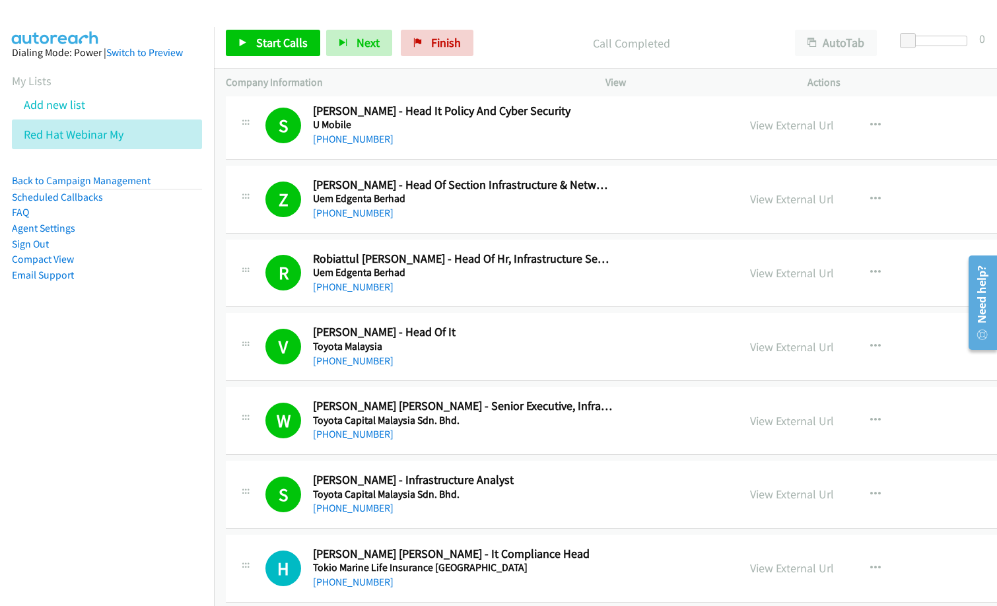
drag, startPoint x: 70, startPoint y: 479, endPoint x: 217, endPoint y: 500, distance: 148.1
click at [77, 480] on nav "Dialing Mode: Power | Switch to Preview My Lists Add new list Red Hat Webinar M…" at bounding box center [107, 330] width 215 height 606
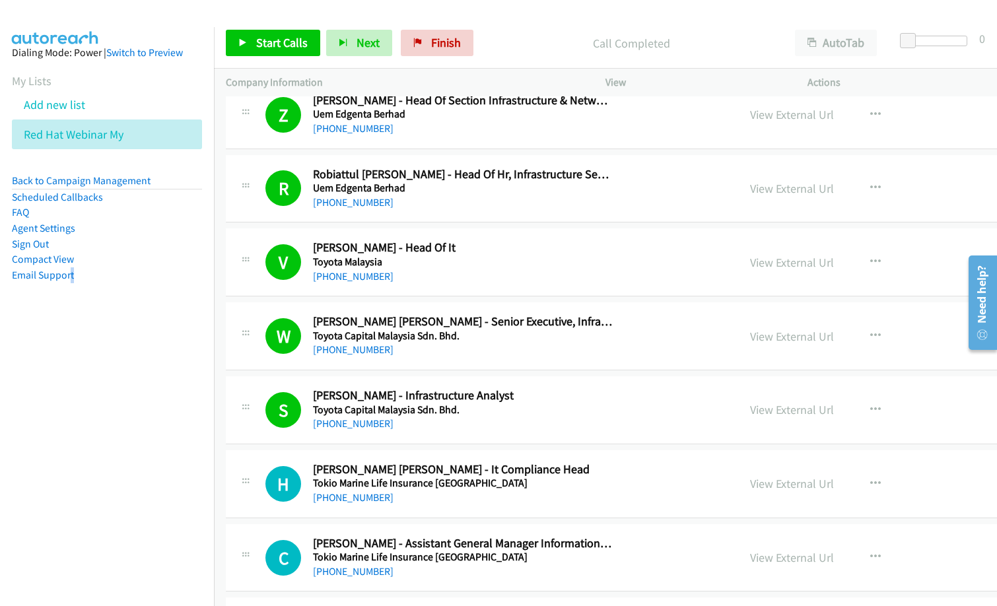
scroll to position [1585, 0]
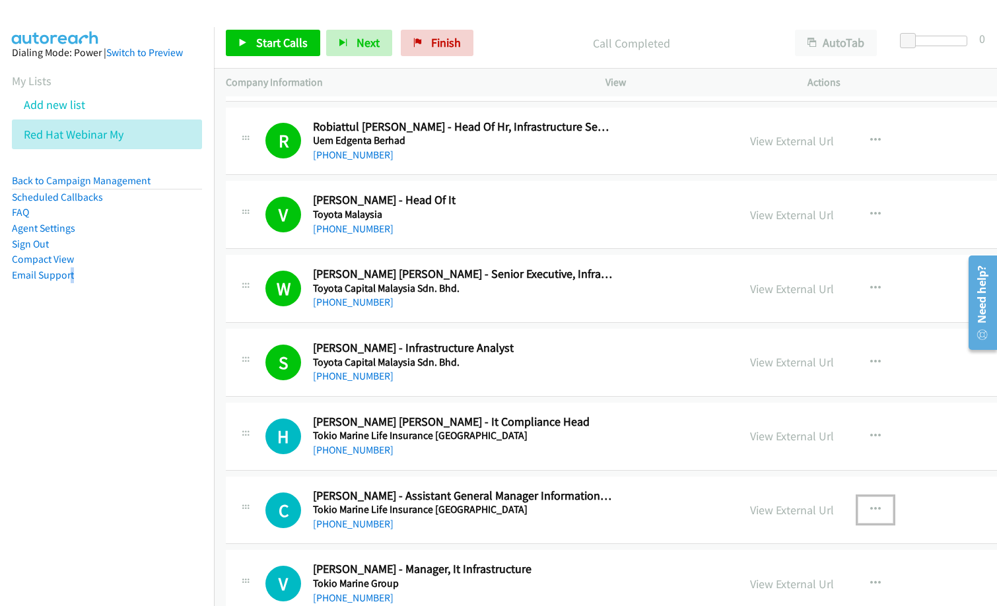
click at [870, 512] on icon "button" at bounding box center [875, 510] width 11 height 11
click at [914, 388] on div at bounding box center [498, 303] width 997 height 606
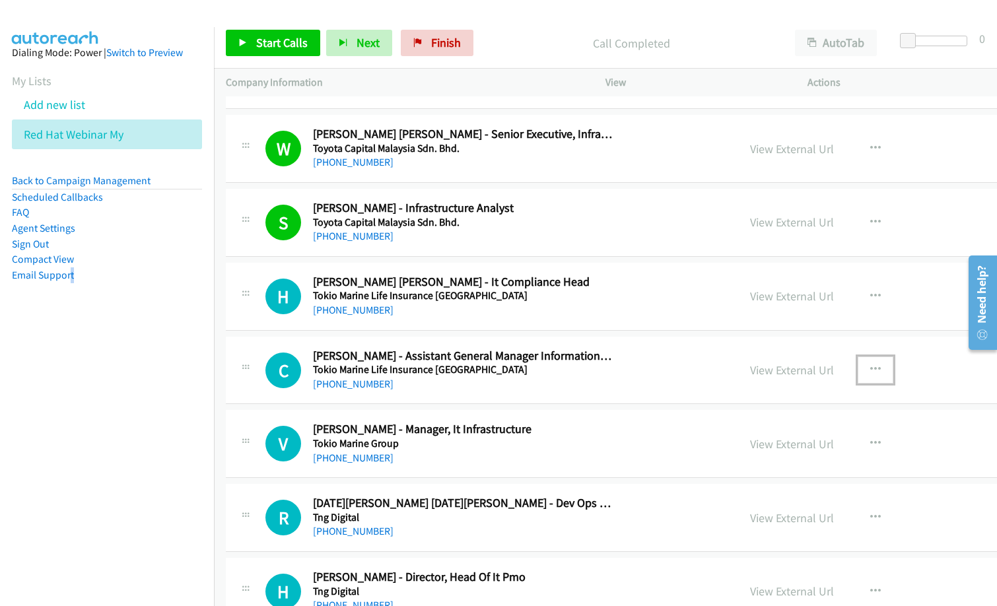
scroll to position [1783, 0]
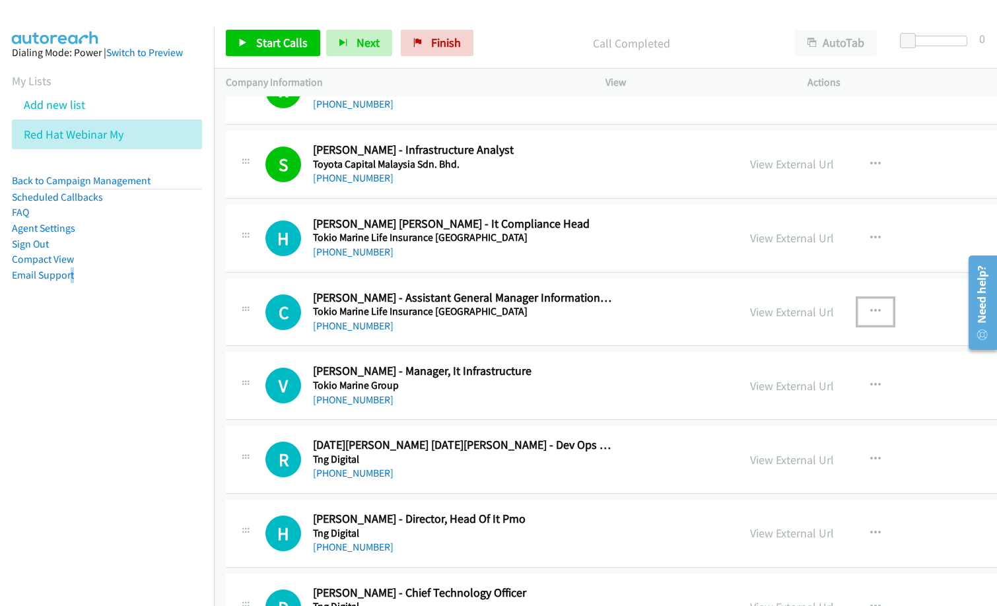
click at [858, 308] on button "button" at bounding box center [876, 311] width 36 height 26
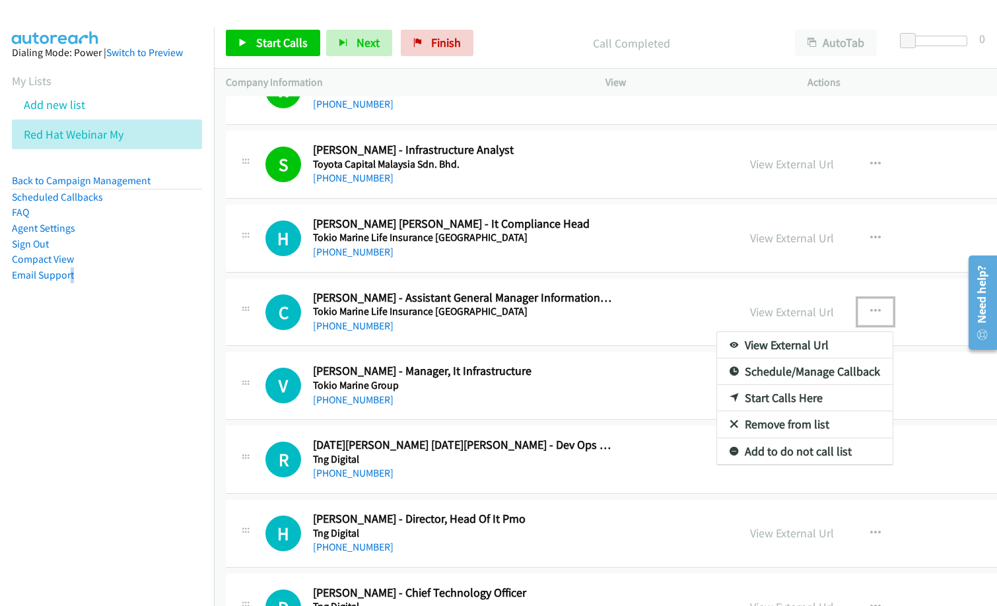
click at [752, 396] on link "Start Calls Here" at bounding box center [805, 398] width 176 height 26
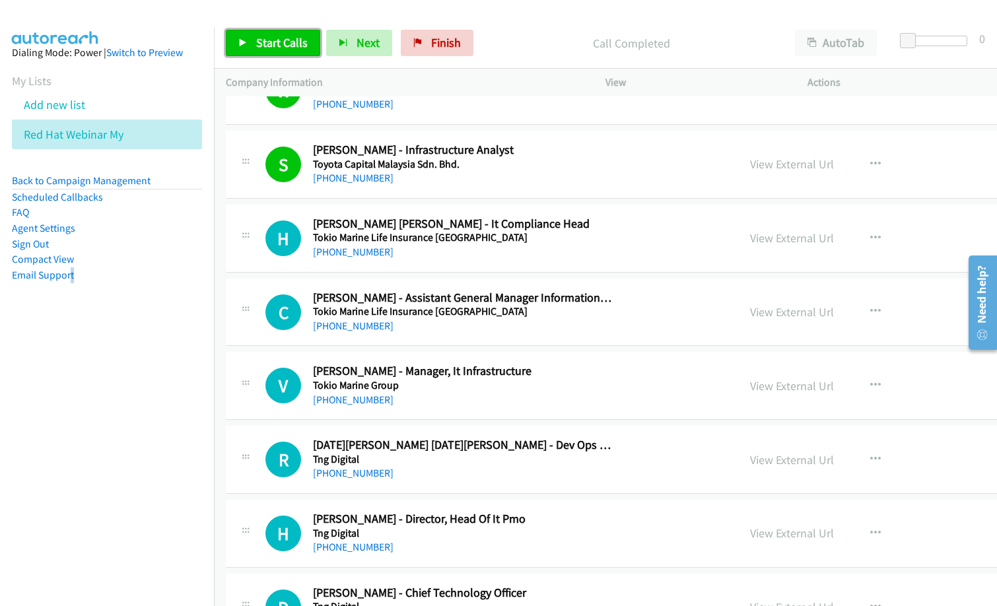
click at [273, 40] on span "Start Calls" at bounding box center [282, 42] width 52 height 15
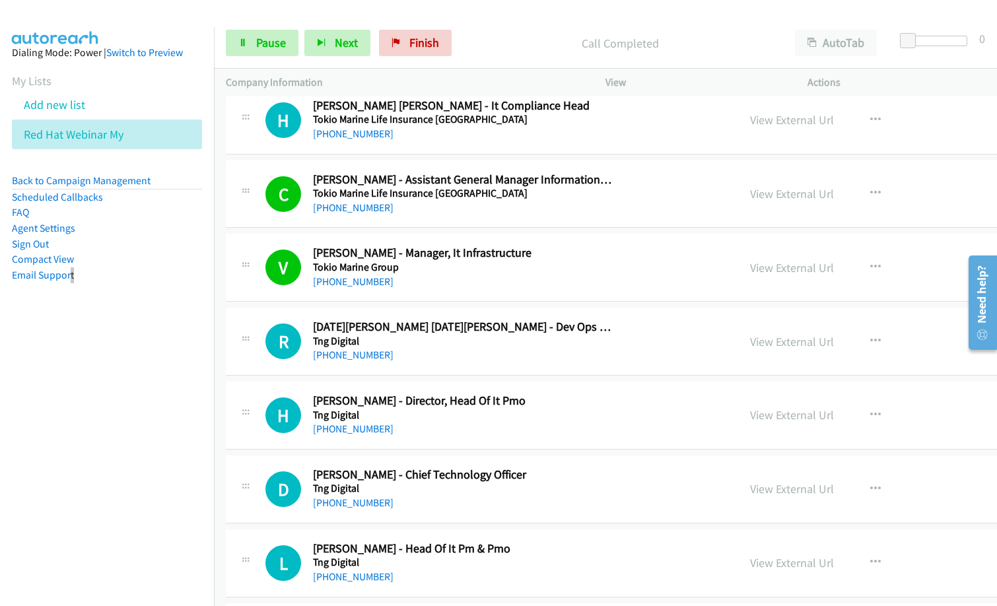
scroll to position [1915, 0]
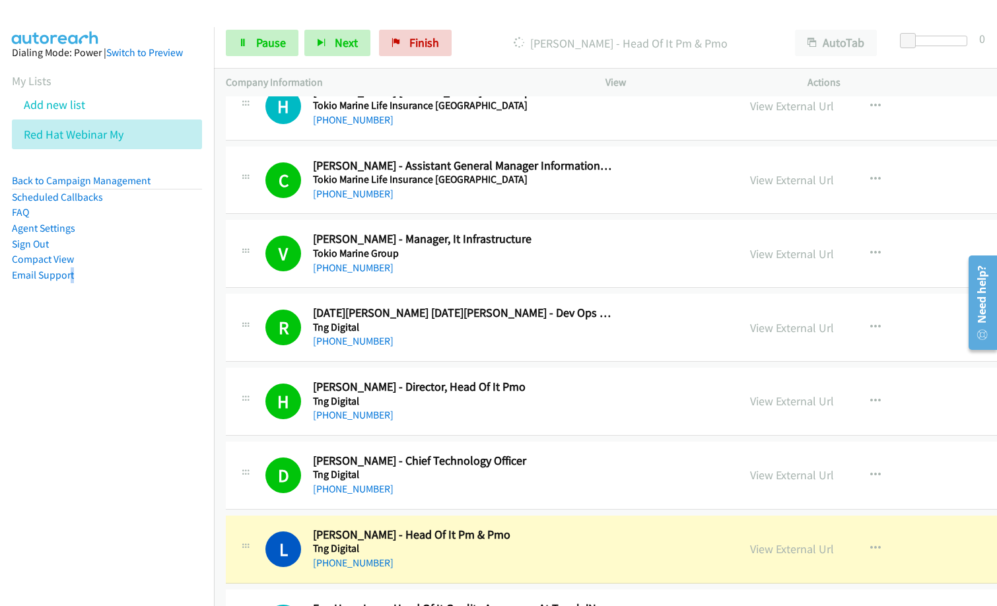
click at [570, 501] on div "D Callback Scheduled Desmond Chin - Chief Technology Officer Tng Digital Asia/K…" at bounding box center [714, 476] width 977 height 68
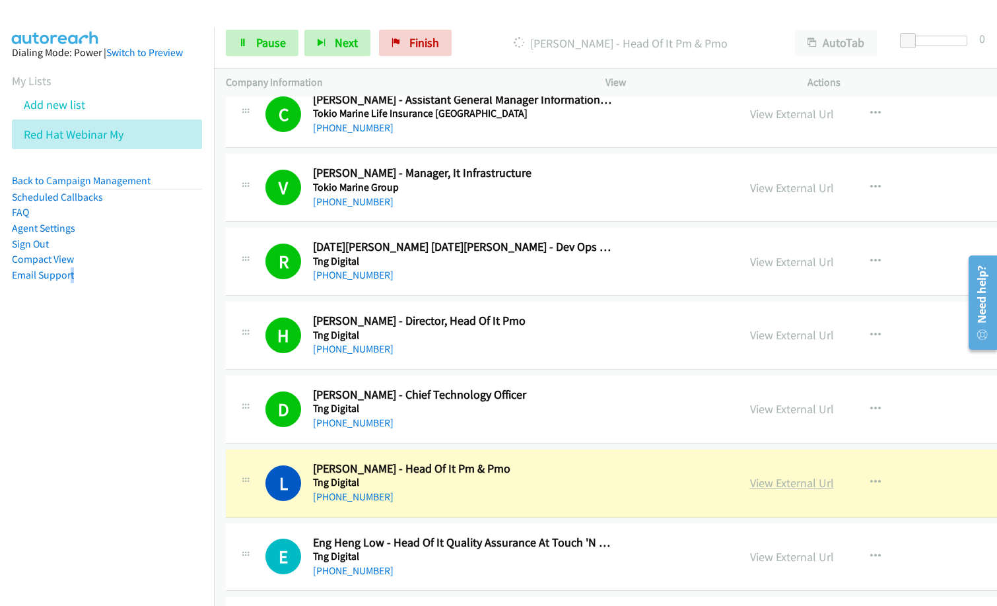
click at [778, 480] on link "View External Url" at bounding box center [792, 482] width 84 height 15
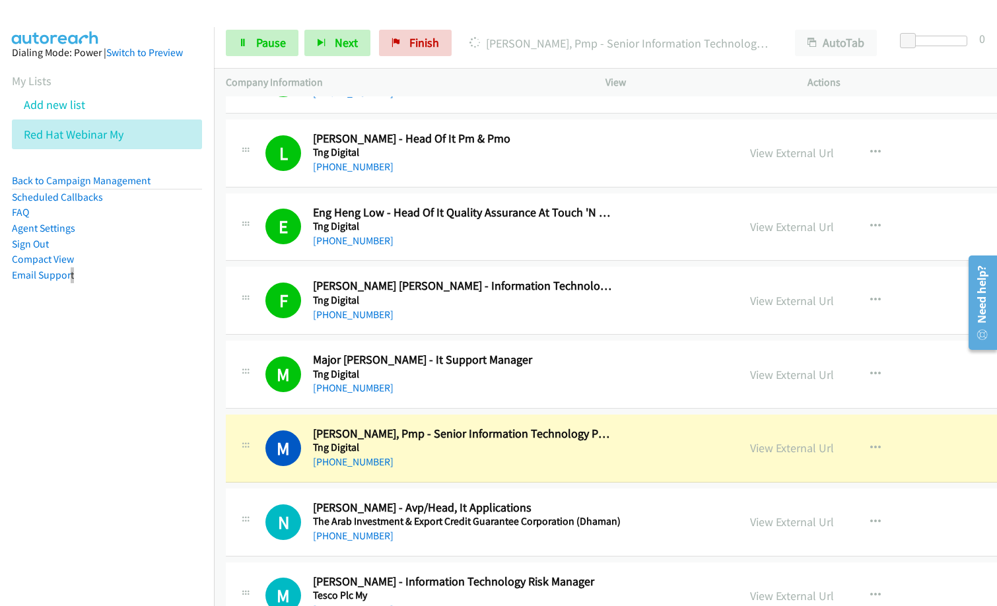
scroll to position [2509, 0]
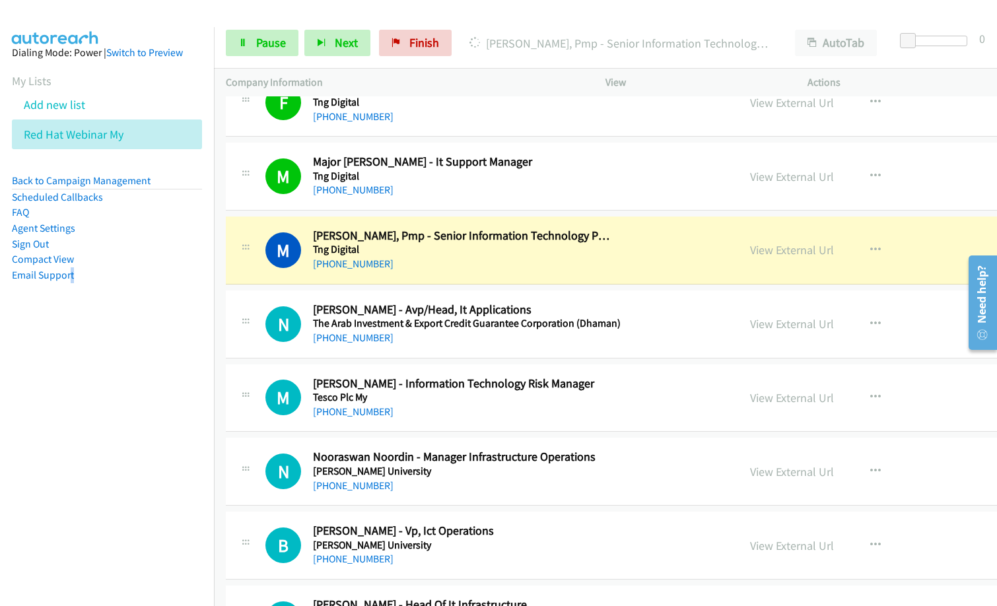
click at [402, 264] on div "[PHONE_NUMBER]" at bounding box center [463, 264] width 300 height 16
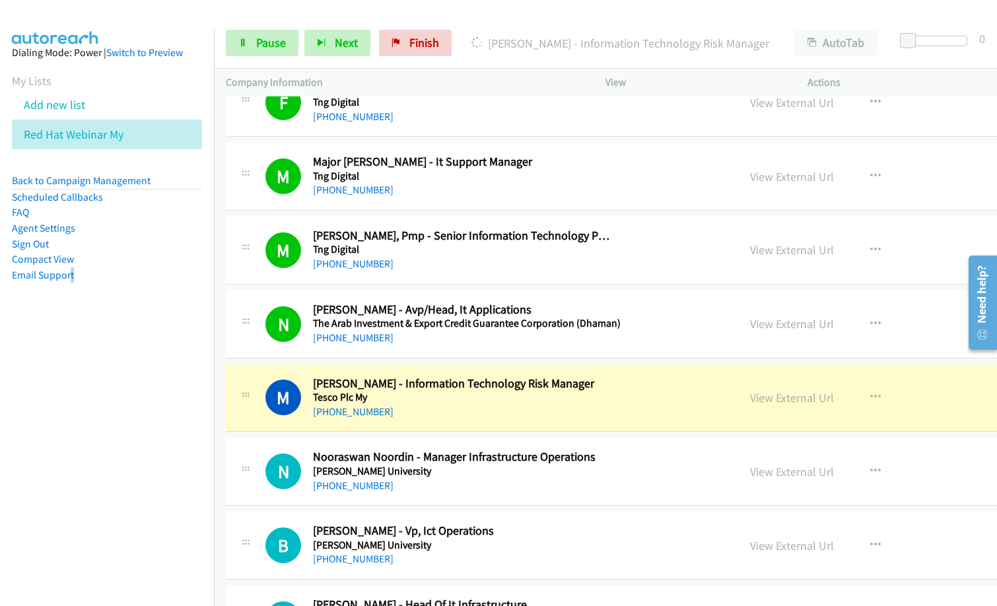
click at [415, 407] on div "[PHONE_NUMBER]" at bounding box center [463, 412] width 300 height 16
click at [750, 403] on link "View External Url" at bounding box center [792, 397] width 84 height 15
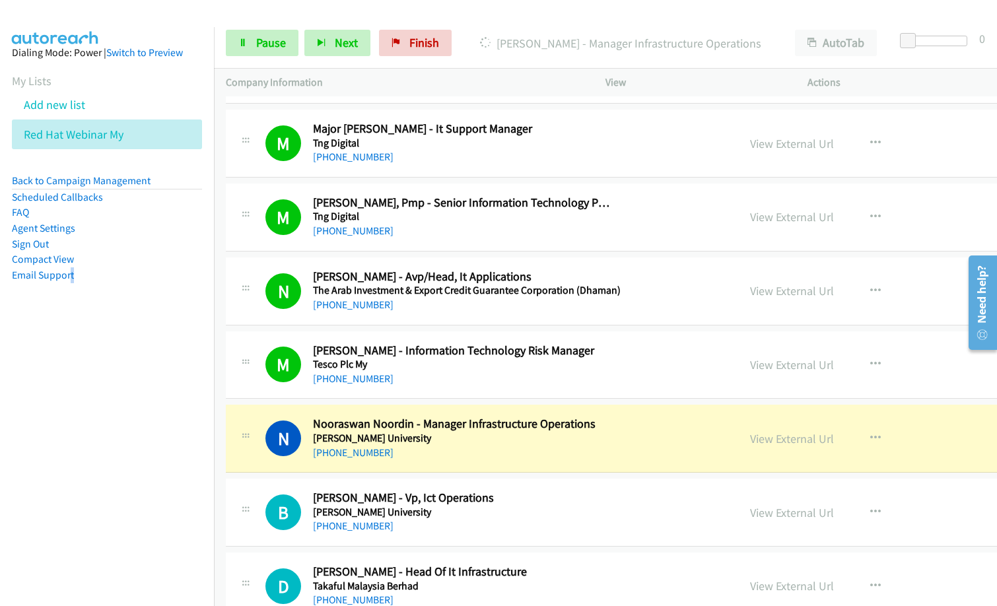
scroll to position [2575, 0]
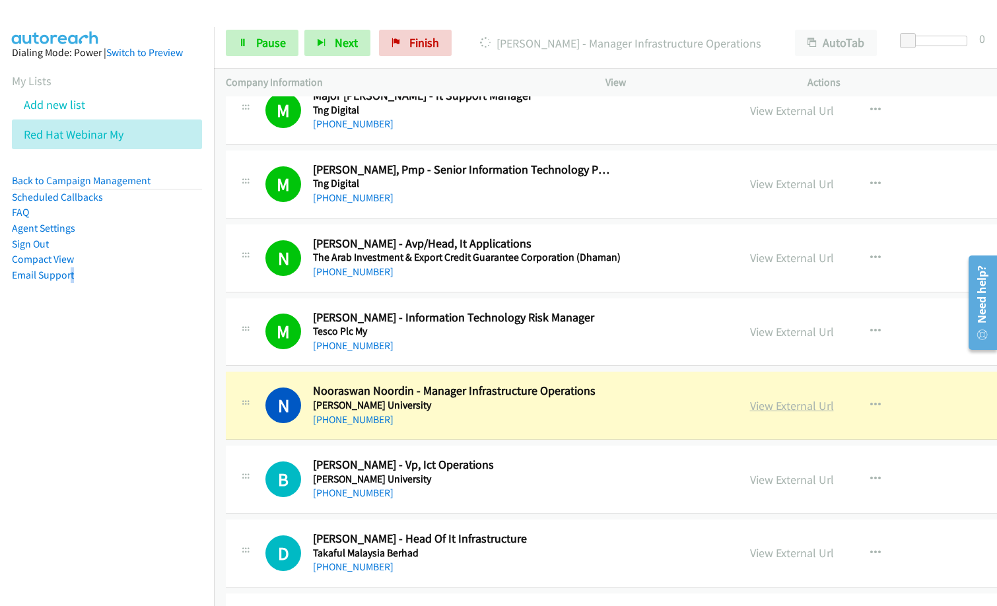
click at [785, 400] on link "View External Url" at bounding box center [792, 405] width 84 height 15
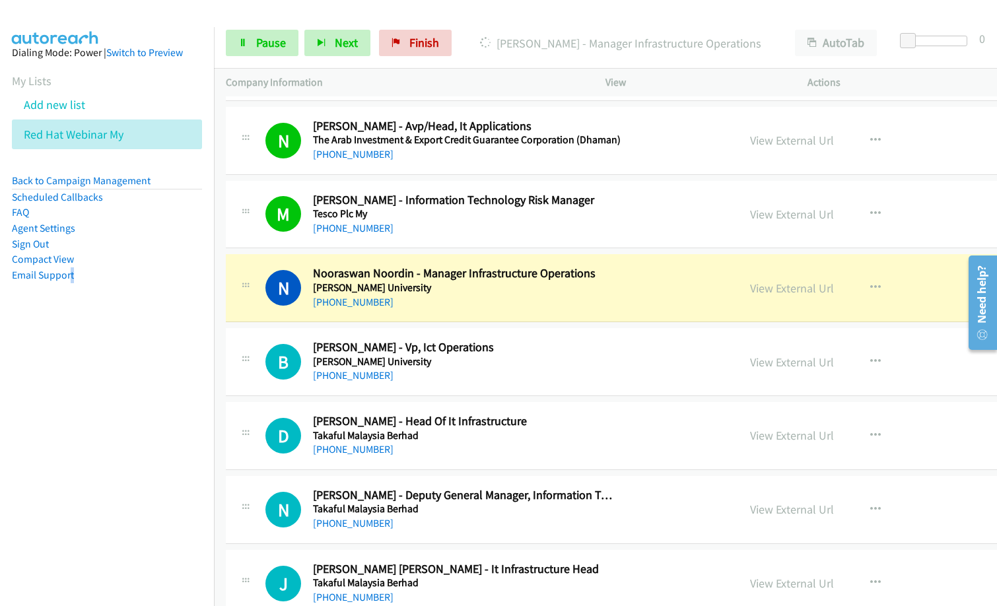
scroll to position [2708, 0]
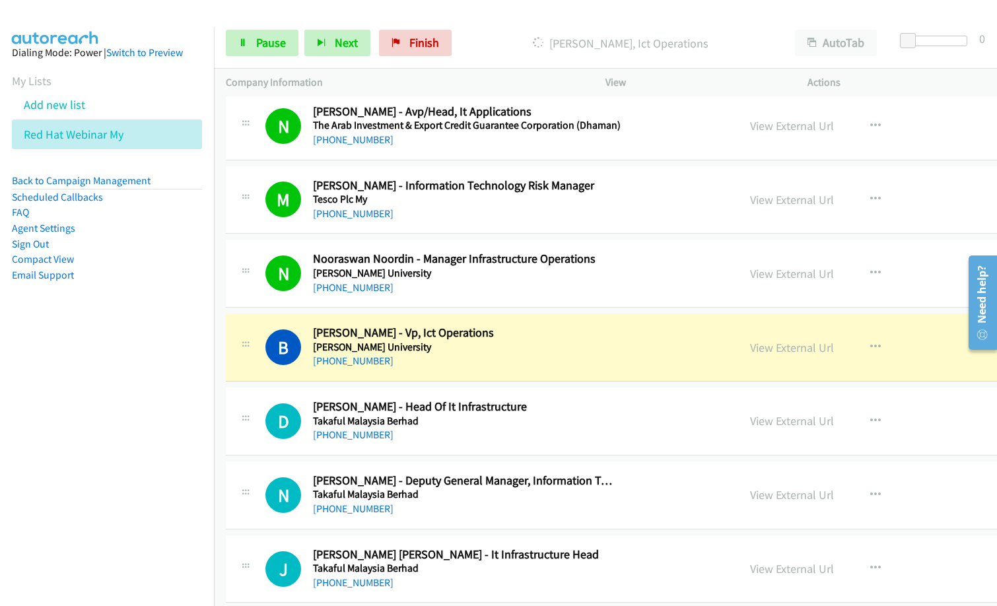
click at [479, 37] on p "Dialing Bernard Tee - Vp, Ict Operations" at bounding box center [621, 43] width 302 height 18
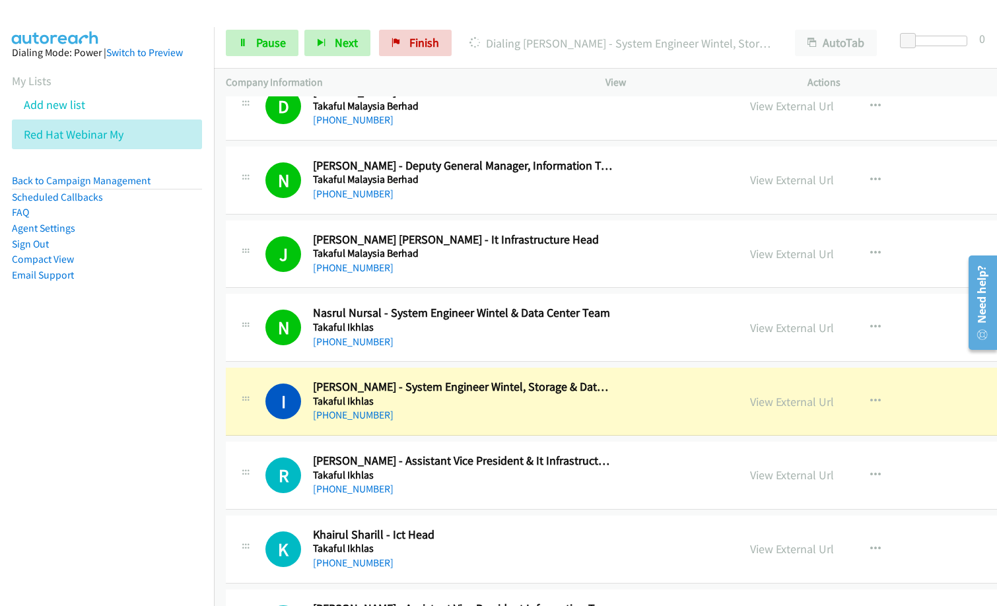
scroll to position [3038, 0]
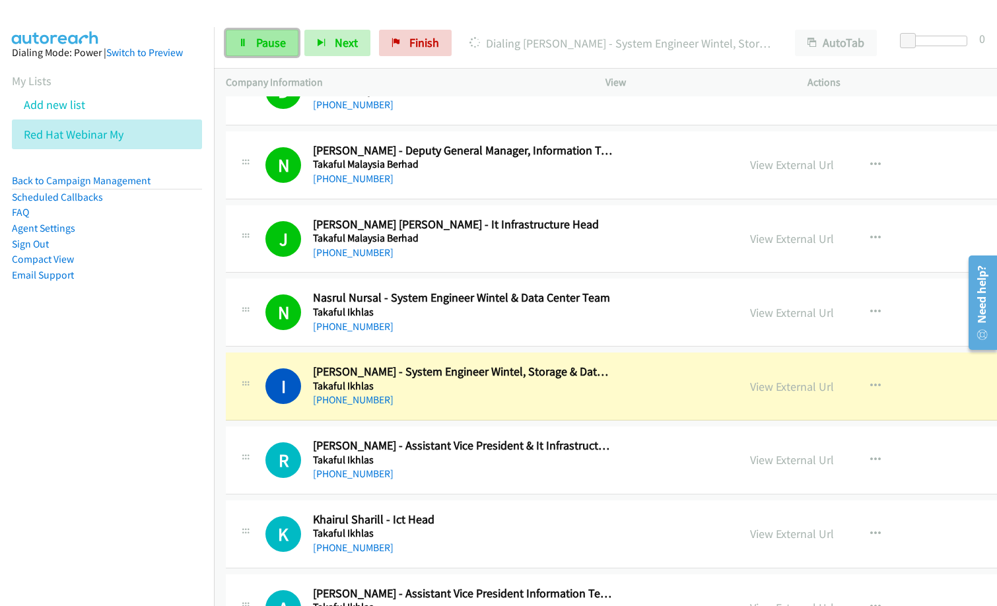
click at [256, 40] on span "Pause" at bounding box center [271, 42] width 30 height 15
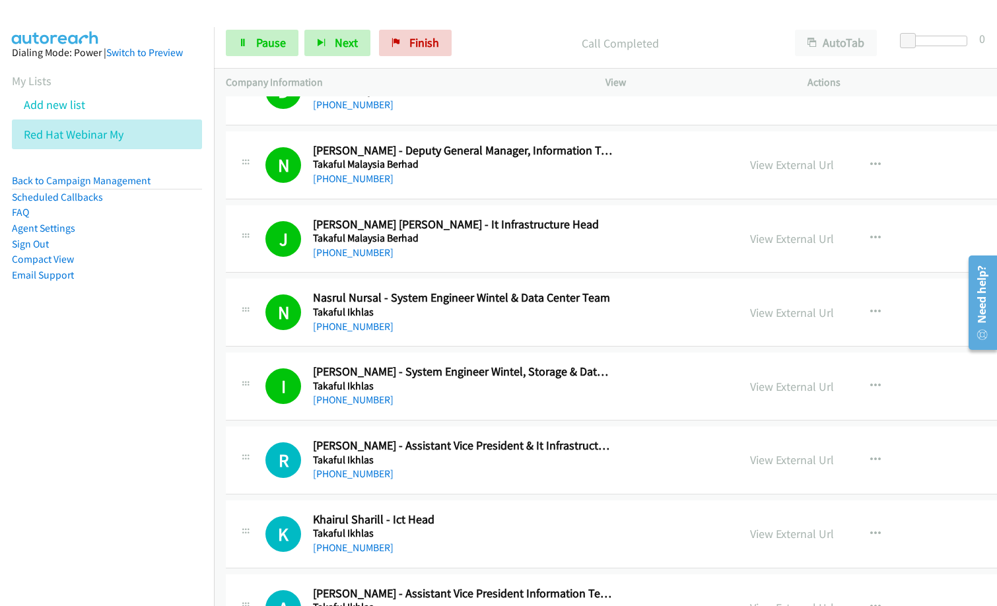
click at [502, 34] on p "Call Completed" at bounding box center [621, 43] width 302 height 18
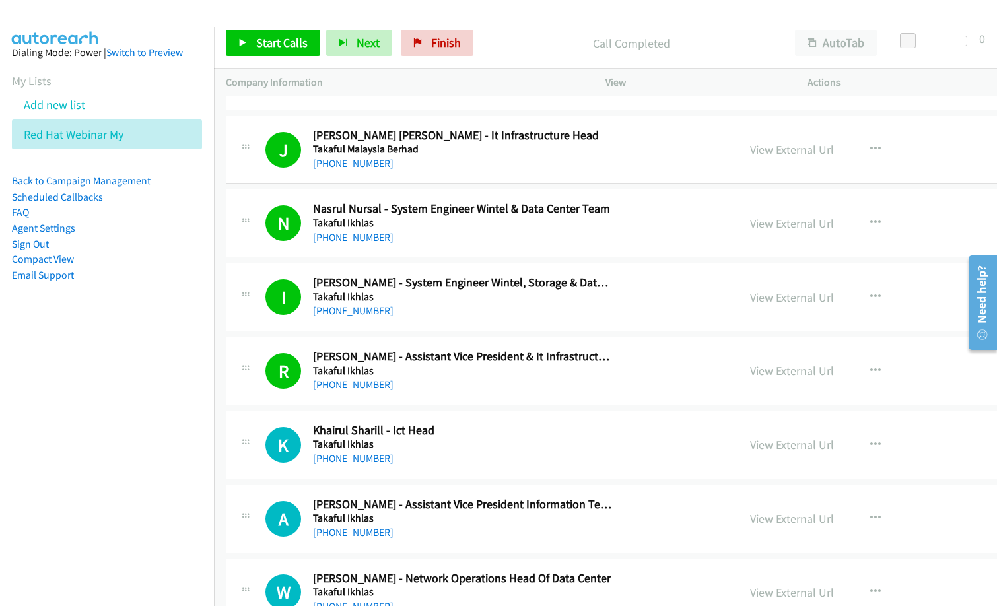
scroll to position [3236, 0]
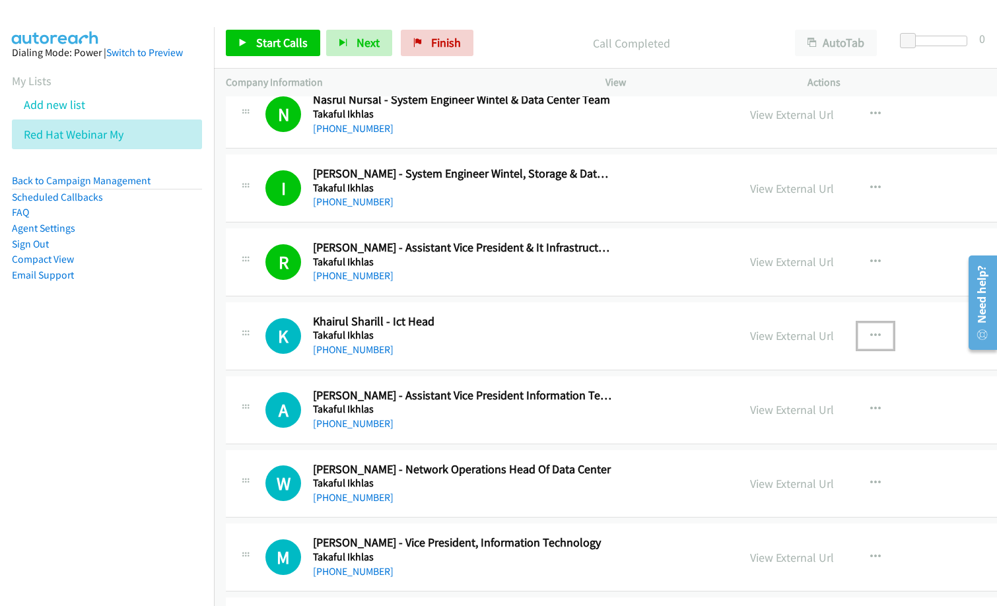
click at [870, 339] on icon "button" at bounding box center [875, 336] width 11 height 11
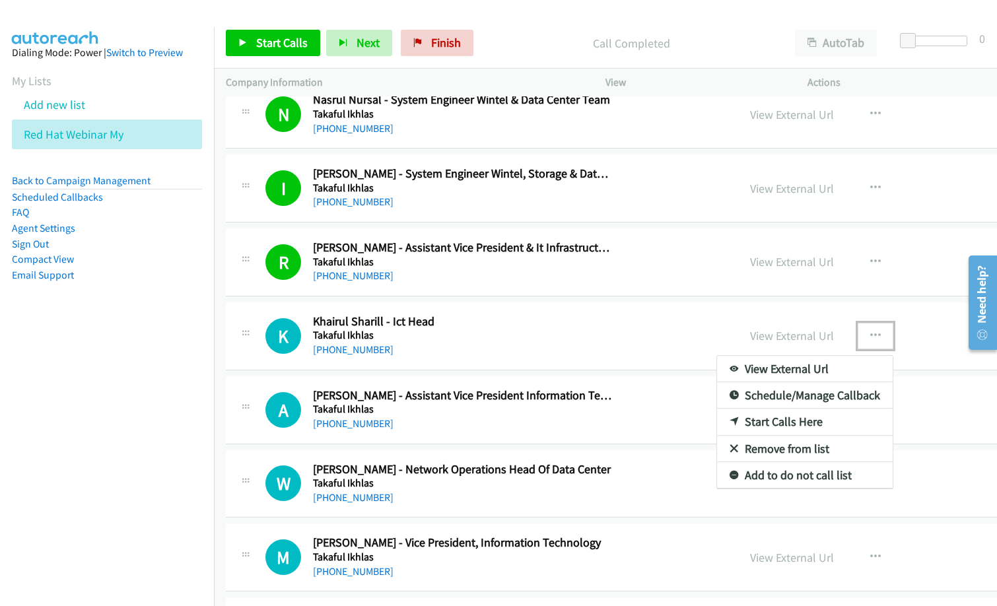
click at [606, 370] on div at bounding box center [498, 303] width 997 height 606
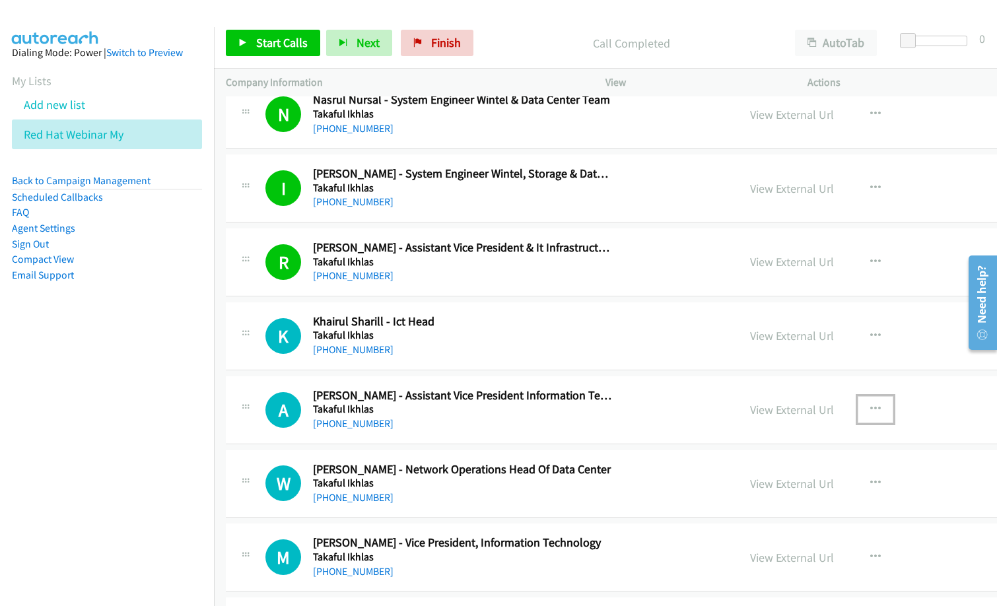
click at [858, 403] on button "button" at bounding box center [876, 409] width 36 height 26
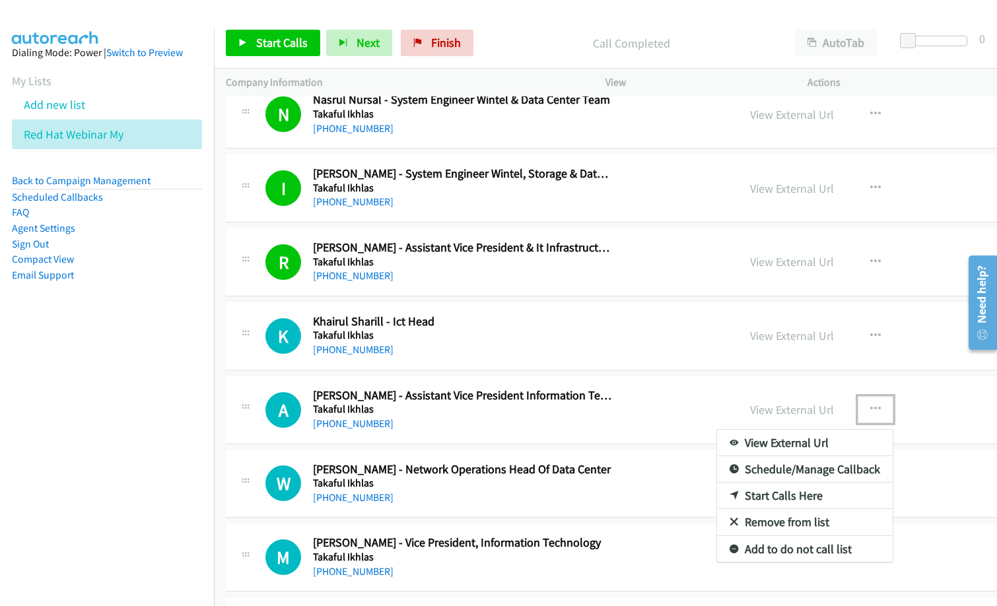
drag, startPoint x: 756, startPoint y: 491, endPoint x: 711, endPoint y: 489, distance: 45.6
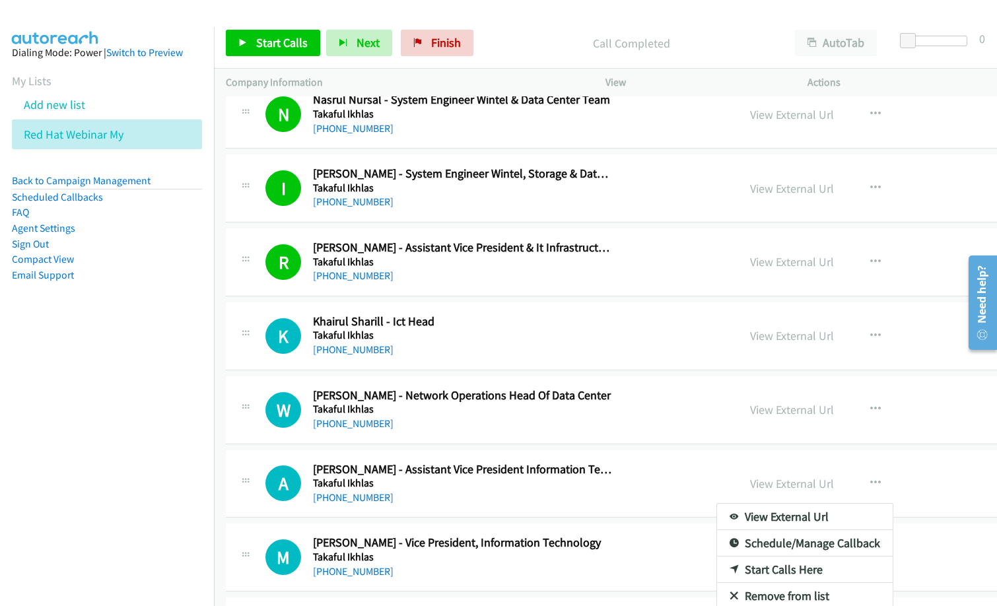
click at [639, 429] on div at bounding box center [498, 303] width 997 height 606
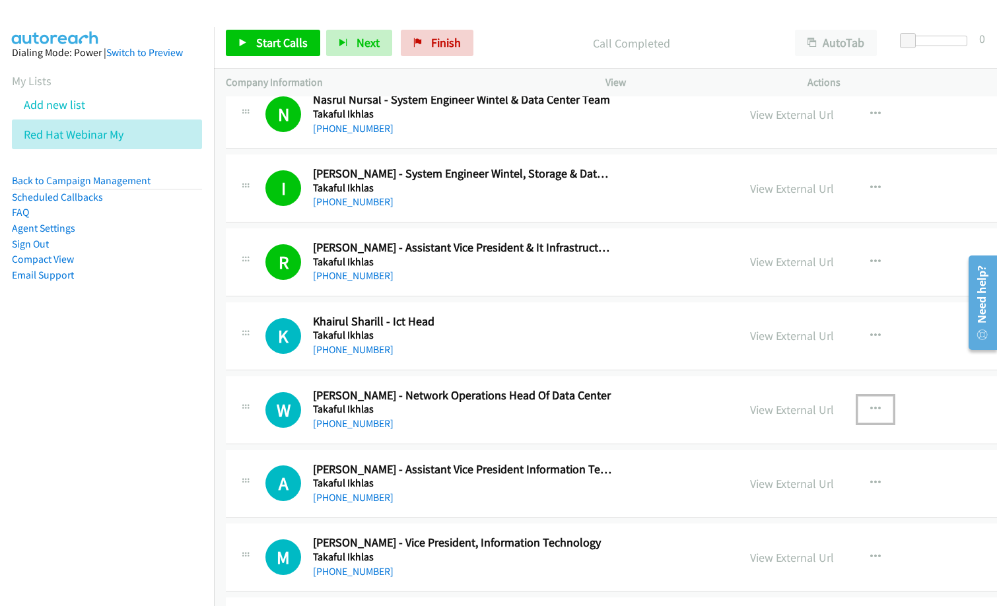
click at [870, 409] on icon "button" at bounding box center [875, 409] width 11 height 11
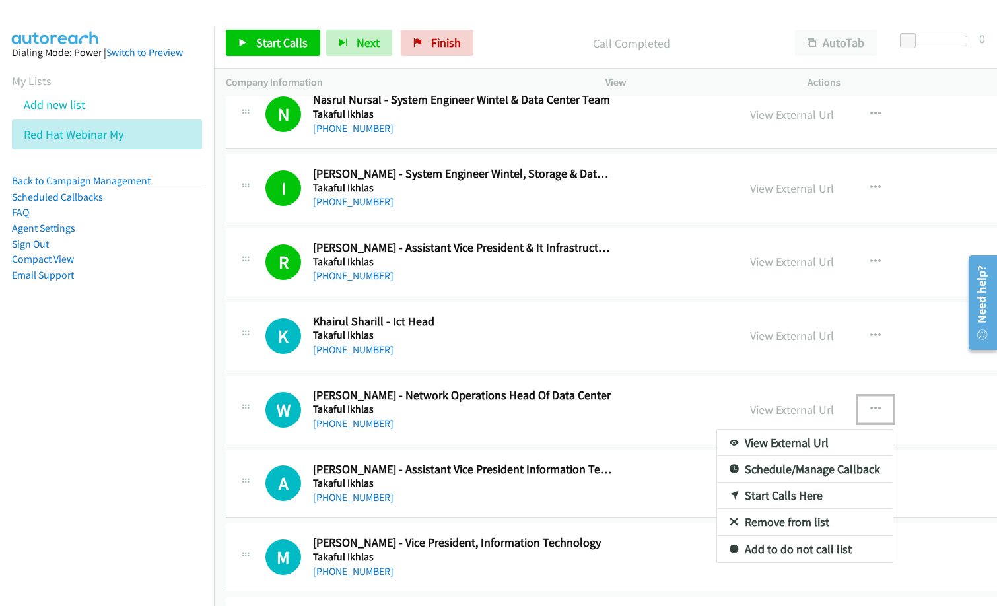
click at [771, 495] on link "Start Calls Here" at bounding box center [805, 496] width 176 height 26
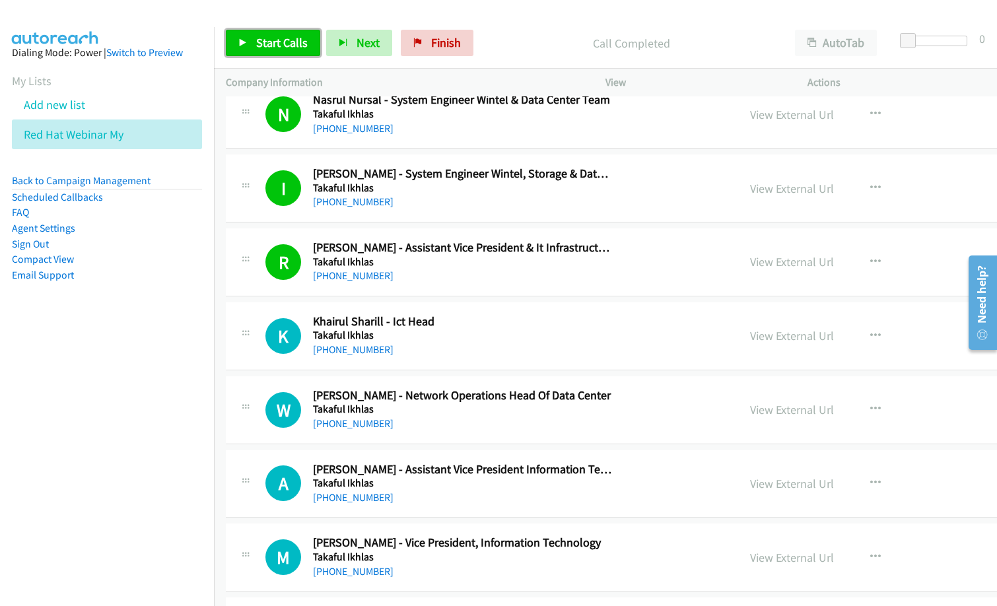
click at [277, 39] on span "Start Calls" at bounding box center [282, 42] width 52 height 15
drag, startPoint x: 474, startPoint y: 31, endPoint x: 564, endPoint y: 0, distance: 95.0
click at [477, 30] on div "Started" at bounding box center [621, 43] width 326 height 26
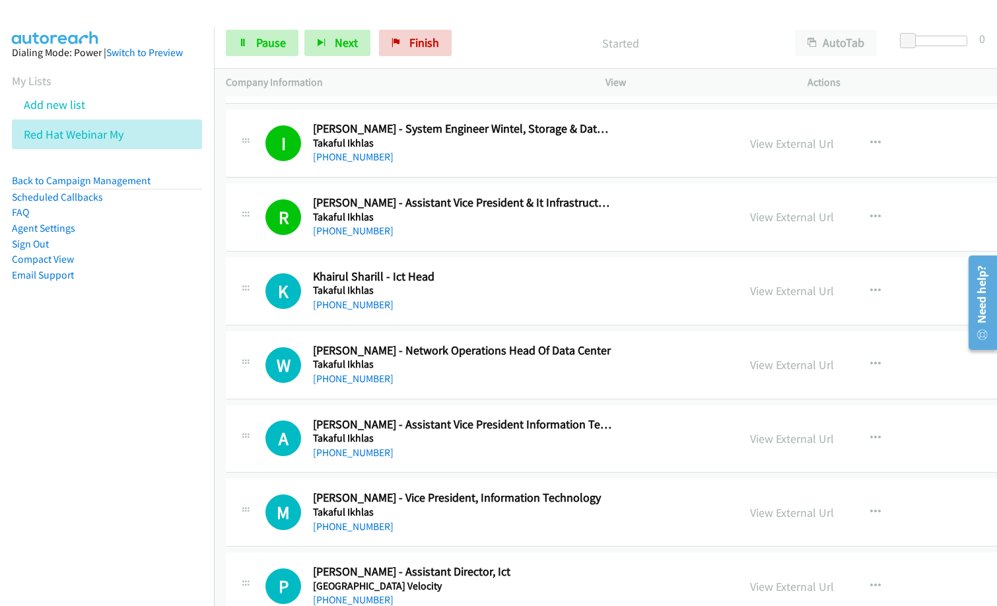
scroll to position [3302, 0]
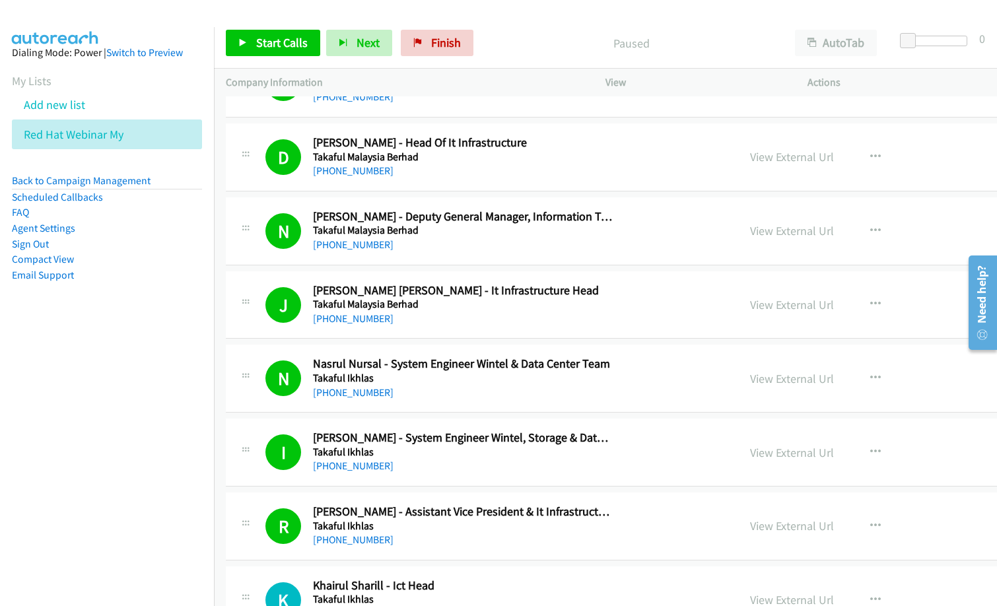
scroll to position [3236, 0]
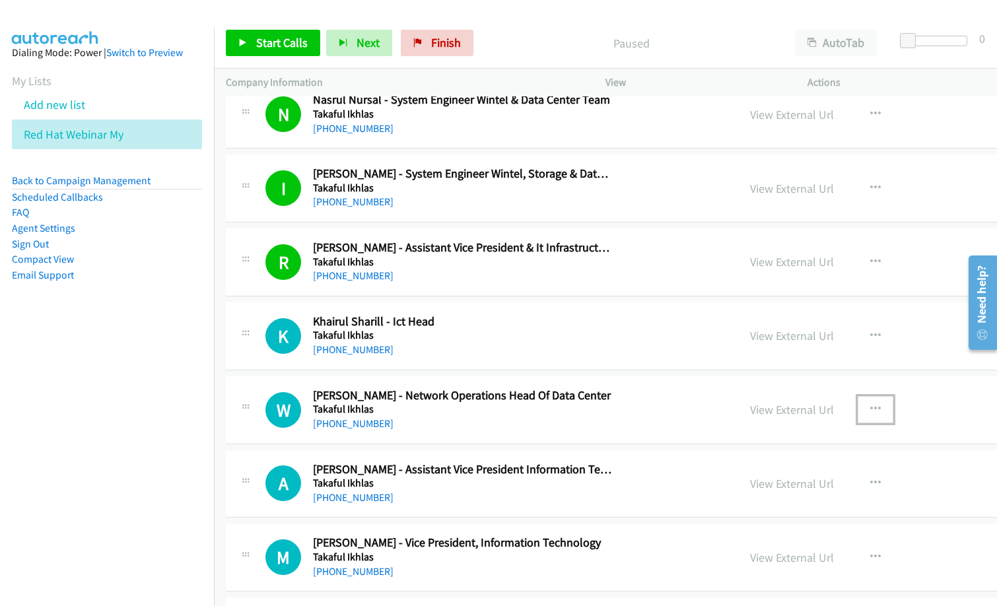
click at [858, 405] on button "button" at bounding box center [876, 409] width 36 height 26
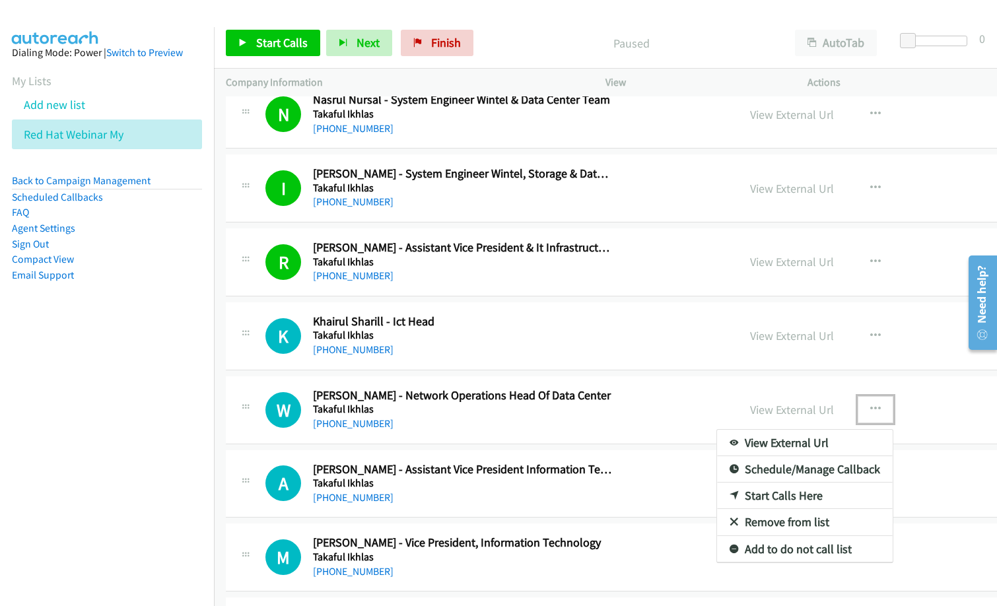
click at [759, 491] on link "Start Calls Here" at bounding box center [805, 496] width 176 height 26
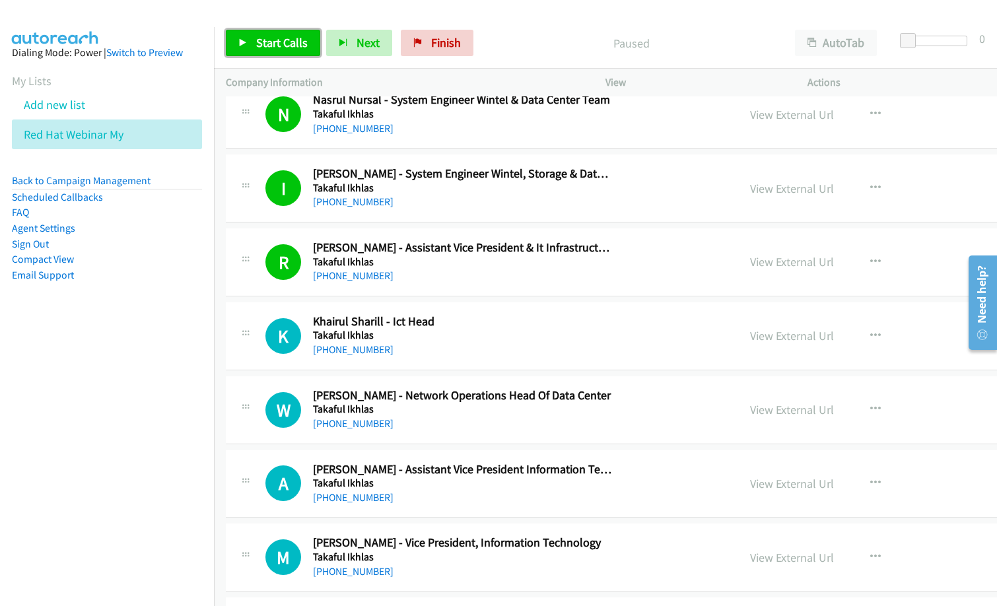
click at [302, 51] on link "Start Calls" at bounding box center [273, 43] width 94 height 26
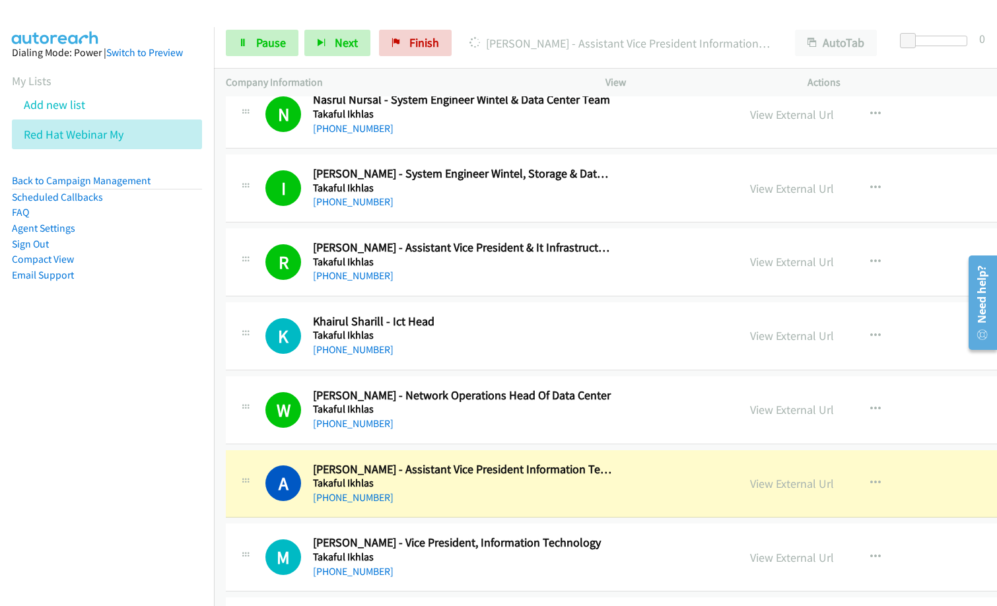
click at [659, 497] on div "A Callback Scheduled [PERSON_NAME] - Assistant Vice President Information Techn…" at bounding box center [495, 484] width 461 height 44
click at [779, 483] on link "View External Url" at bounding box center [792, 483] width 84 height 15
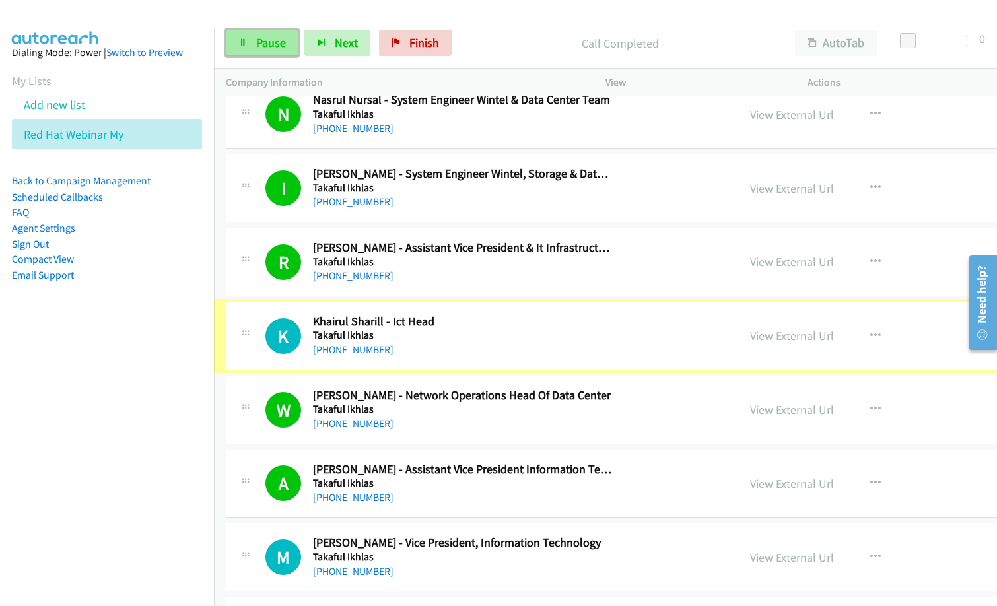
click at [256, 31] on link "Pause" at bounding box center [262, 43] width 73 height 26
click at [255, 48] on link "Pause" at bounding box center [262, 43] width 73 height 26
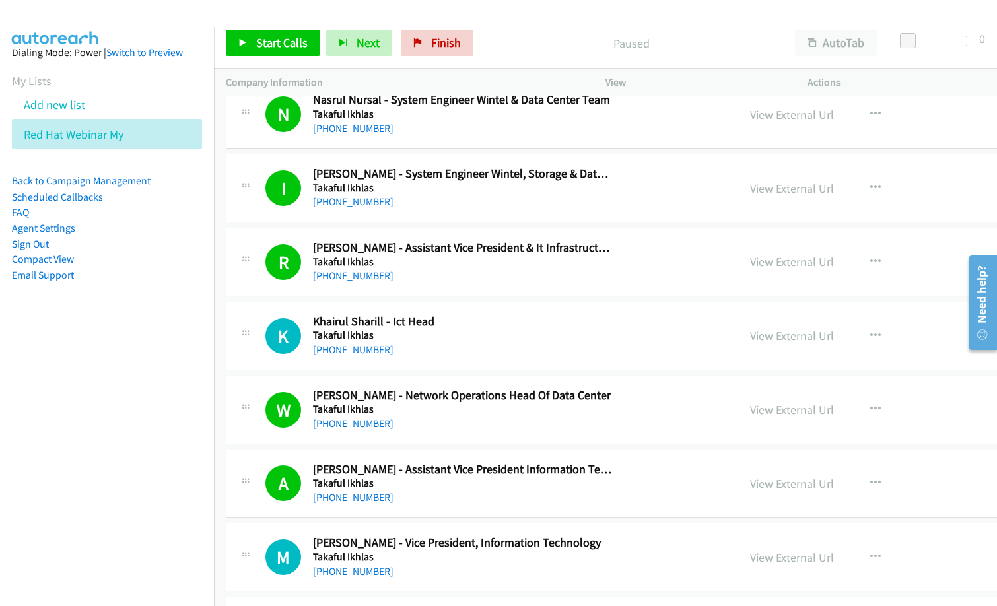
click at [467, 472] on h2 "[PERSON_NAME] - Assistant Vice President Information Technology" at bounding box center [463, 469] width 300 height 15
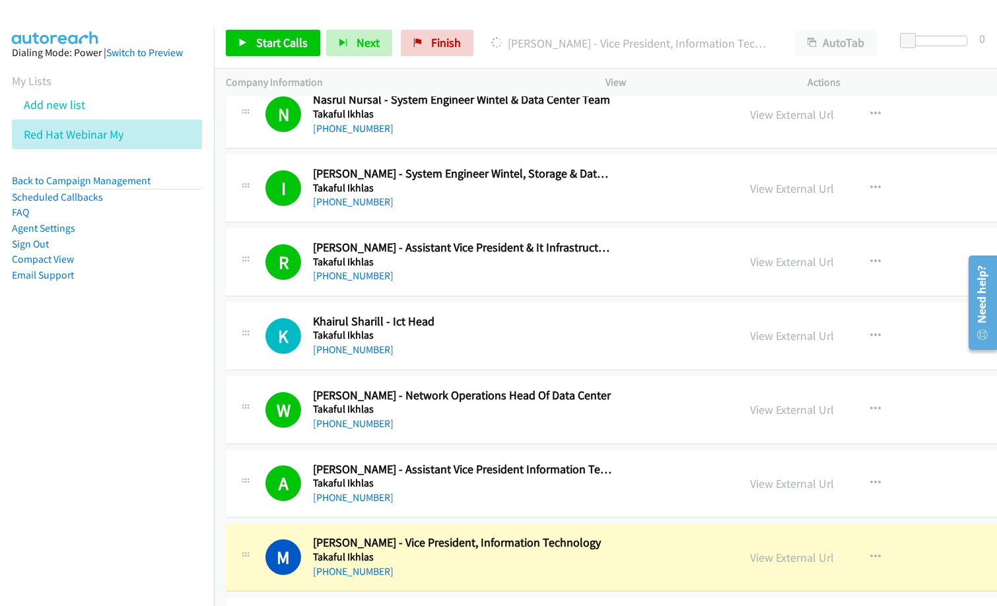
scroll to position [3368, 0]
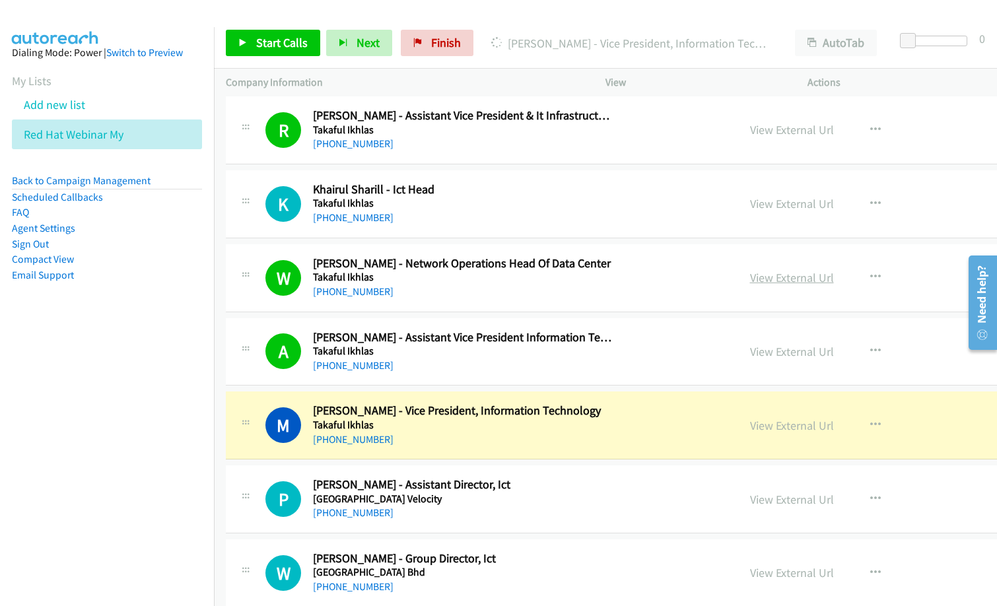
click at [771, 276] on link "View External Url" at bounding box center [792, 277] width 84 height 15
click at [750, 425] on link "View External Url" at bounding box center [792, 425] width 84 height 15
click at [289, 41] on span "Start Calls" at bounding box center [282, 42] width 52 height 15
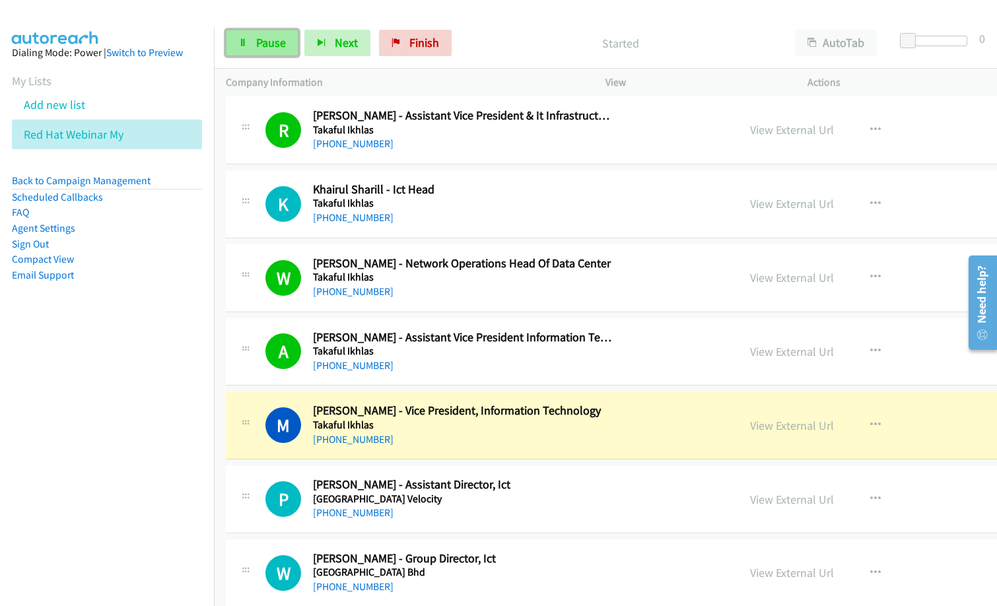
click at [229, 39] on link "Pause" at bounding box center [262, 43] width 73 height 26
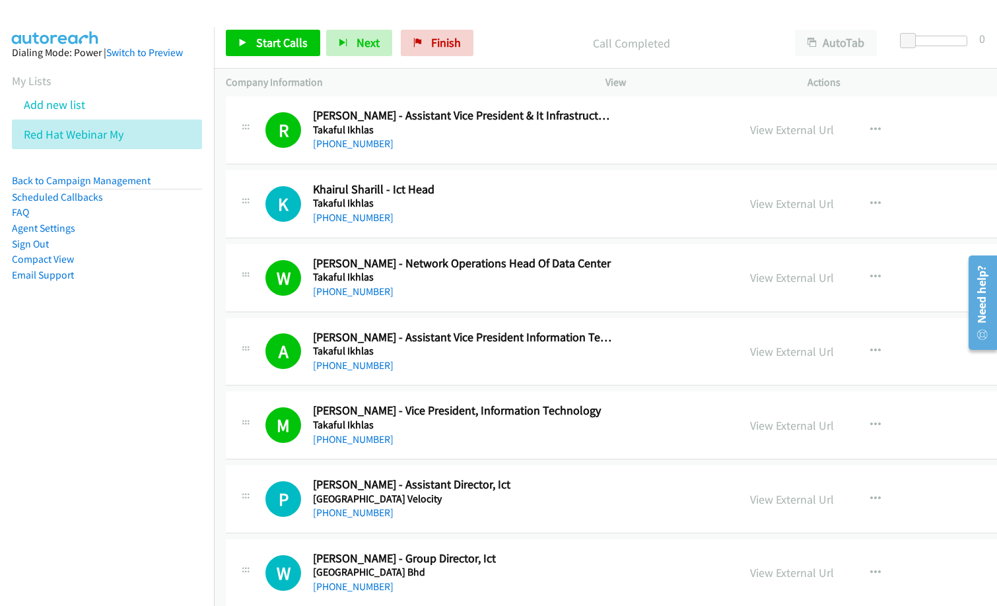
click at [482, 42] on div "Call Completed" at bounding box center [631, 43] width 304 height 26
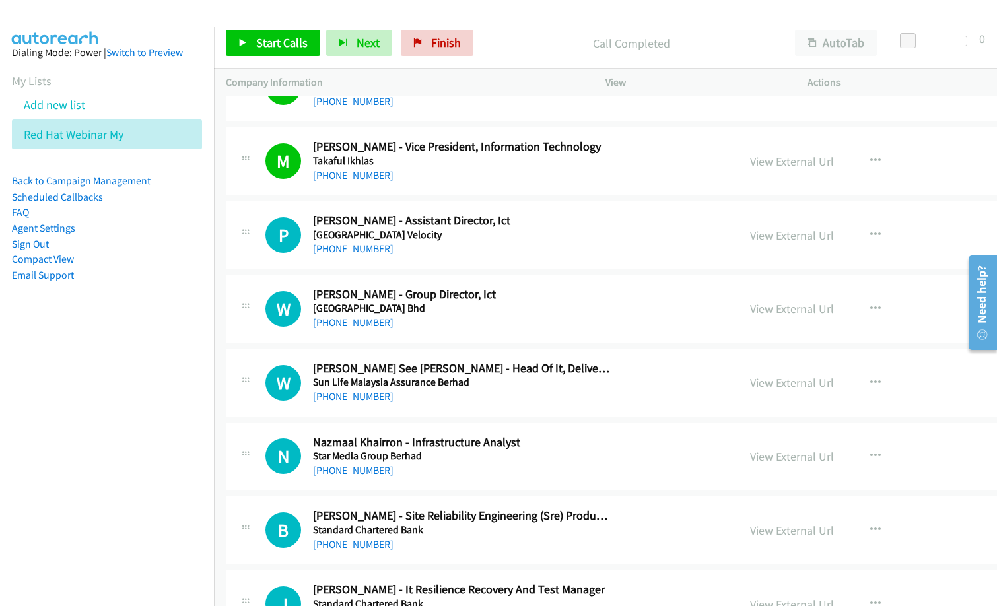
scroll to position [3698, 0]
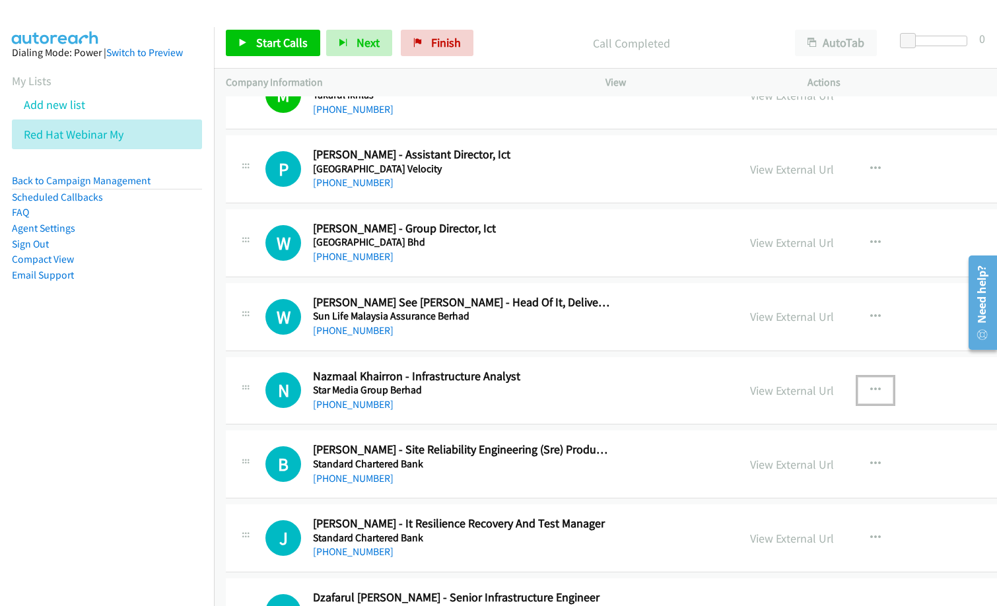
click at [858, 390] on button "button" at bounding box center [876, 390] width 36 height 26
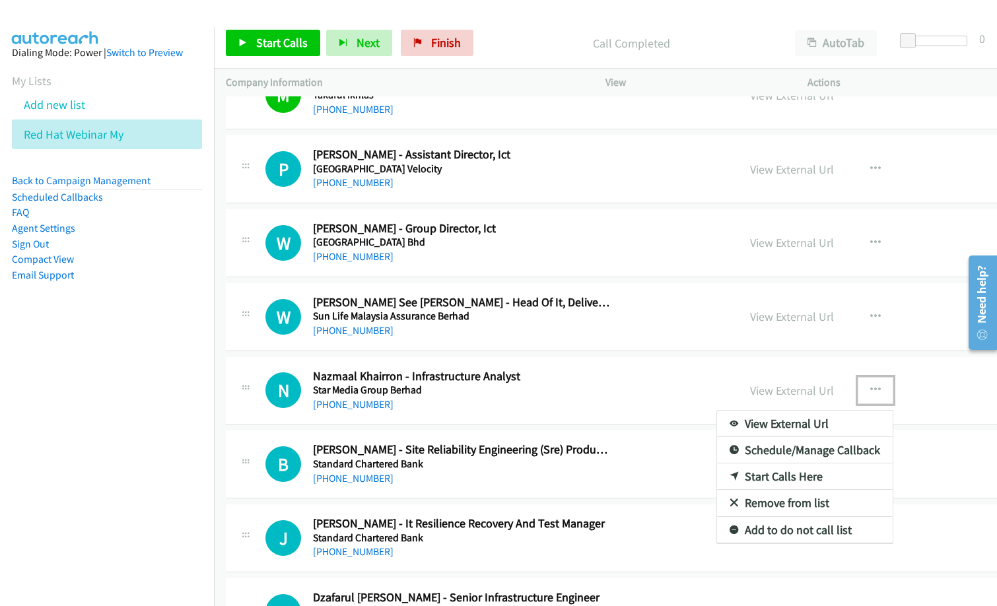
click at [752, 501] on link "Remove from list" at bounding box center [805, 503] width 176 height 26
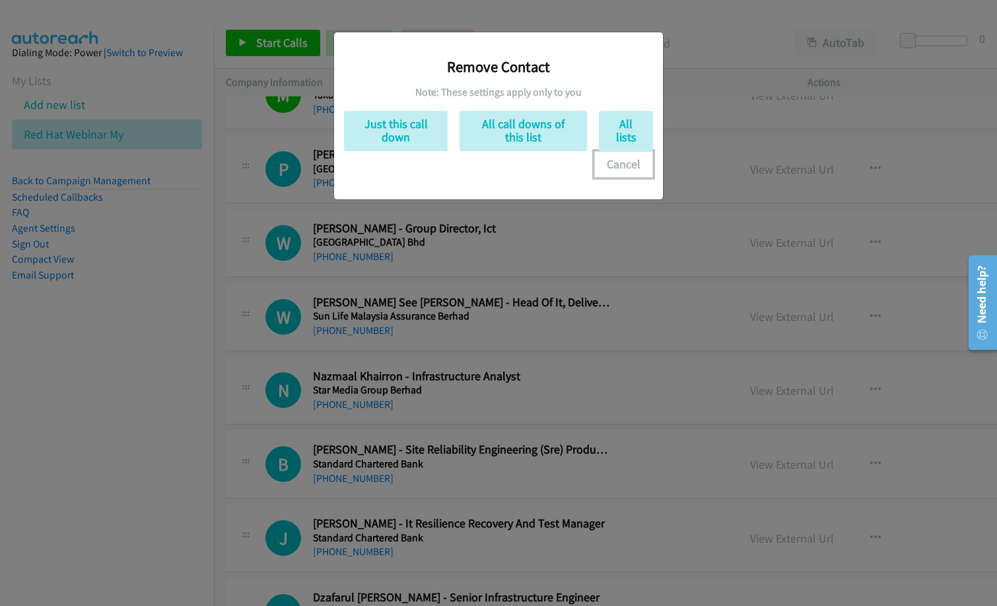
click at [633, 170] on button "Cancel" at bounding box center [623, 164] width 59 height 26
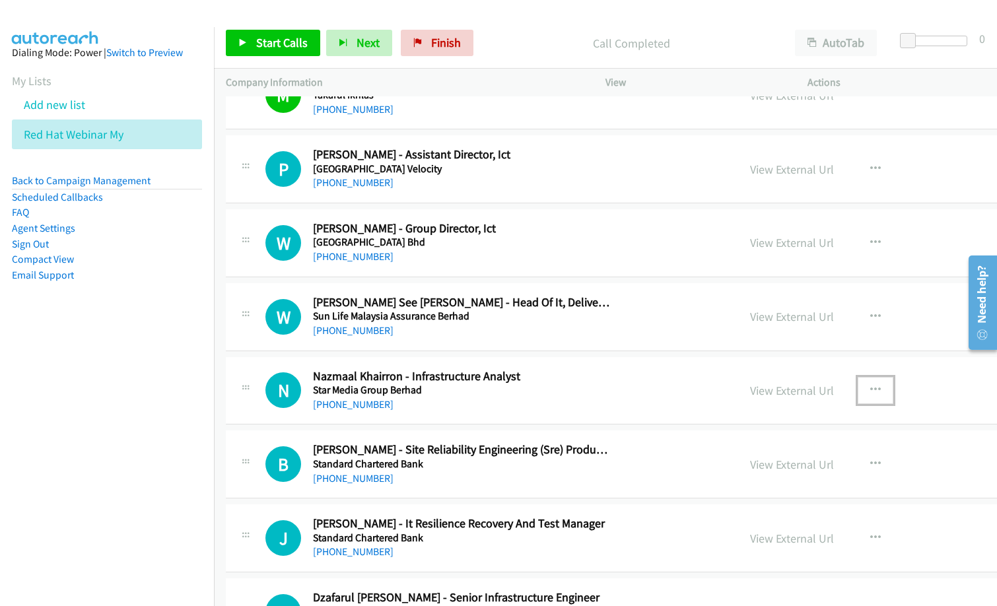
click at [870, 390] on icon "button" at bounding box center [875, 390] width 11 height 11
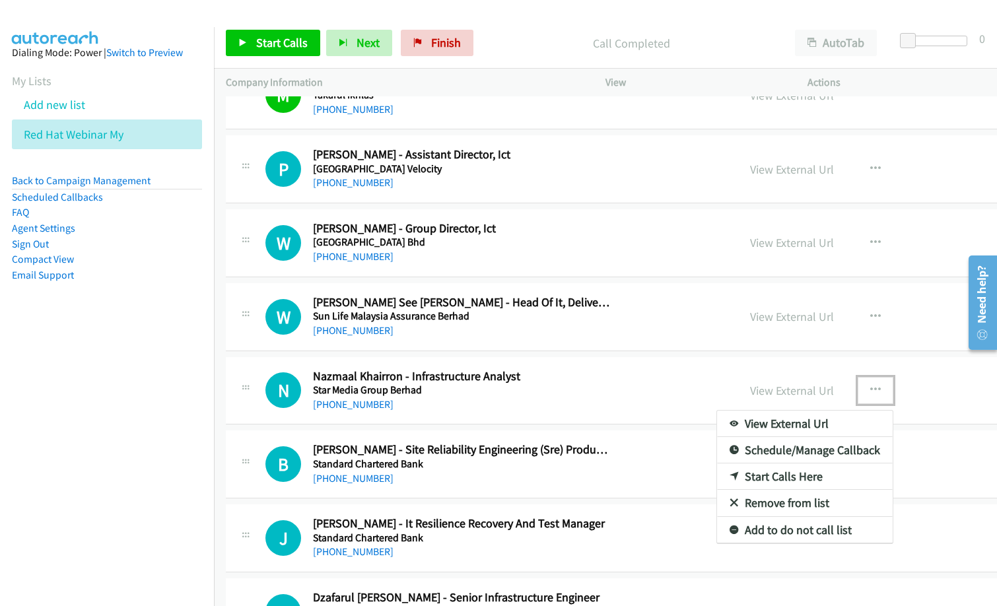
click at [734, 477] on link "Start Calls Here" at bounding box center [805, 477] width 176 height 26
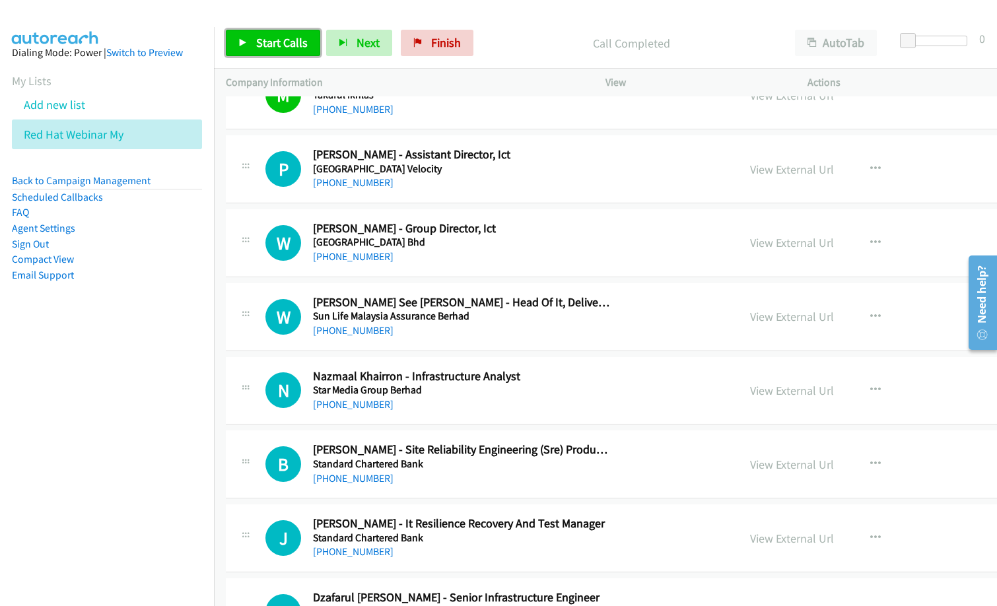
click at [238, 39] on icon at bounding box center [242, 43] width 9 height 9
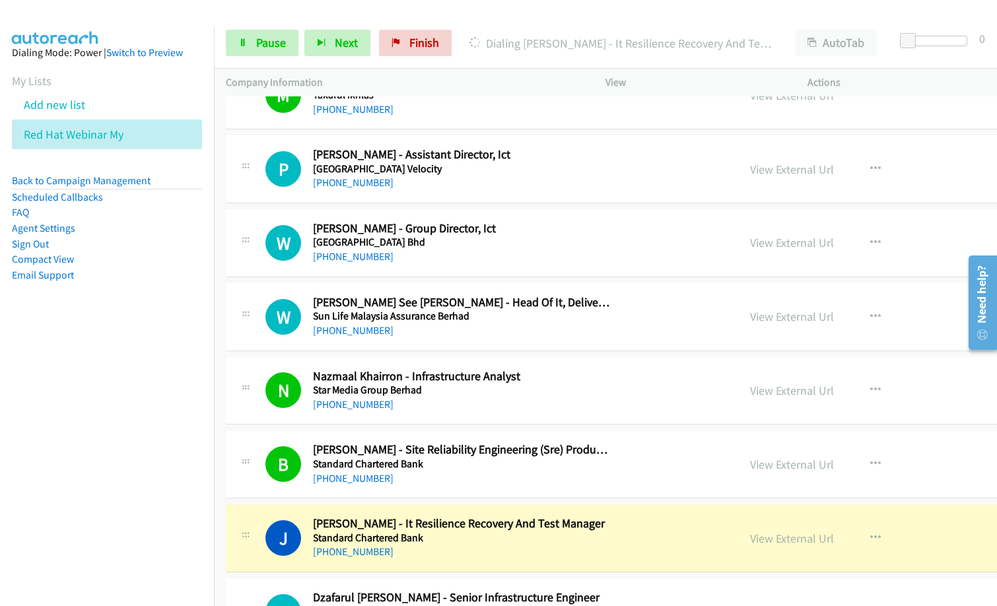
drag, startPoint x: 773, startPoint y: 542, endPoint x: 770, endPoint y: 549, distance: 7.4
click at [773, 542] on link "View External Url" at bounding box center [792, 538] width 84 height 15
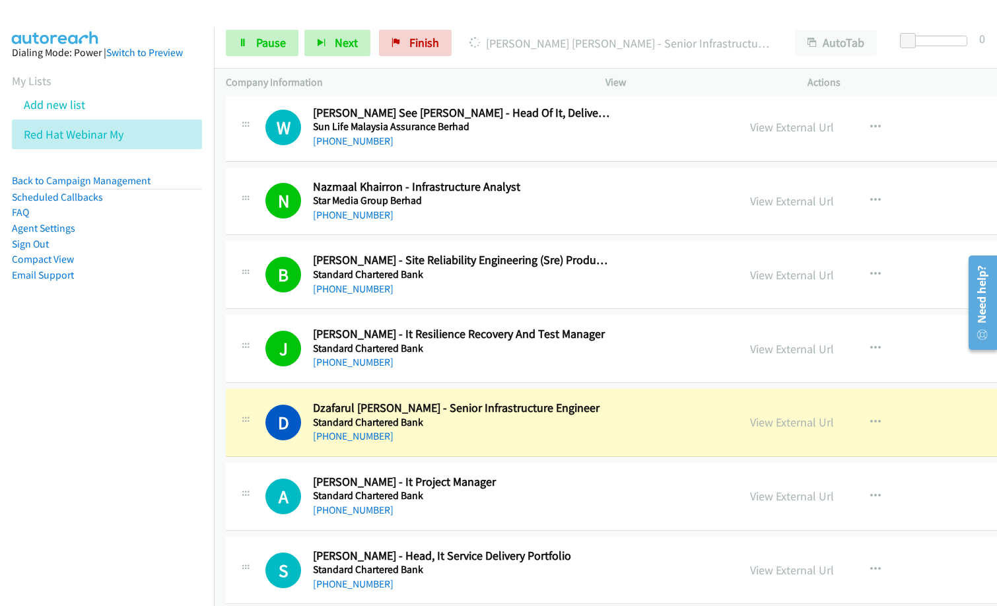
scroll to position [3896, 0]
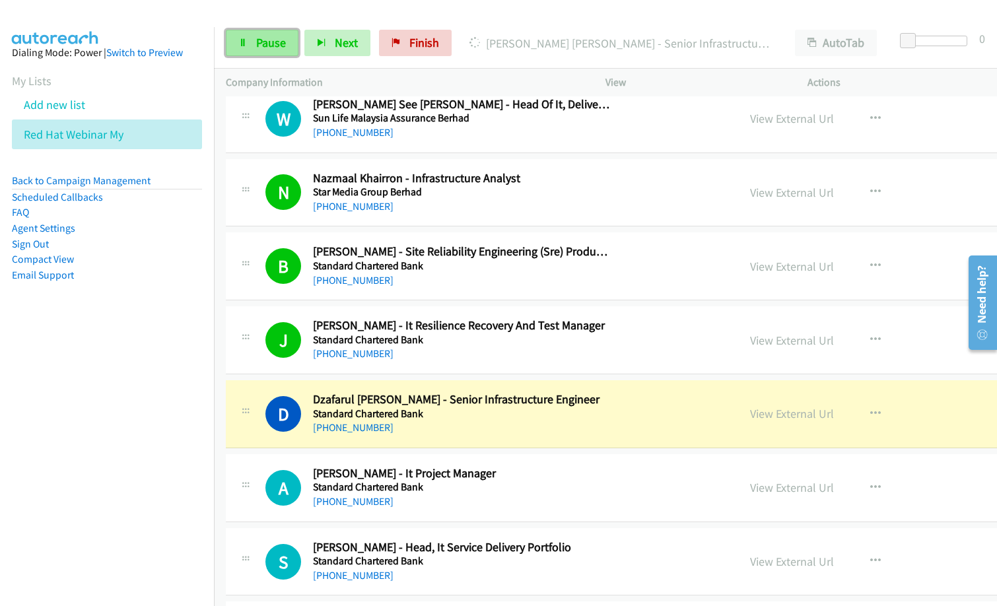
click at [268, 50] on link "Pause" at bounding box center [262, 43] width 73 height 26
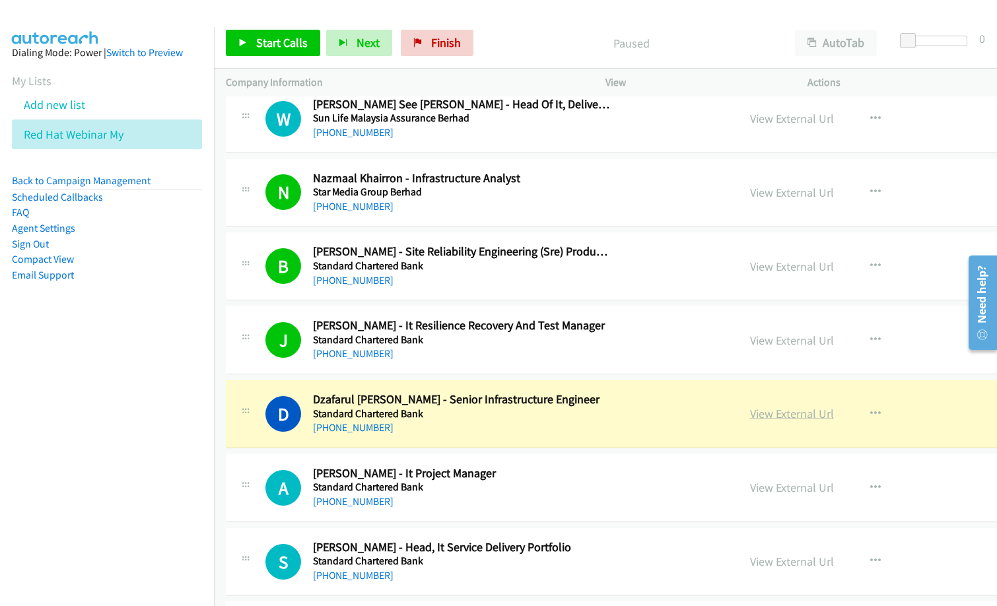
click at [779, 417] on link "View External Url" at bounding box center [792, 413] width 84 height 15
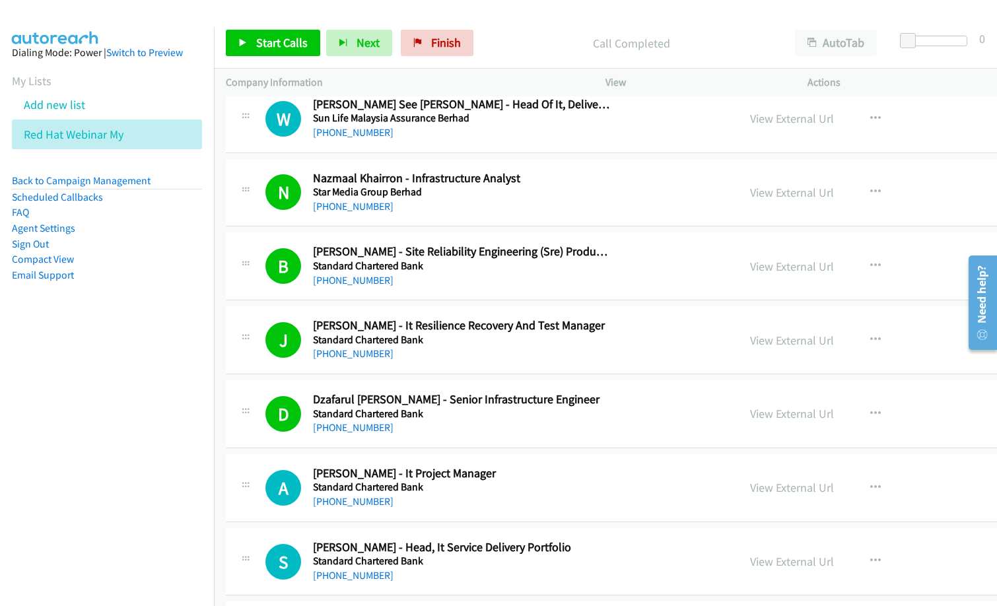
drag, startPoint x: 500, startPoint y: 23, endPoint x: 452, endPoint y: 0, distance: 53.5
click at [500, 23] on div "Start Calls Pause Next Finish Call Completed AutoTab AutoTab 0" at bounding box center [605, 43] width 783 height 51
